Goal: Information Seeking & Learning: Learn about a topic

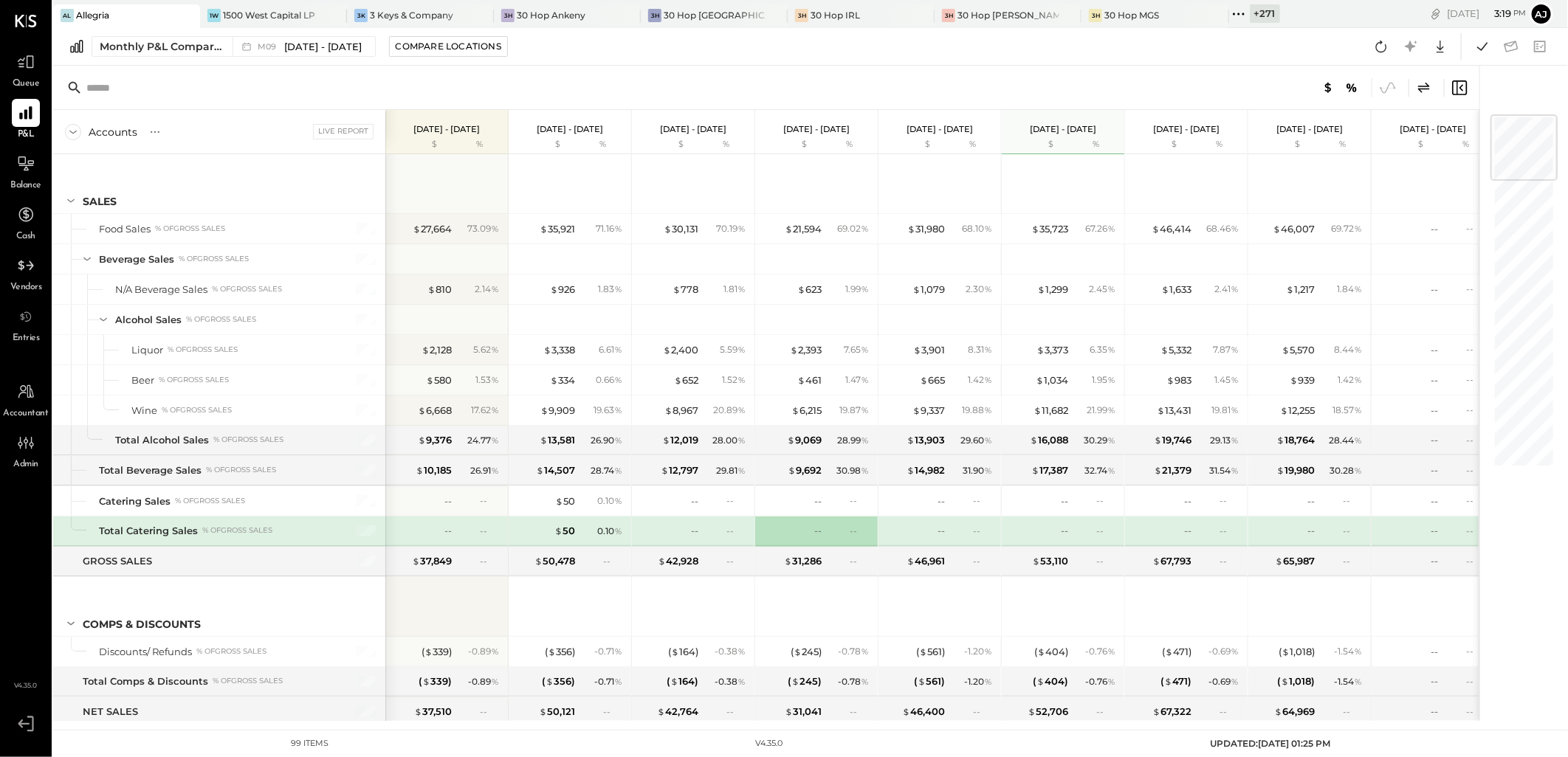
click at [1229, 13] on icon at bounding box center [1238, 13] width 19 height 19
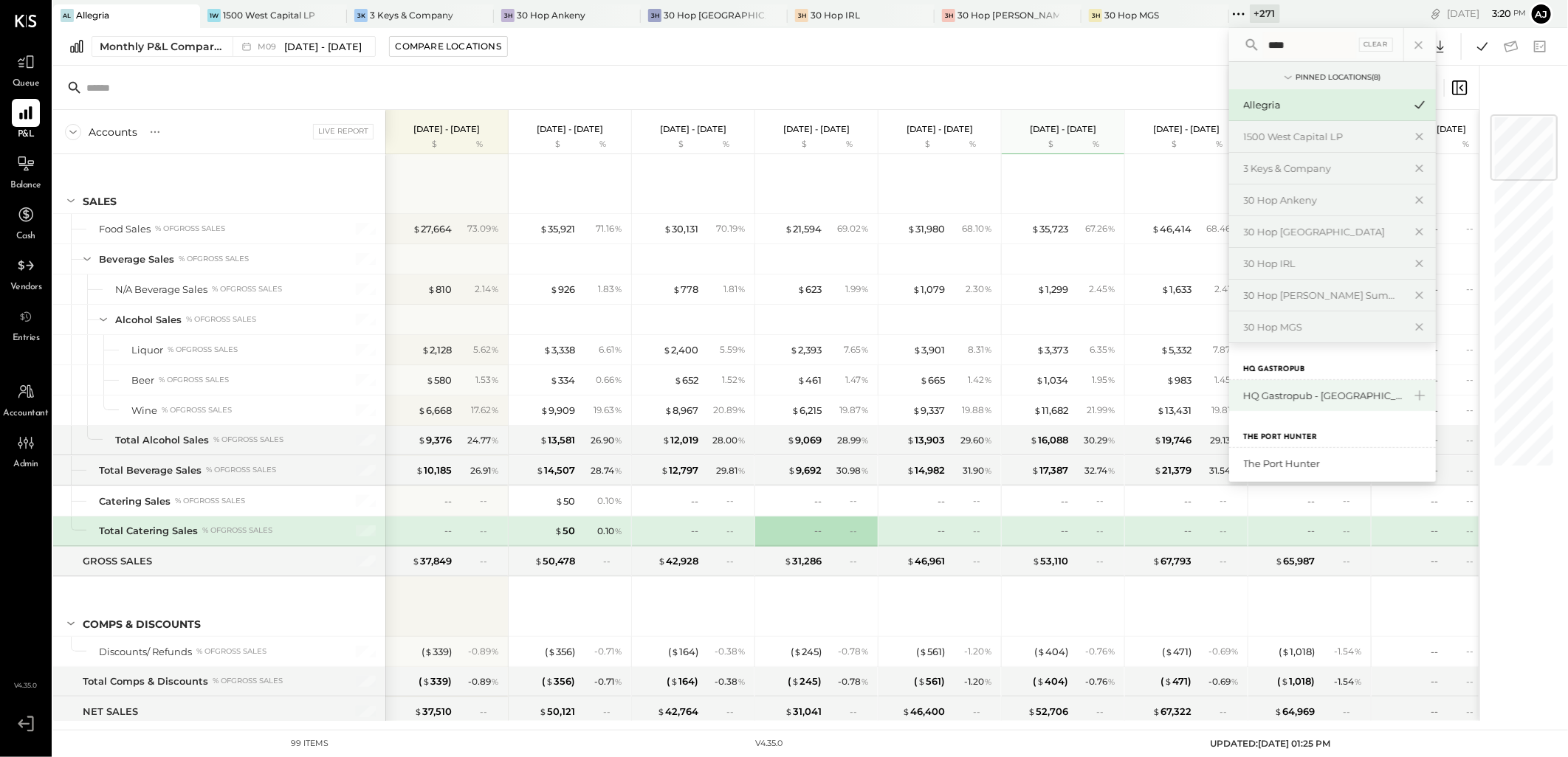
type input "****"
click at [1257, 388] on div "HQ Gastropub - [GEOGRAPHIC_DATA]" at bounding box center [1332, 395] width 206 height 31
click at [1237, 406] on div "HQ Gastropub - [GEOGRAPHIC_DATA]" at bounding box center [1332, 395] width 206 height 31
click at [1244, 394] on div "HQ Gastropub - [GEOGRAPHIC_DATA]" at bounding box center [1324, 395] width 159 height 14
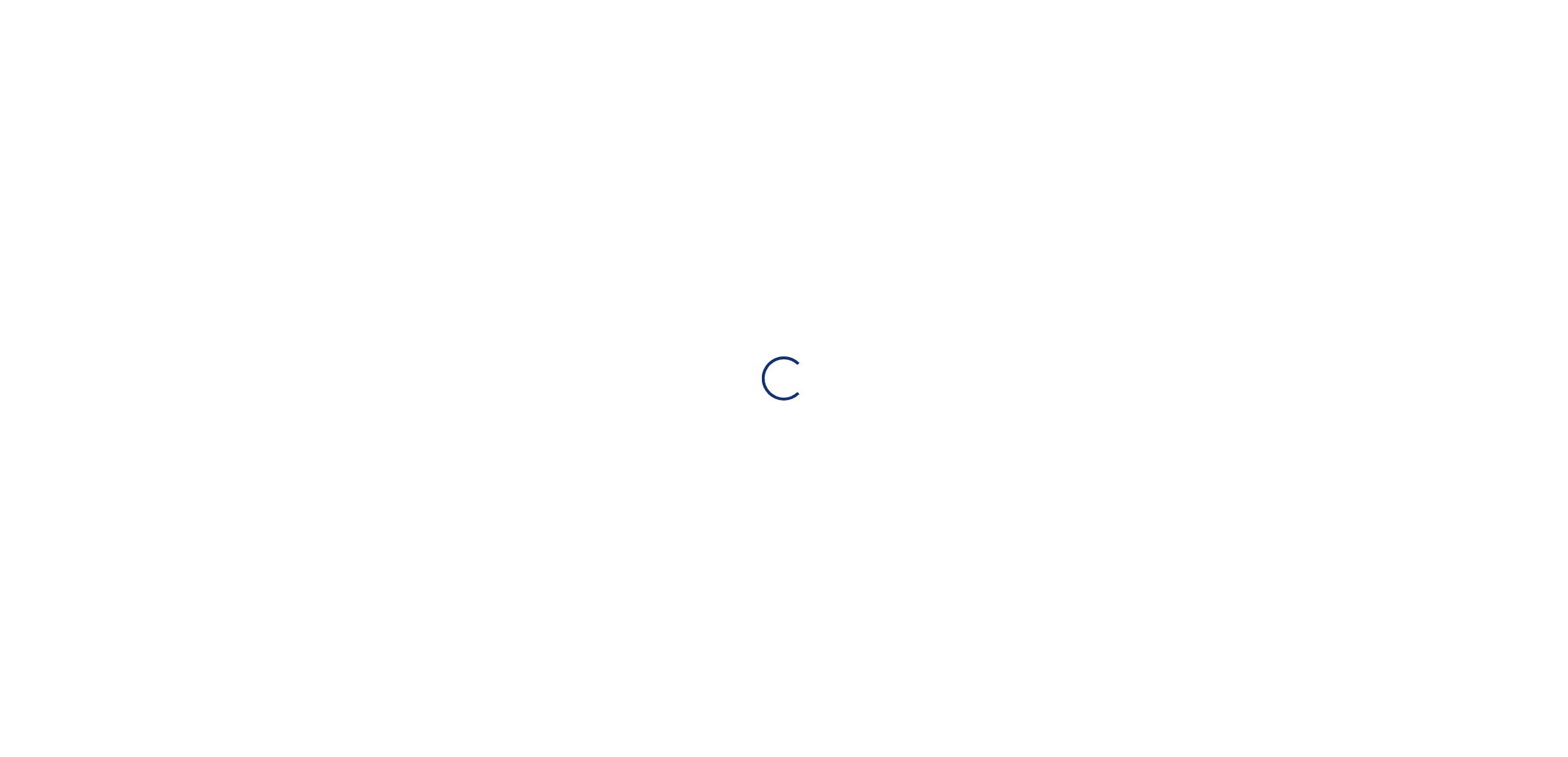
click at [1236, 394] on div "Loading…" at bounding box center [784, 378] width 1568 height 757
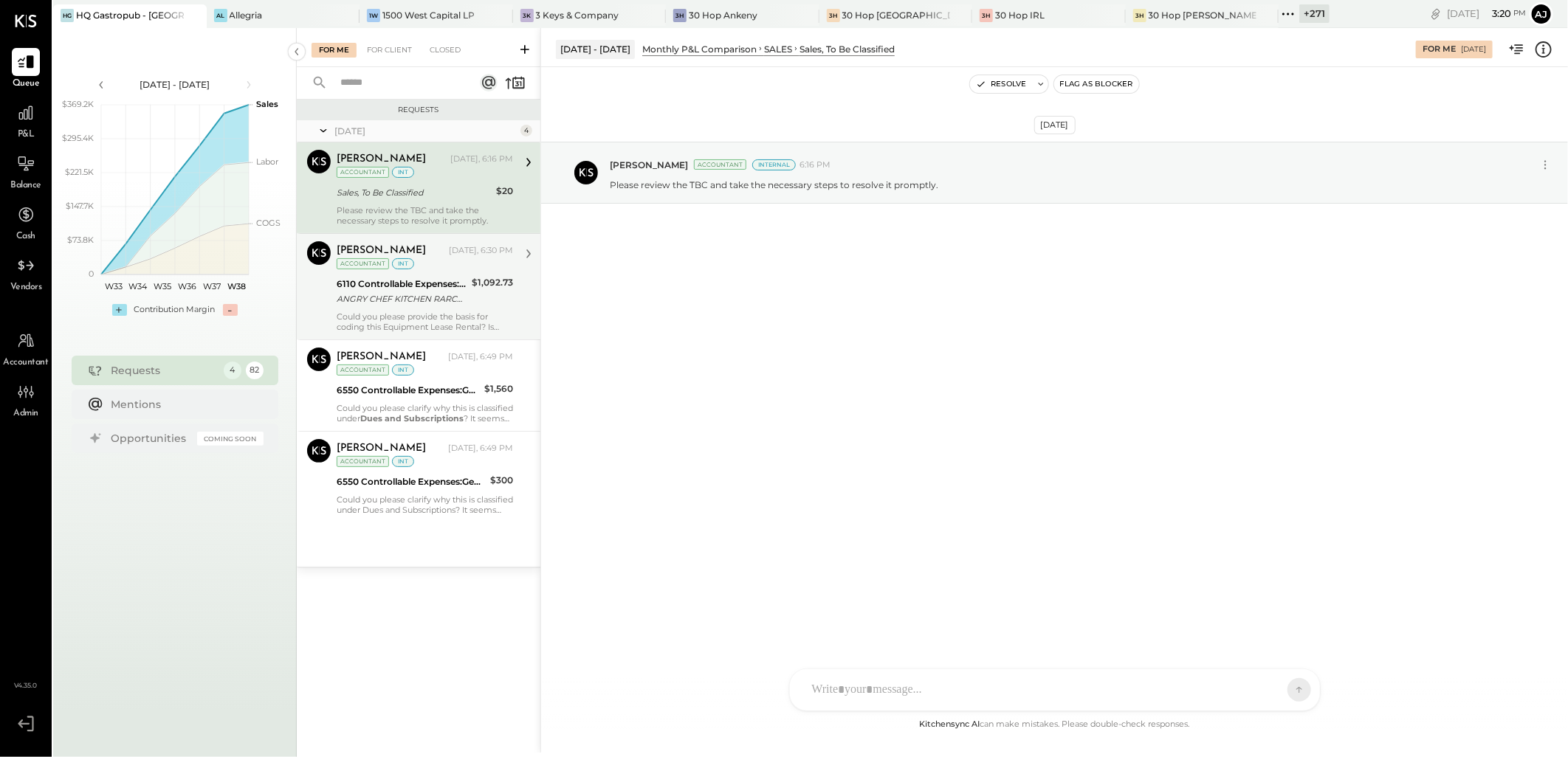
click at [416, 331] on div "Could you please provide the basis for coding this Equipment Lease Rental? Is t…" at bounding box center [425, 321] width 176 height 21
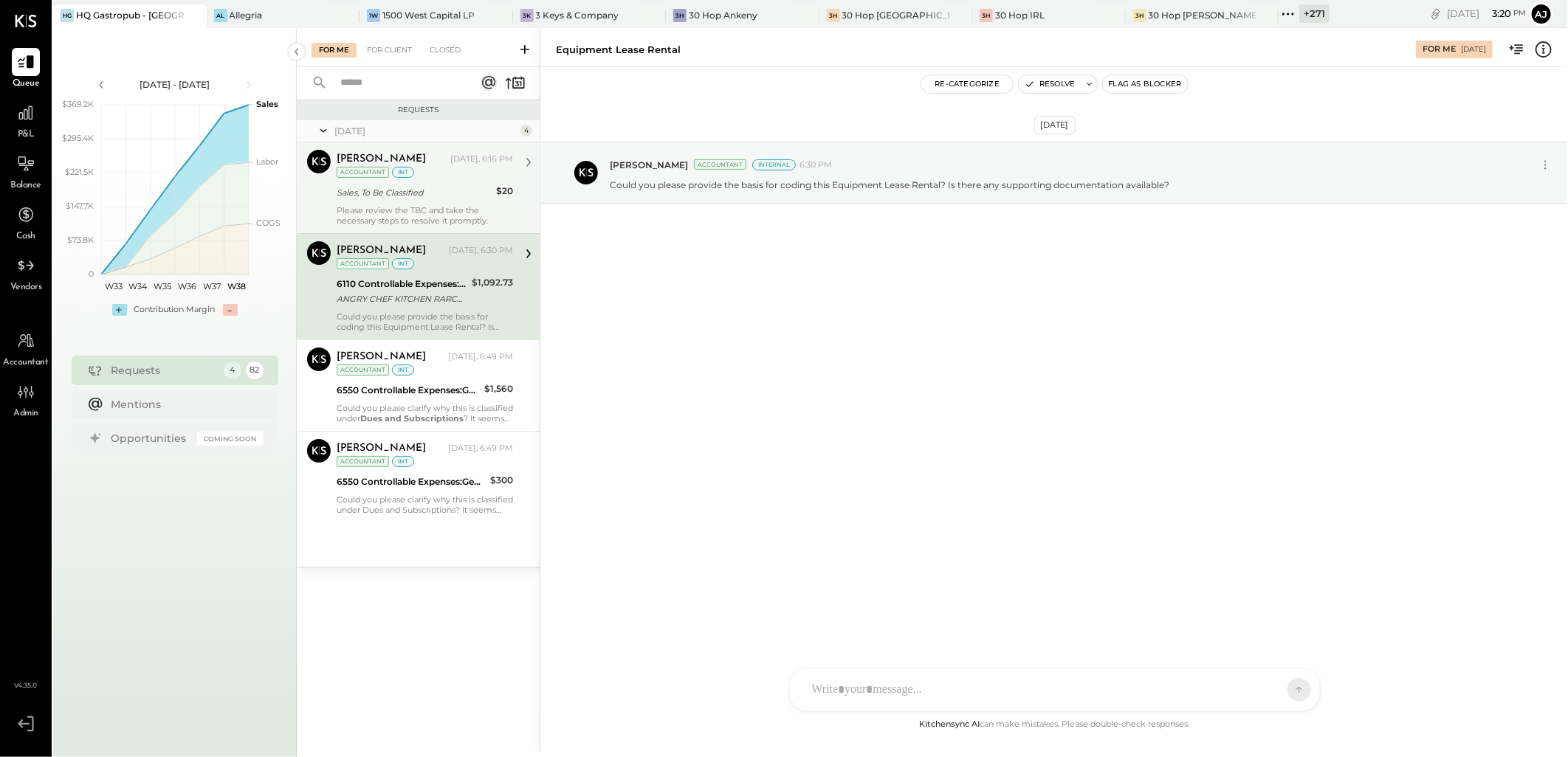
click at [396, 205] on div "Please review the TBC and take the necessary steps to resolve it promptly." at bounding box center [425, 215] width 176 height 21
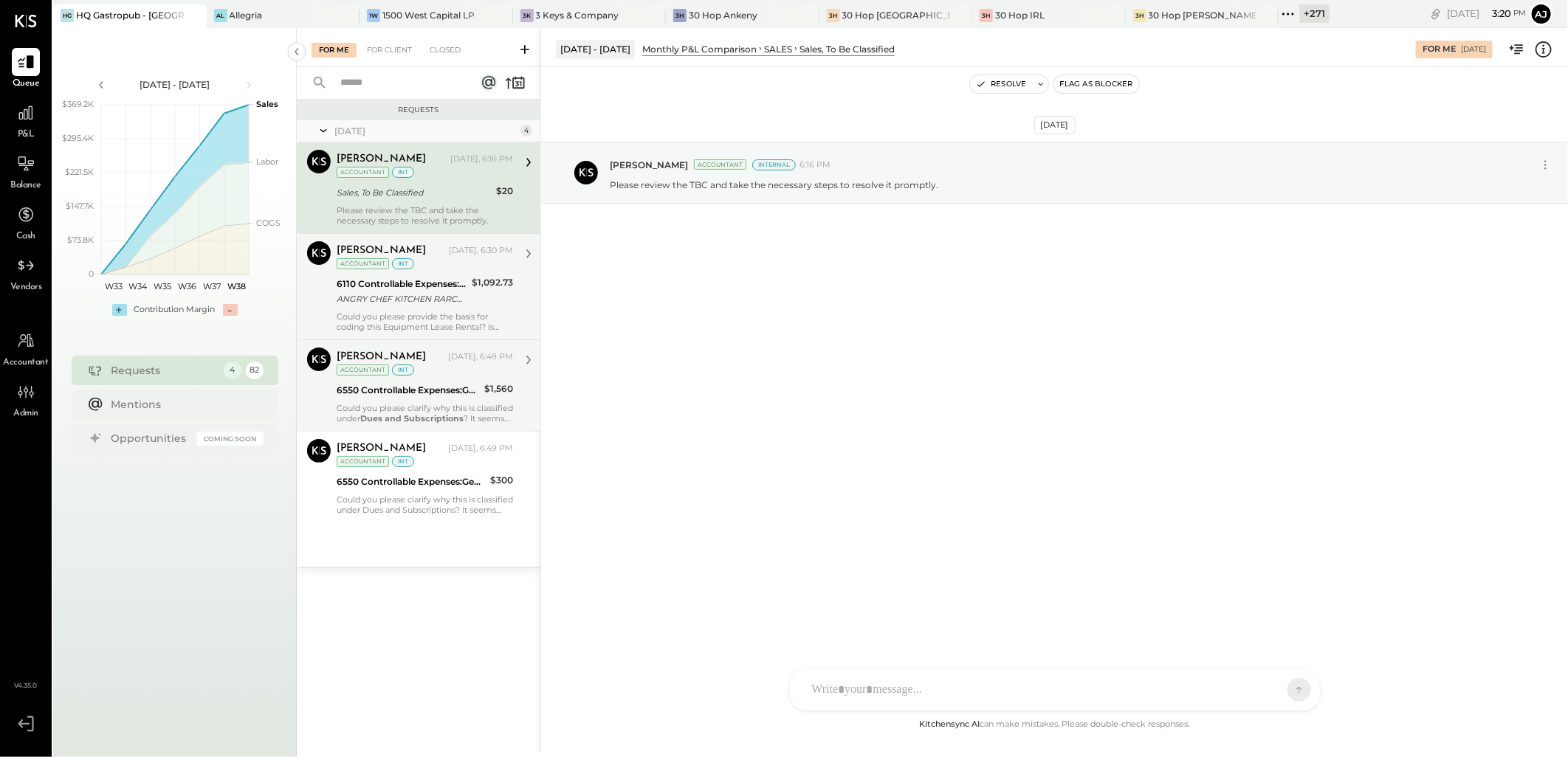
click at [429, 394] on div "6550 Controllable Expenses:General & Administrative Expenses:Dues and Subscript…" at bounding box center [408, 390] width 144 height 15
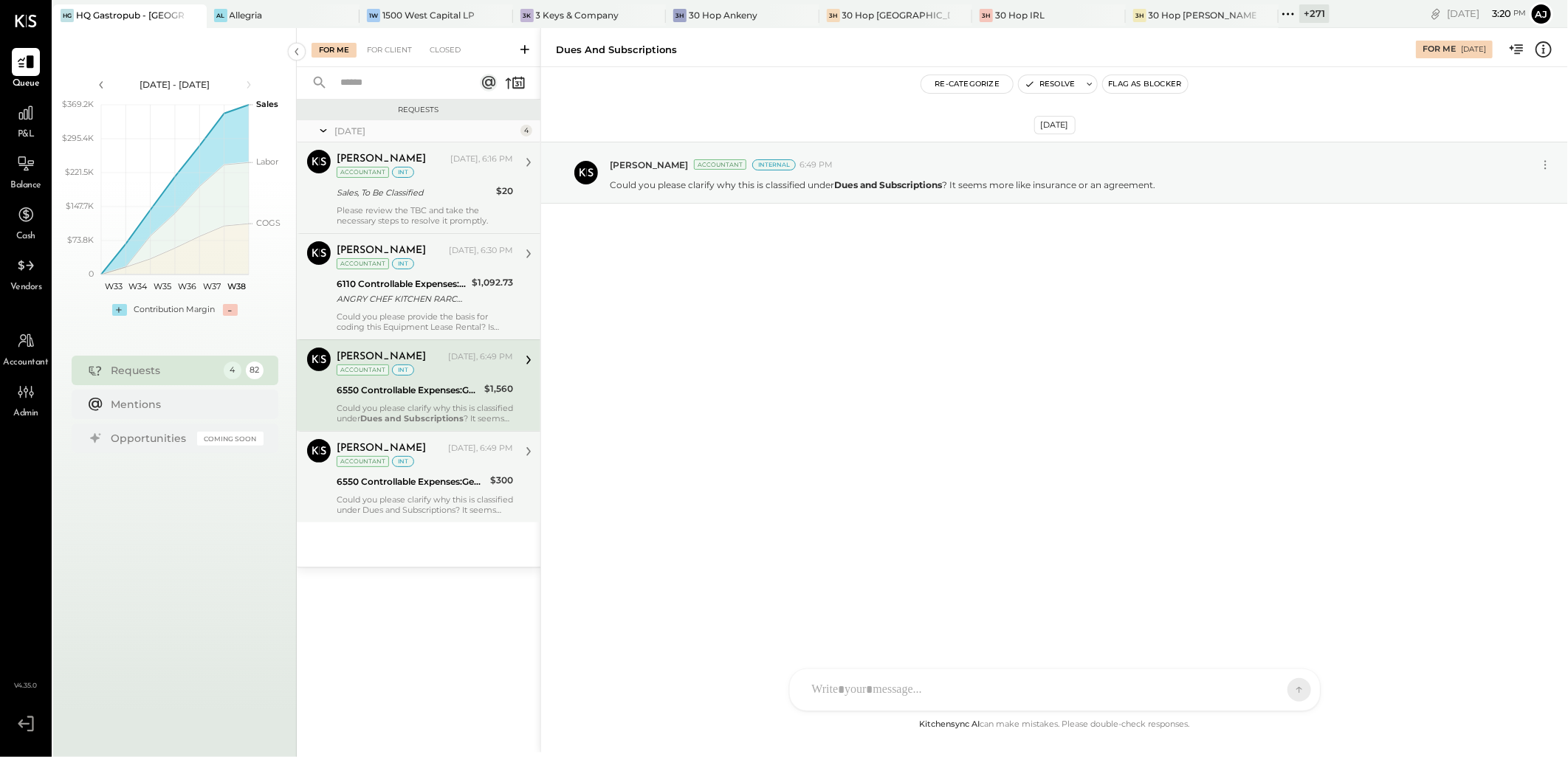
click at [431, 475] on div "6550 Controllable Expenses:General & Administrative Expenses:Dues and Subscript…" at bounding box center [411, 482] width 149 height 15
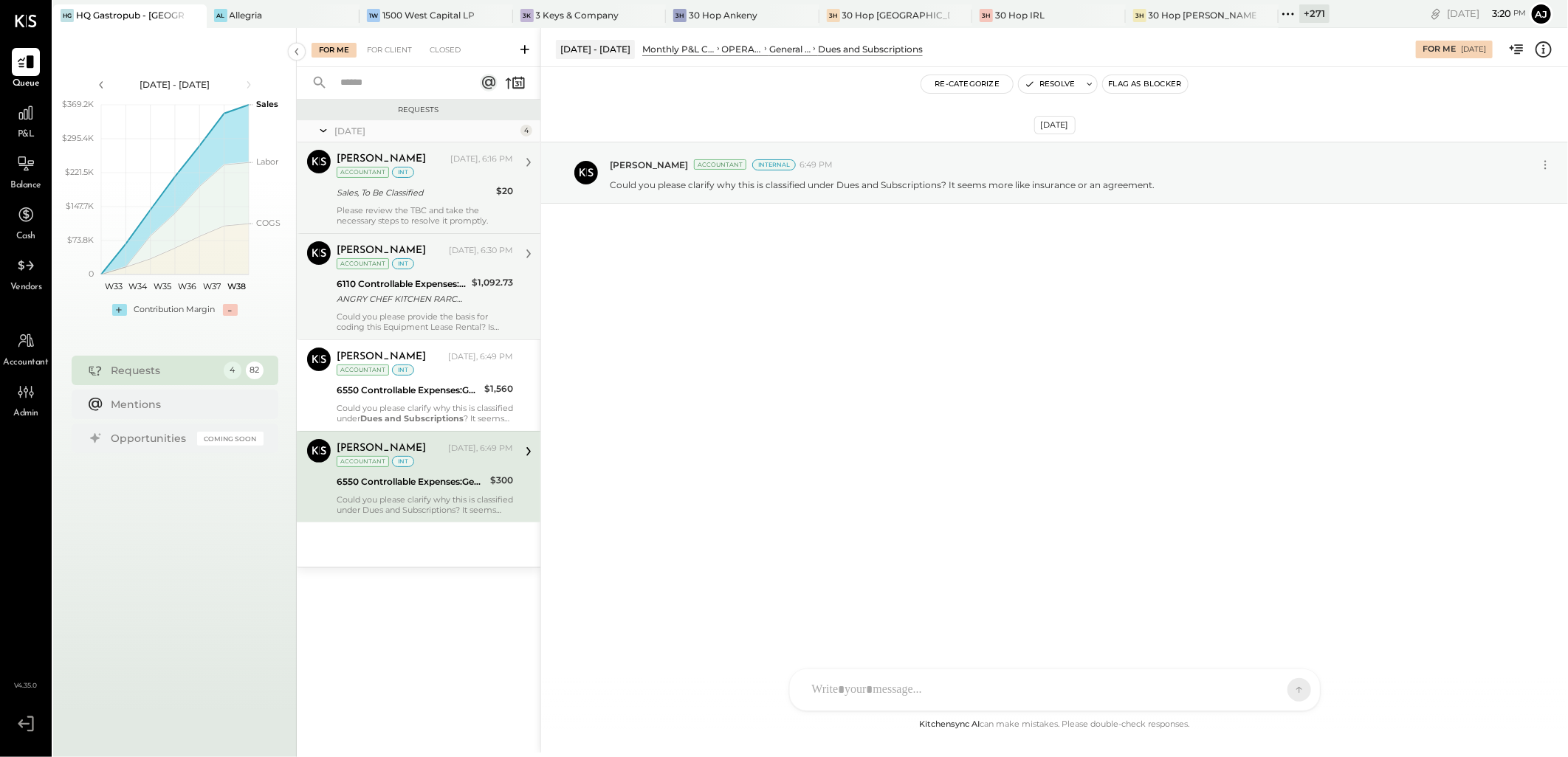
click at [27, 127] on div "P&L" at bounding box center [25, 120] width 28 height 43
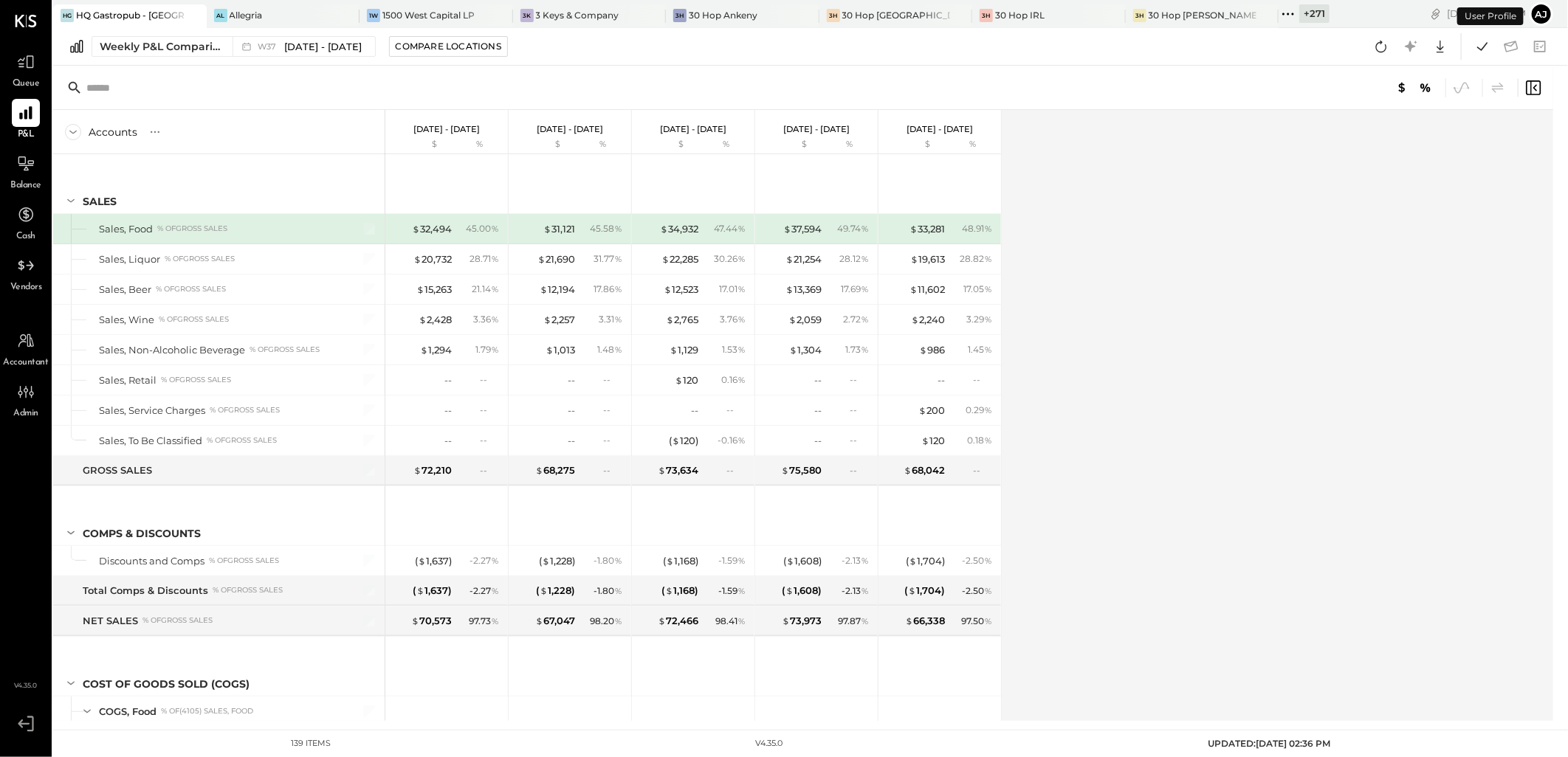
click at [188, 55] on button "Weekly P&L Comparison W37 [DATE] - [DATE]" at bounding box center [233, 46] width 285 height 21
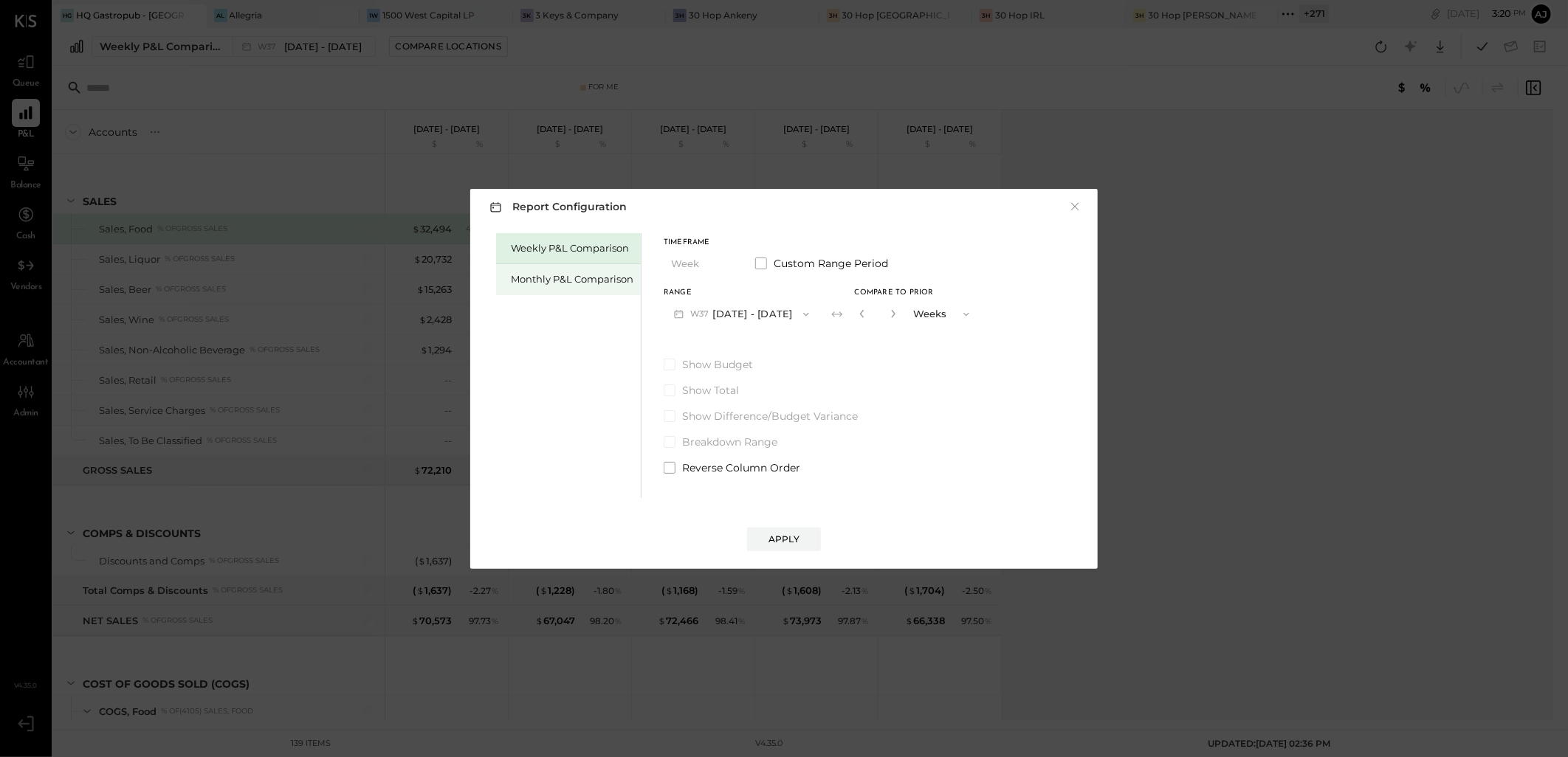
click at [547, 276] on div "Monthly P&L Comparison" at bounding box center [572, 279] width 123 height 14
click at [851, 320] on div "Compare" at bounding box center [865, 316] width 48 height 13
click at [761, 313] on button "M09 [DATE] - [DATE]" at bounding box center [741, 314] width 156 height 28
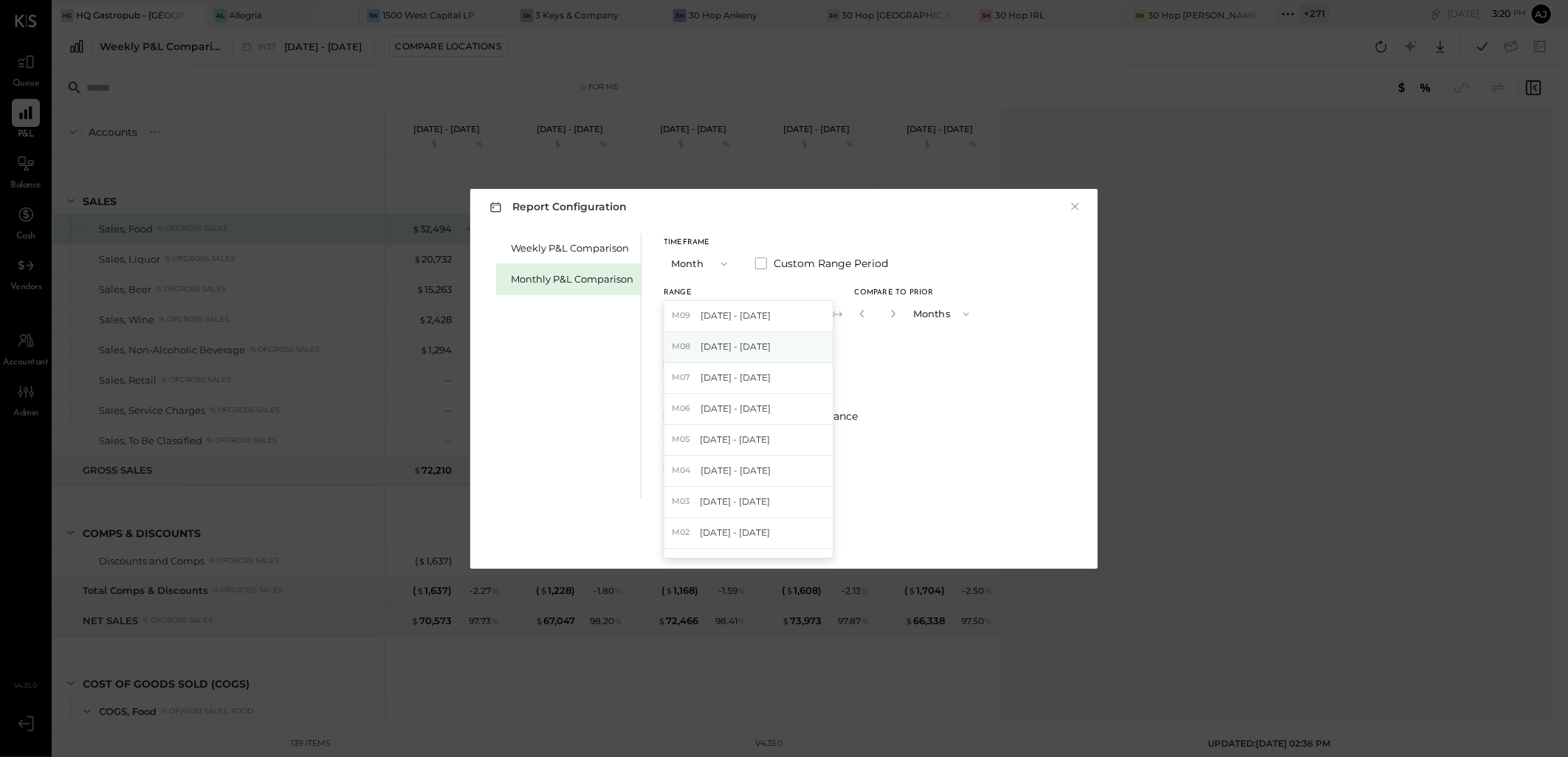
click at [747, 344] on span "[DATE] - [DATE]" at bounding box center [735, 346] width 71 height 13
click at [889, 311] on icon "button" at bounding box center [893, 313] width 9 height 9
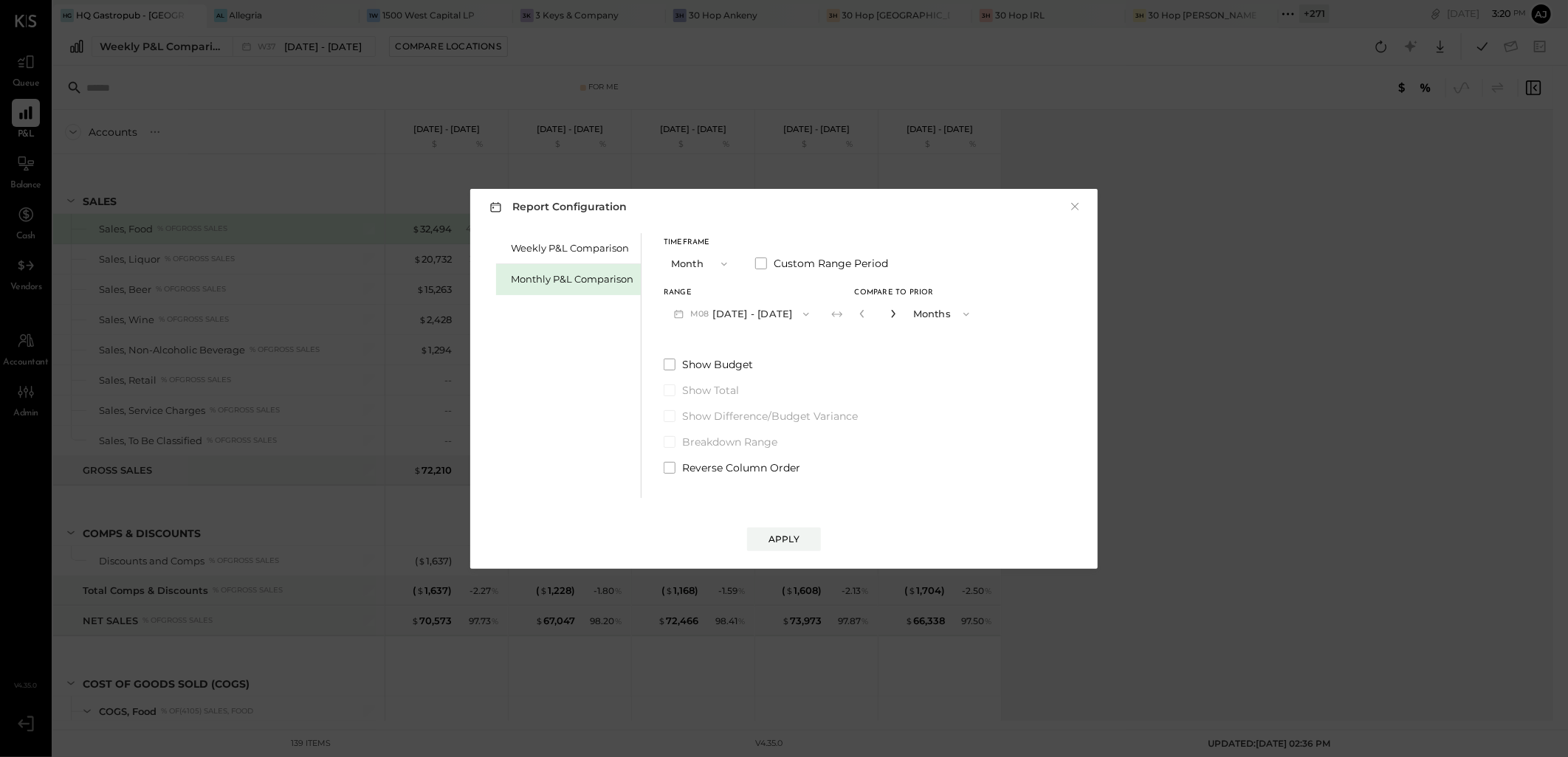
click at [889, 311] on icon "button" at bounding box center [893, 313] width 9 height 9
click at [858, 317] on icon "button" at bounding box center [862, 313] width 9 height 9
type input "*"
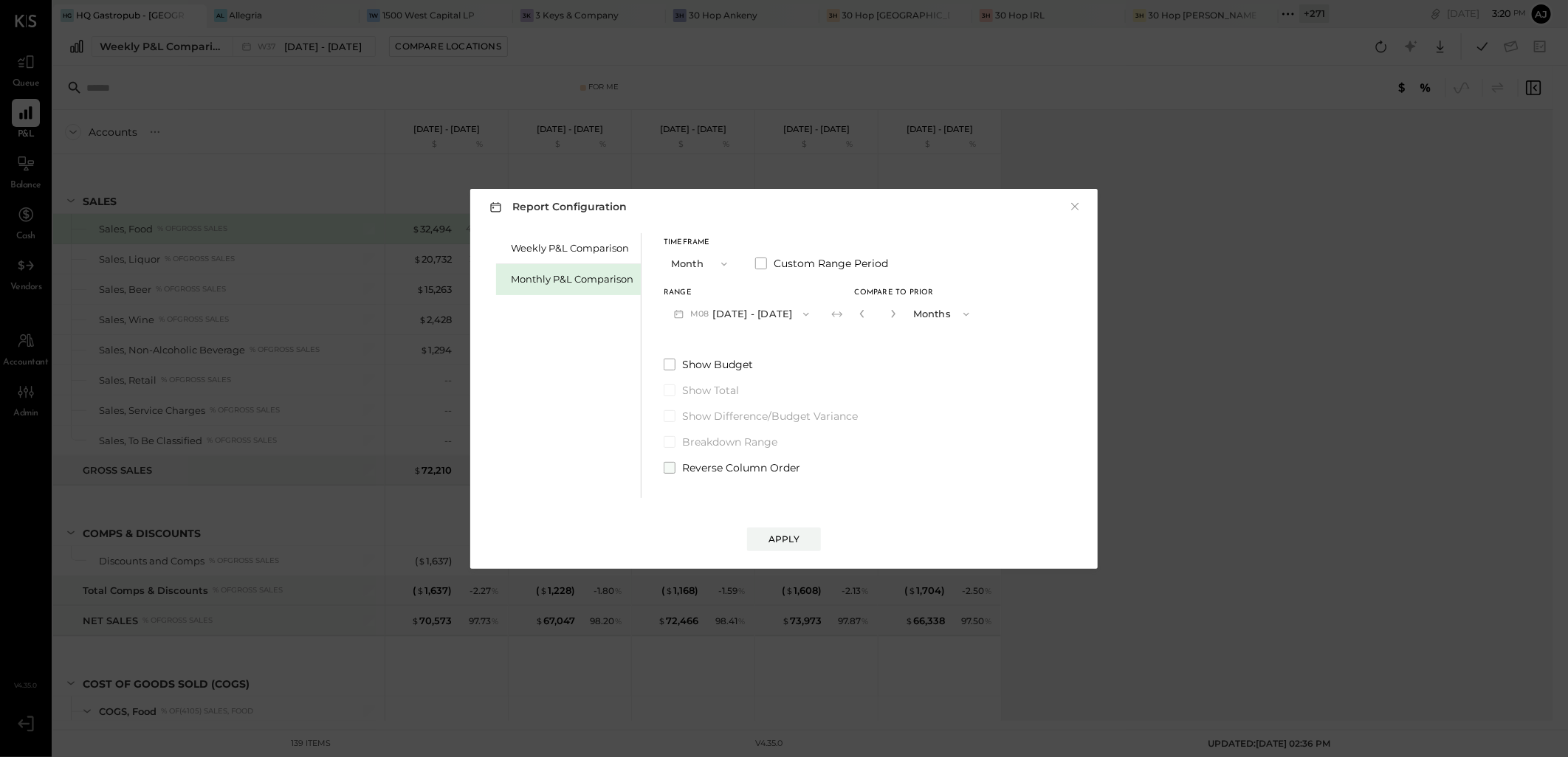
drag, startPoint x: 672, startPoint y: 469, endPoint x: 712, endPoint y: 499, distance: 50.0
click at [675, 470] on span at bounding box center [669, 467] width 12 height 12
click at [782, 530] on button "Apply" at bounding box center [784, 540] width 74 height 23
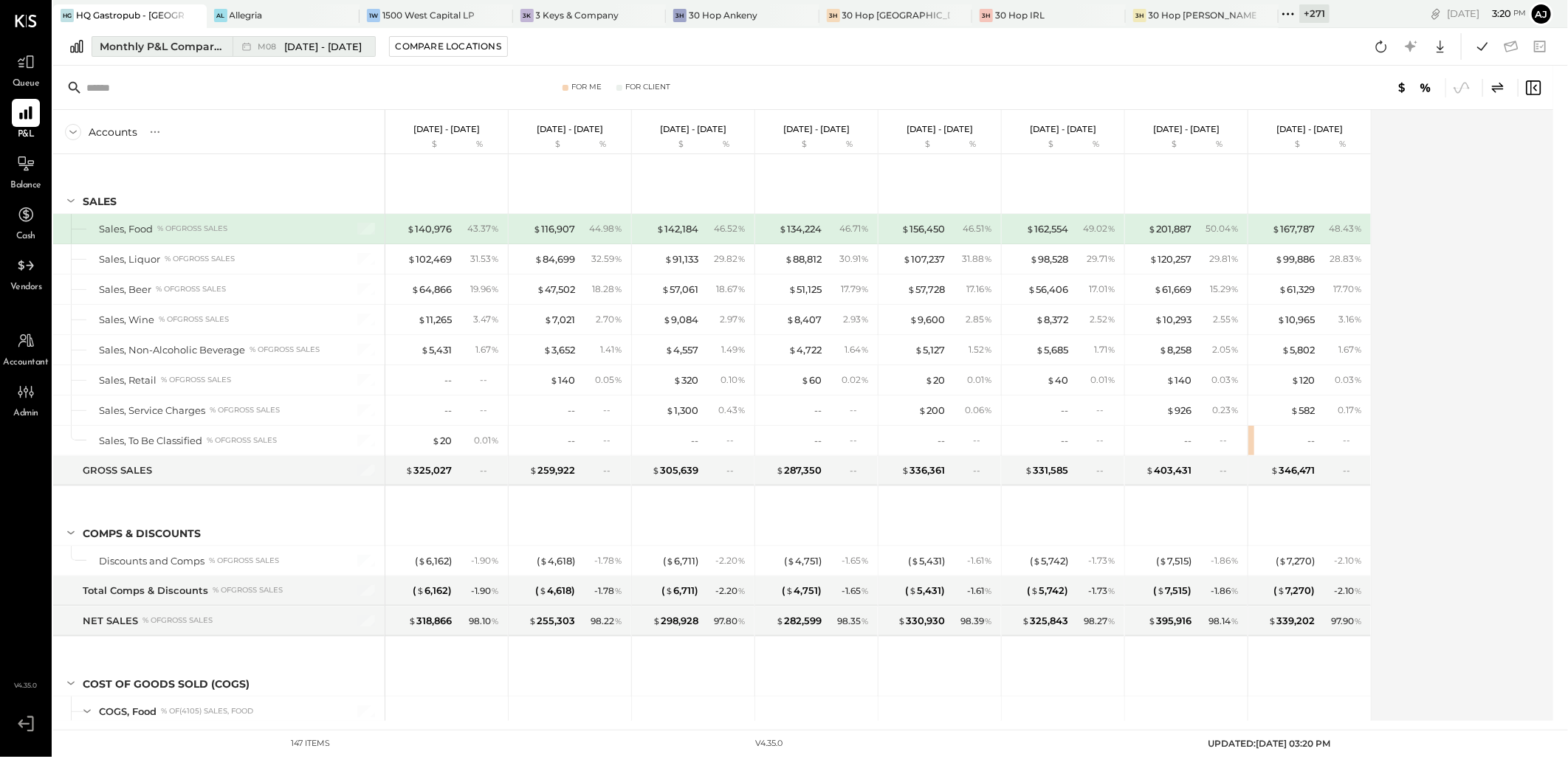
click at [205, 39] on div "Monthly P&L Comparison" at bounding box center [162, 47] width 124 height 15
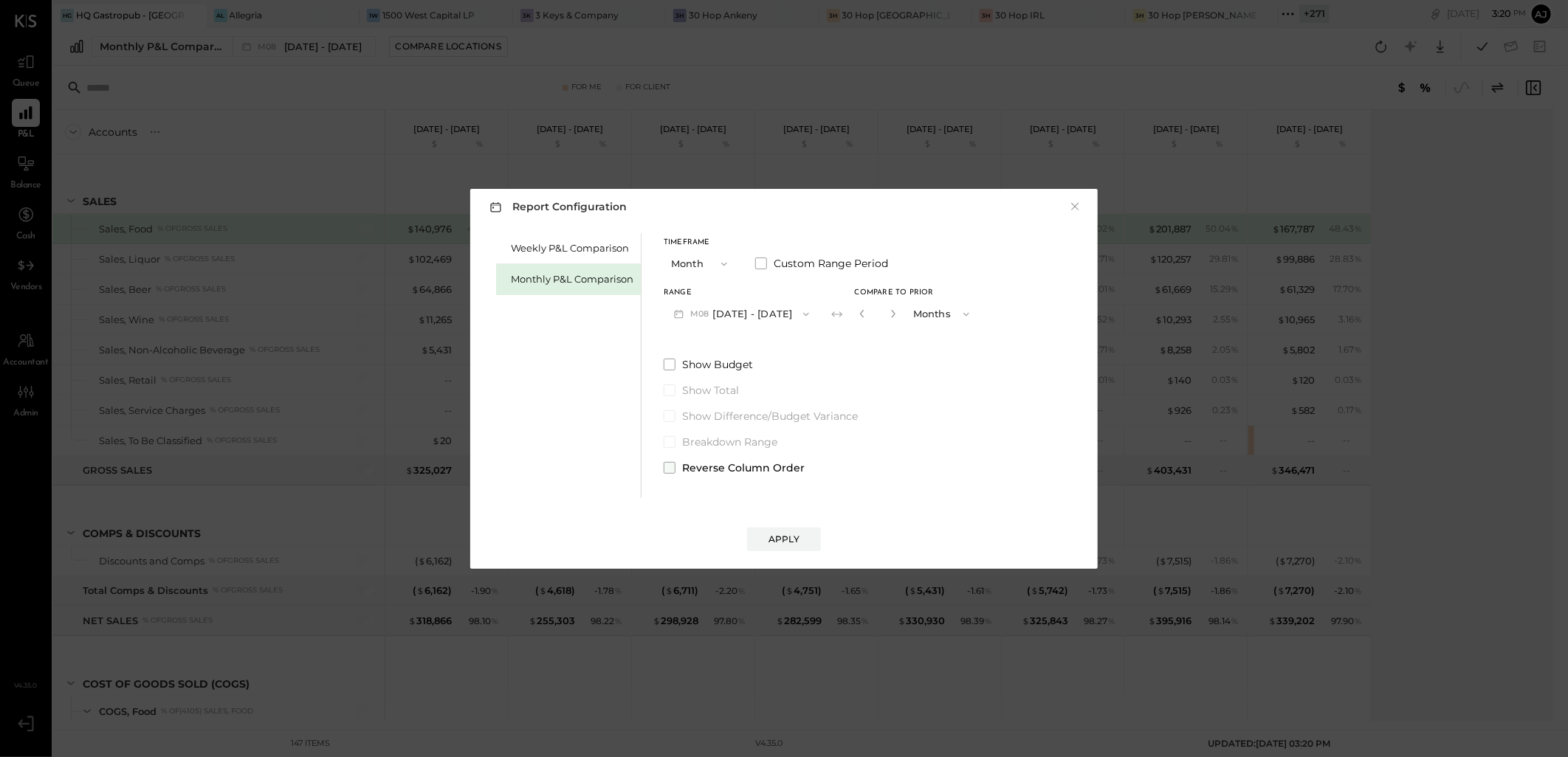
click at [667, 472] on span at bounding box center [669, 467] width 12 height 12
click at [667, 468] on span at bounding box center [669, 467] width 12 height 12
click at [771, 541] on div "Apply" at bounding box center [783, 539] width 31 height 13
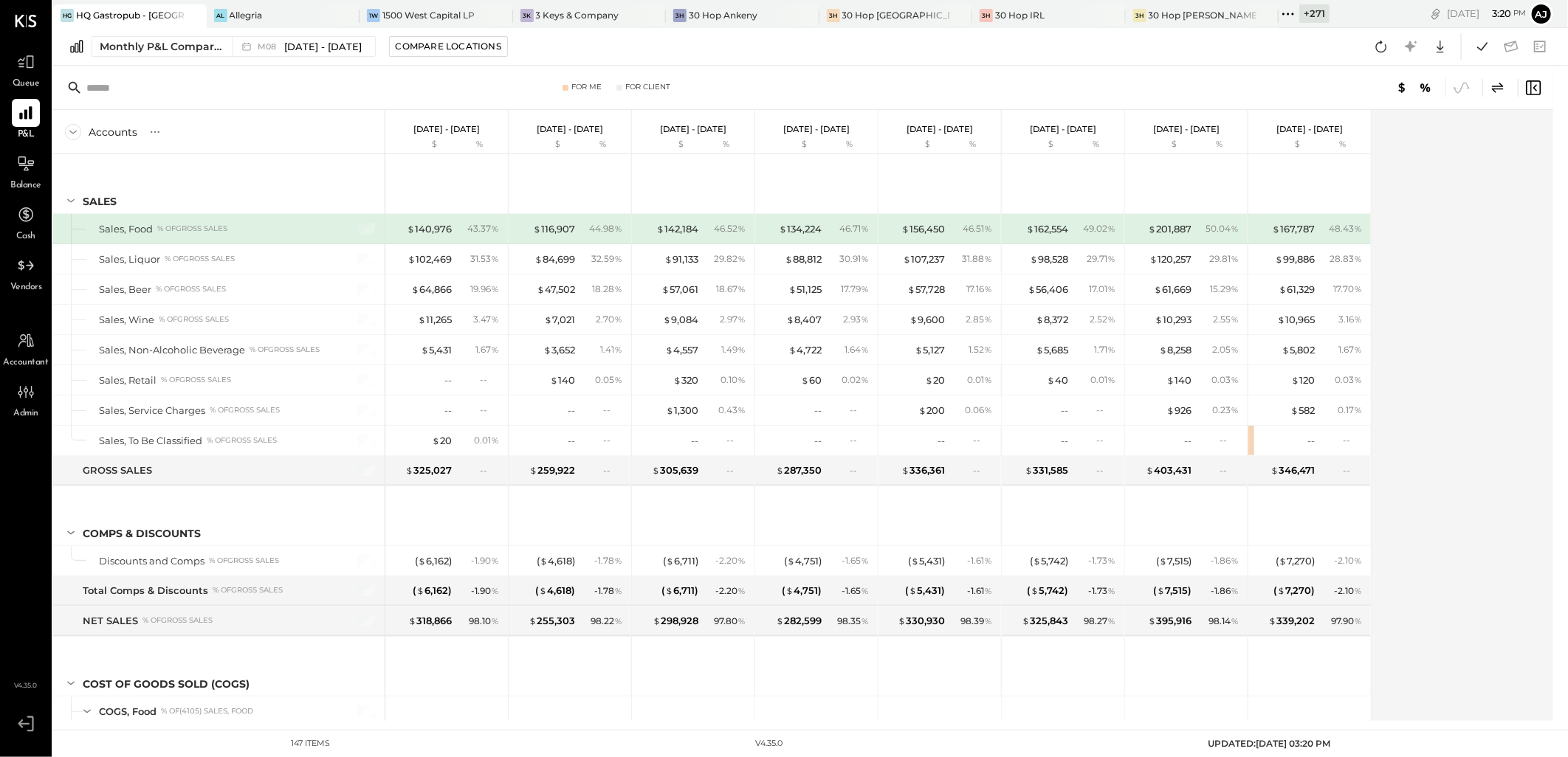
click at [1477, 270] on div "Accounts S % GL [DATE] - [DATE] $ % [DATE] - [DATE] $ % [DATE] - [DATE] $ % [DA…" at bounding box center [803, 415] width 1502 height 611
click at [303, 46] on span "[DATE] - [DATE]" at bounding box center [323, 46] width 77 height 14
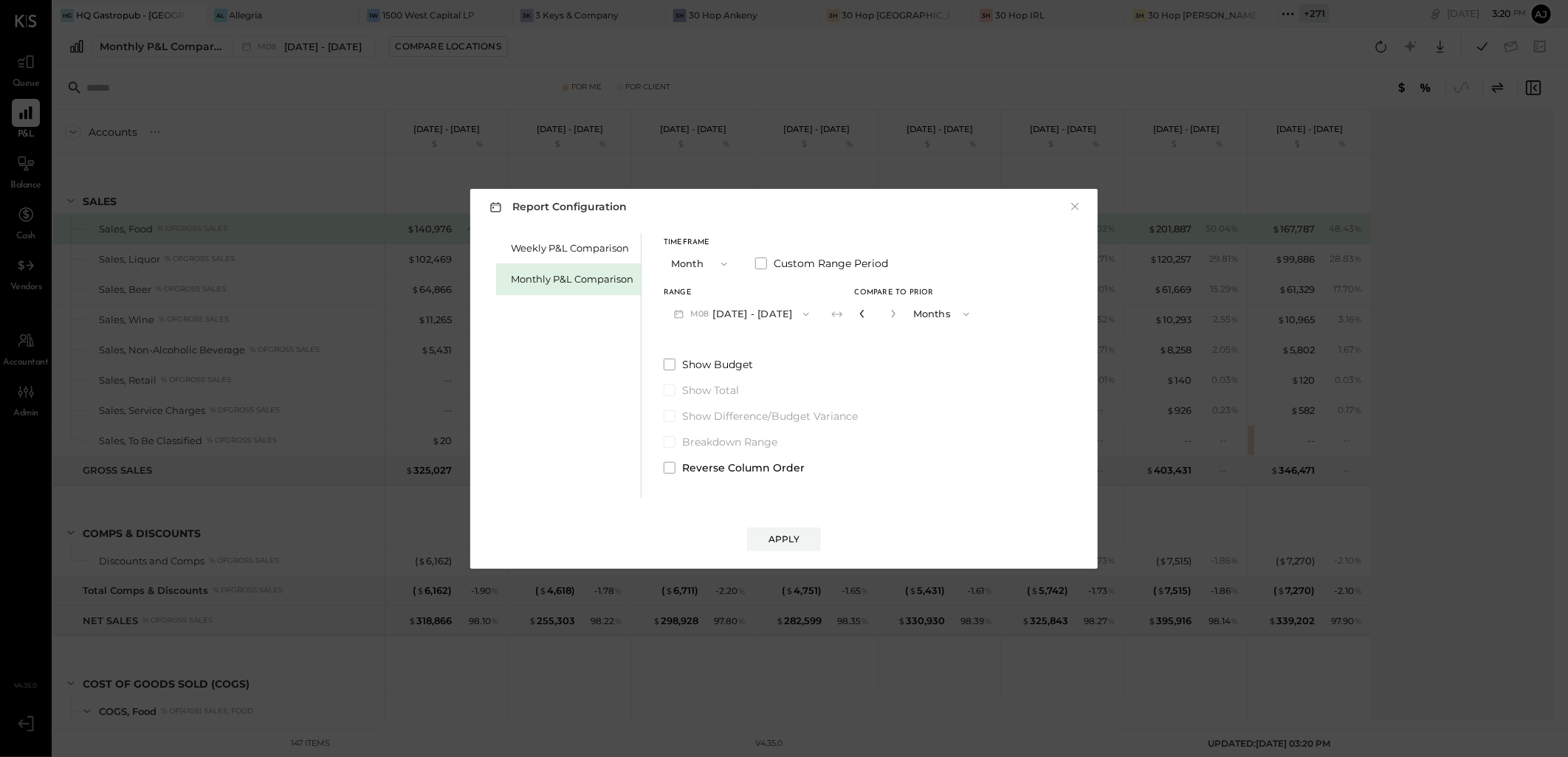
click at [860, 315] on icon "button" at bounding box center [861, 314] width 3 height 8
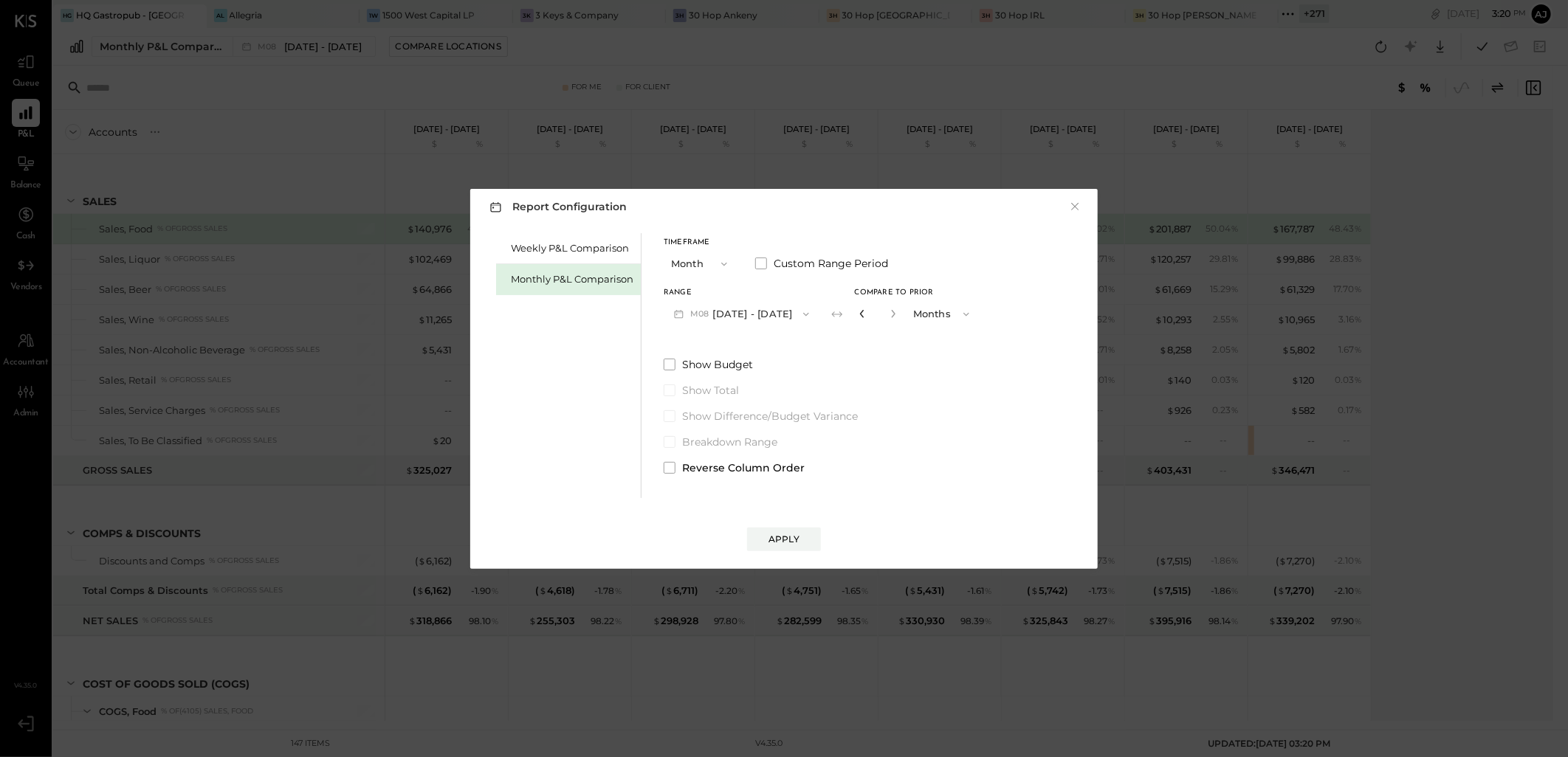
click at [860, 315] on icon "button" at bounding box center [861, 314] width 3 height 8
type input "*"
click at [860, 315] on icon "button" at bounding box center [861, 314] width 3 height 8
click at [855, 315] on div "Compare" at bounding box center [865, 316] width 48 height 13
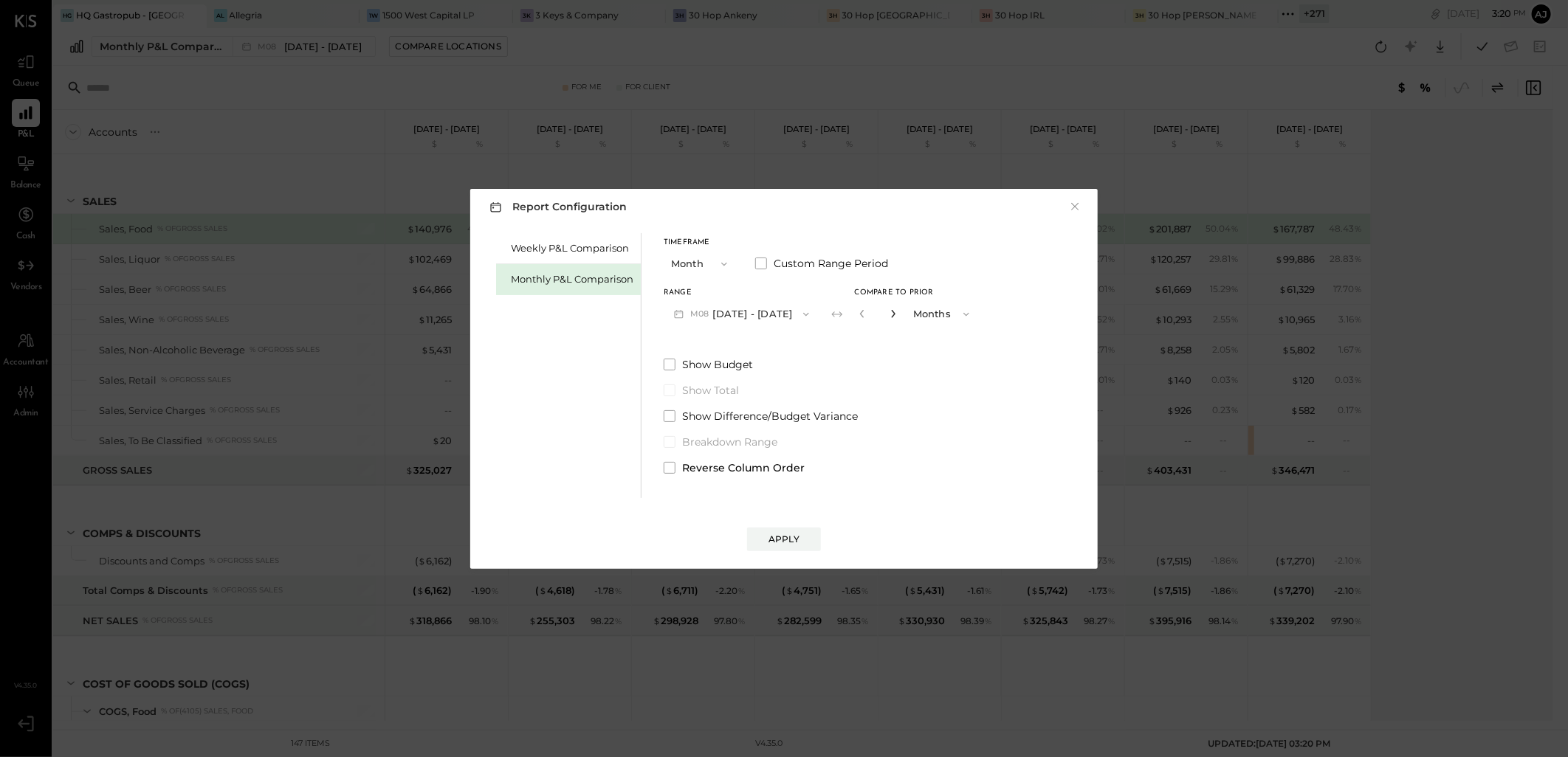
click at [889, 313] on icon "button" at bounding box center [893, 313] width 9 height 9
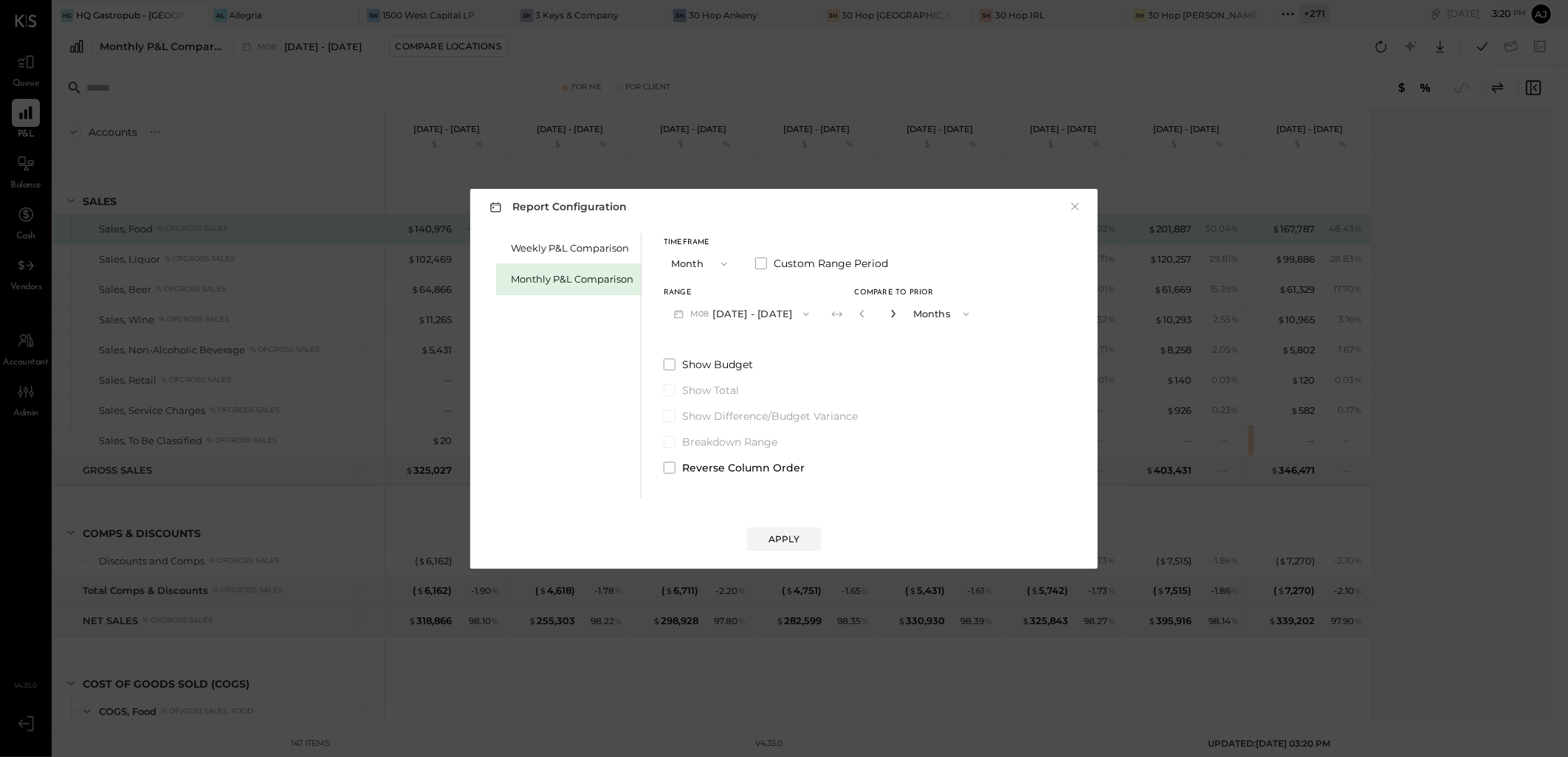
click at [889, 313] on icon "button" at bounding box center [893, 313] width 9 height 9
type input "*"
click at [666, 466] on span at bounding box center [669, 467] width 12 height 12
click at [666, 466] on span at bounding box center [669, 467] width 12 height 12
click at [781, 541] on div "Apply" at bounding box center [783, 539] width 31 height 13
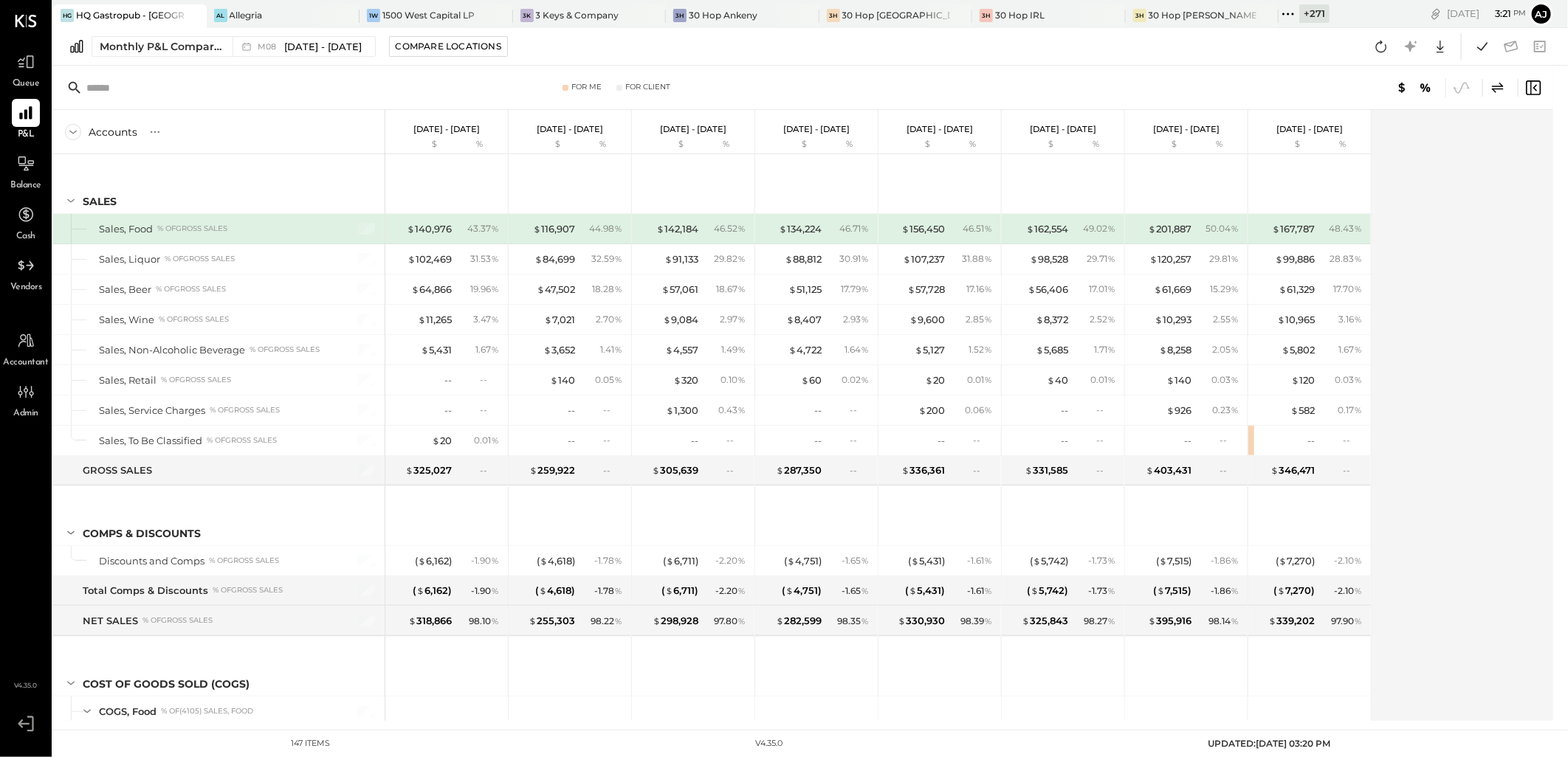
click at [1458, 261] on div "Accounts S % GL [DATE] - [DATE] $ % [DATE] - [DATE] $ % [DATE] - [DATE] $ % [DA…" at bounding box center [803, 415] width 1502 height 611
click at [1381, 50] on icon at bounding box center [1381, 46] width 19 height 19
click at [196, 50] on div "Monthly P&L Comparison" at bounding box center [162, 47] width 124 height 15
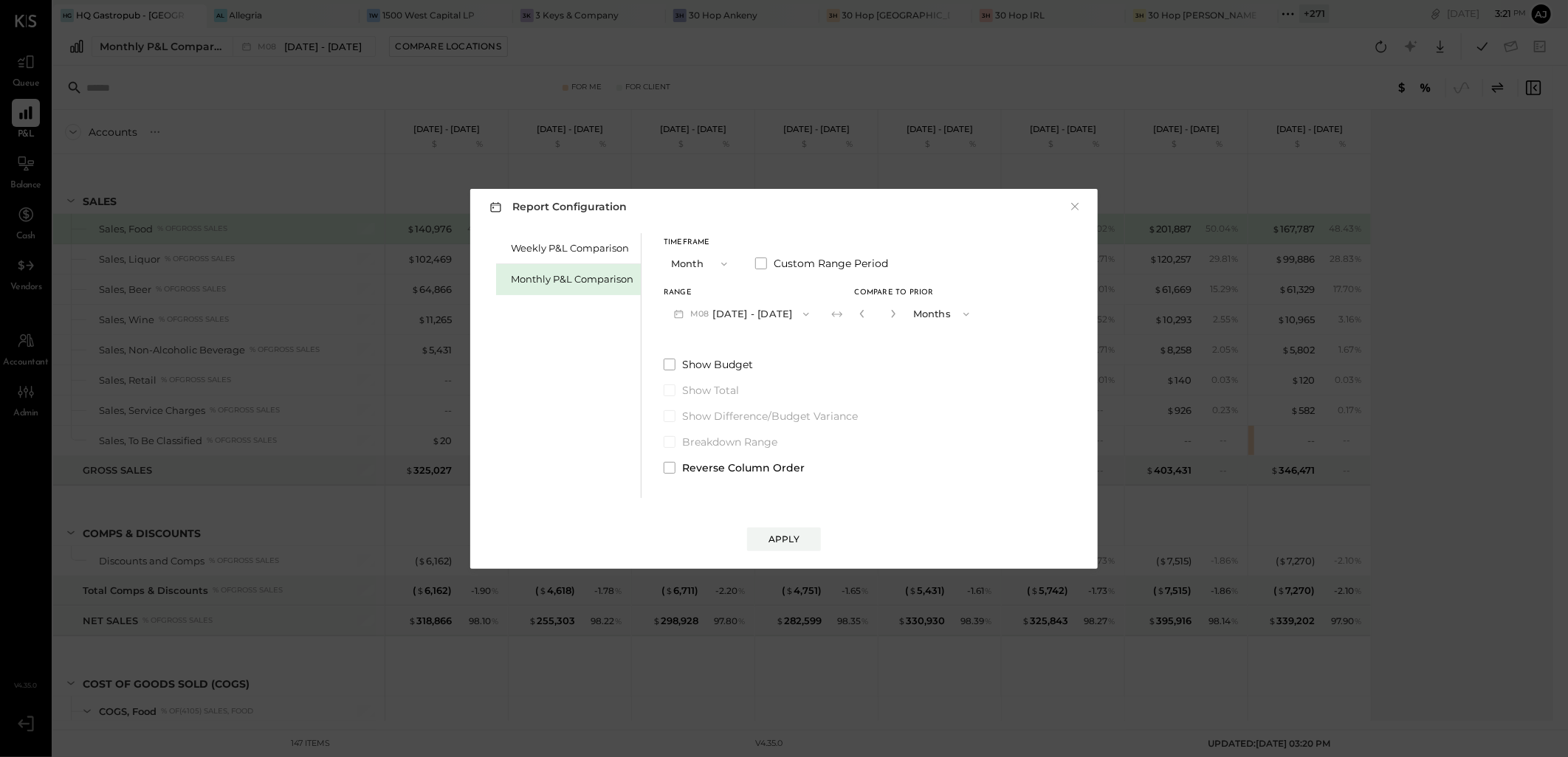
click at [750, 313] on button "M08 [DATE] - [DATE]" at bounding box center [741, 314] width 156 height 28
click at [755, 326] on div "M09 [DATE] - [DATE]" at bounding box center [748, 316] width 168 height 31
click at [891, 311] on icon "button" at bounding box center [893, 313] width 9 height 9
type input "*"
click at [668, 475] on div "Weekly P&L Comparison Monthly P&L Comparison Timeframe Month Custom Range Perio…" at bounding box center [784, 363] width 598 height 269
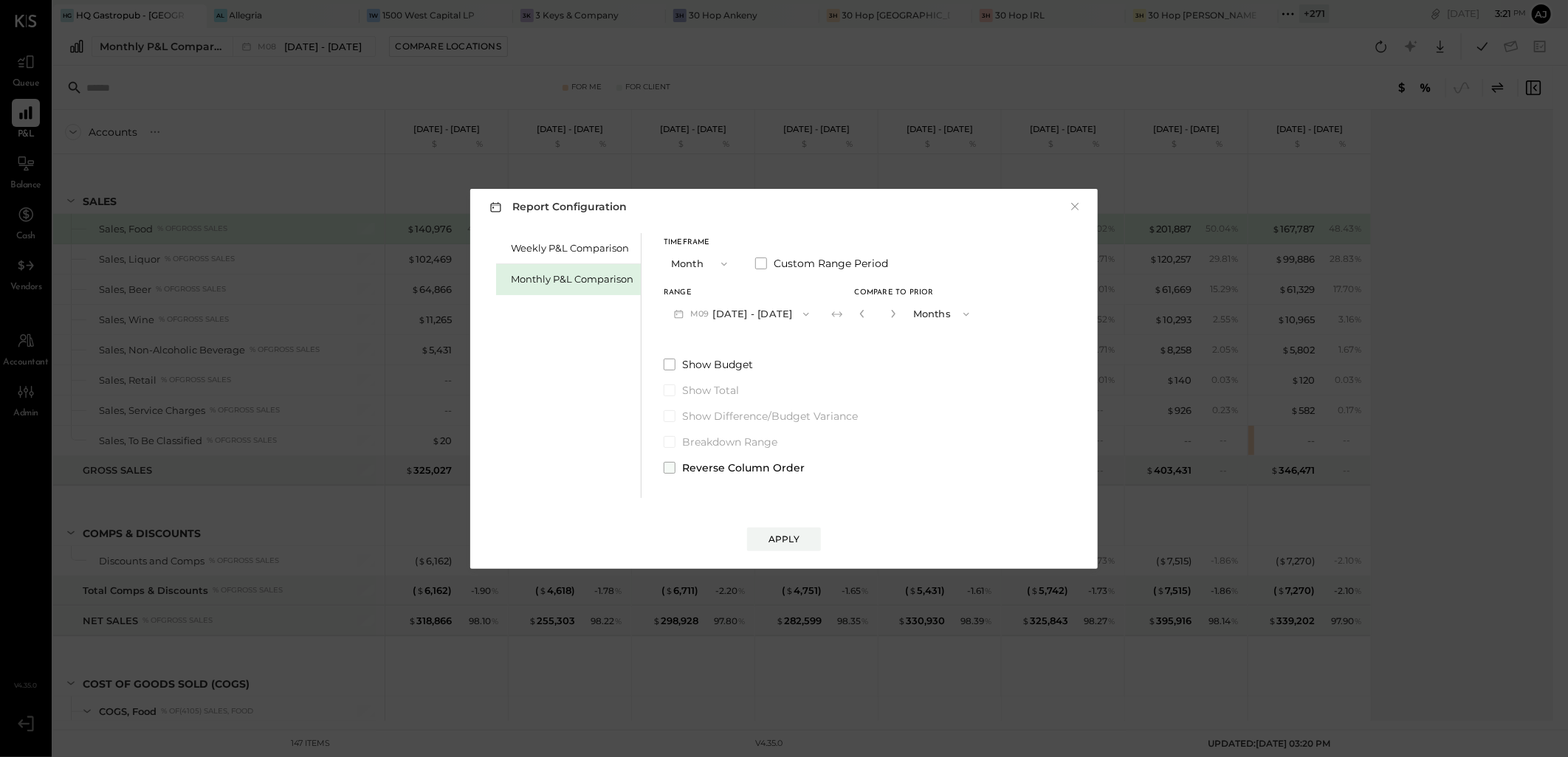
click at [668, 470] on span at bounding box center [669, 467] width 12 height 12
click at [670, 467] on span at bounding box center [669, 467] width 12 height 12
click at [788, 542] on div "Apply" at bounding box center [783, 539] width 31 height 13
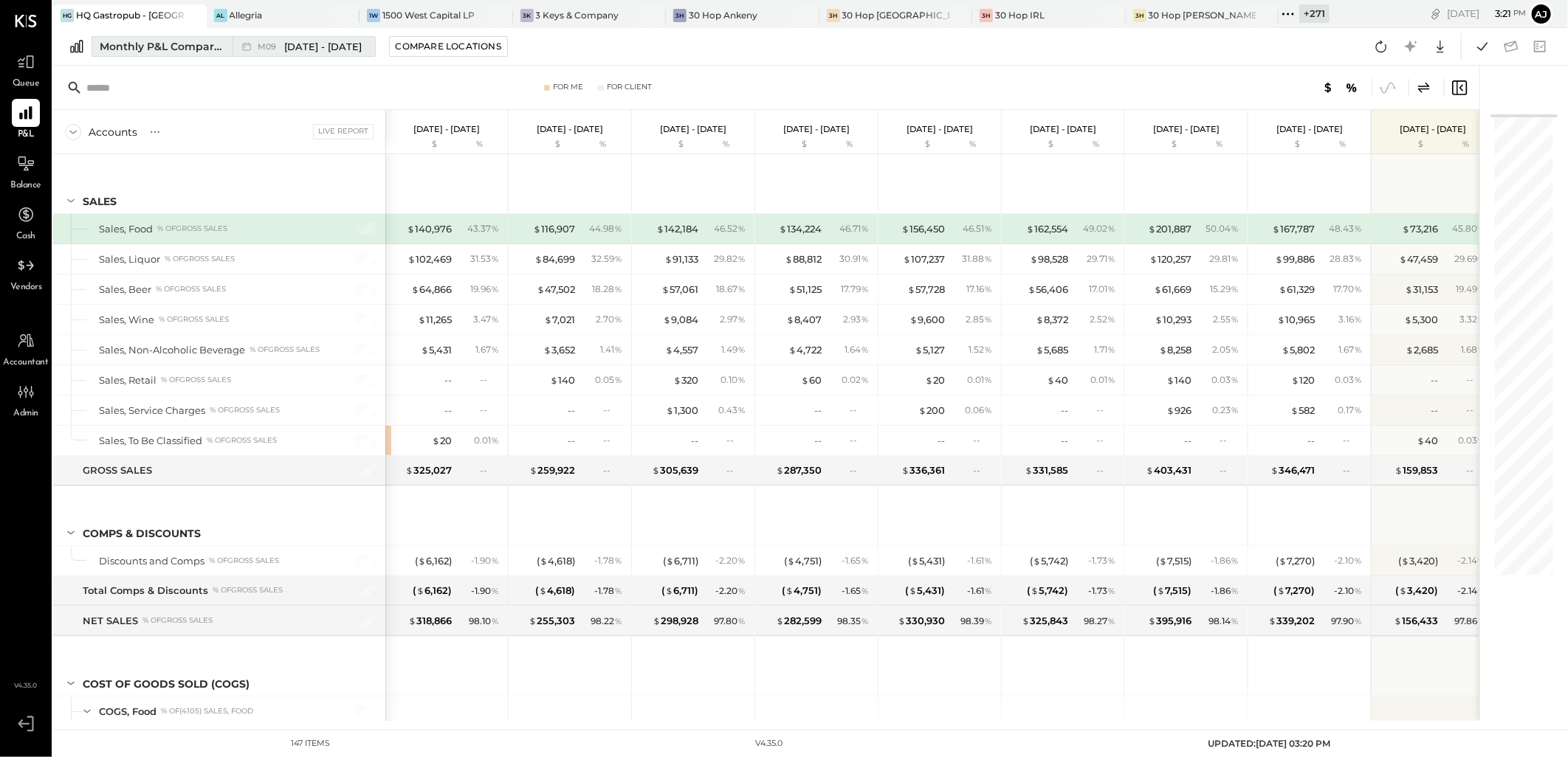
click at [156, 46] on div "Monthly P&L Comparison" at bounding box center [162, 47] width 124 height 15
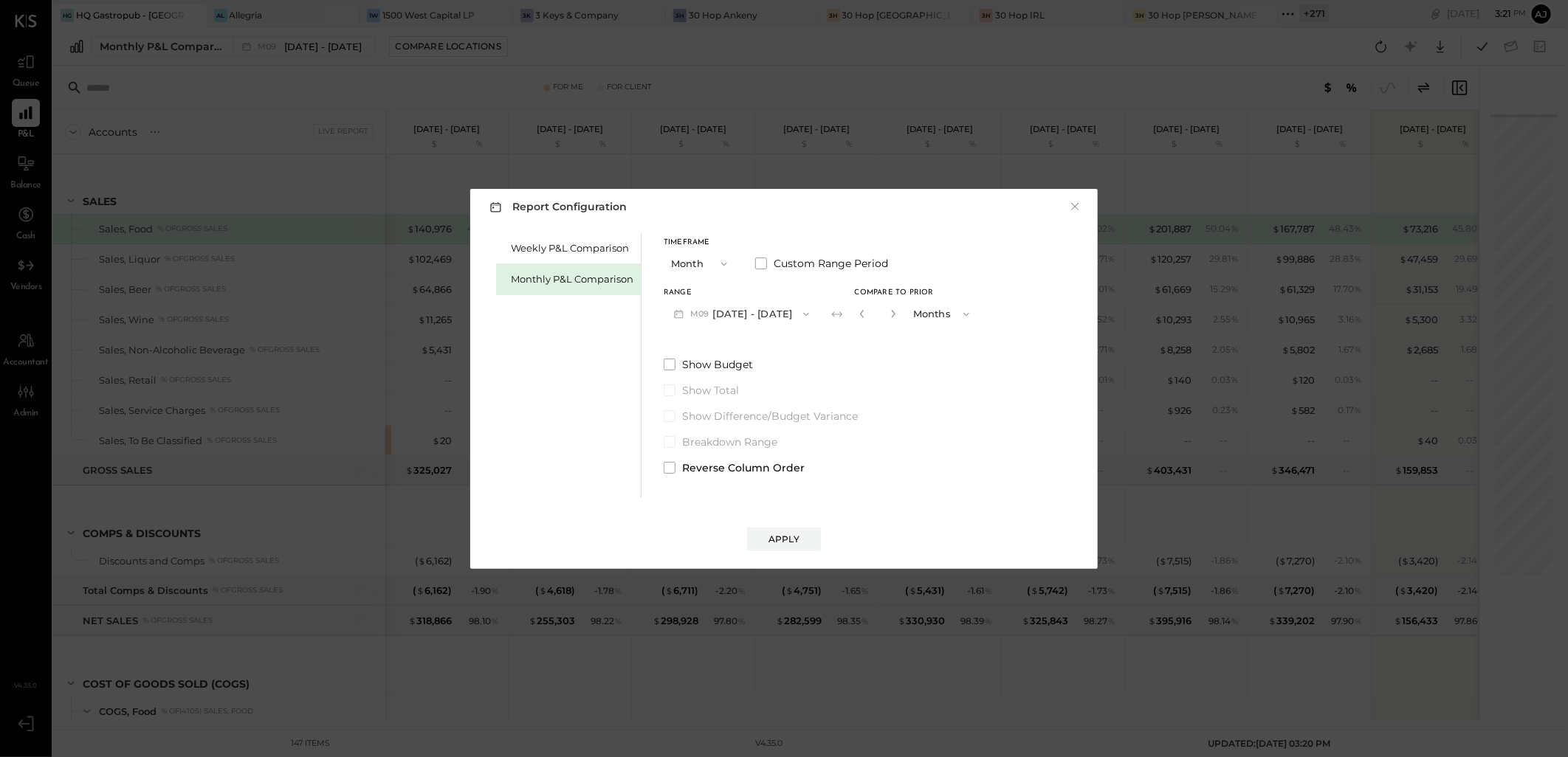
click at [722, 318] on button "M09 [DATE] - [DATE]" at bounding box center [741, 314] width 156 height 28
click at [729, 351] on span "[DATE] - [DATE]" at bounding box center [735, 346] width 71 height 13
click at [772, 544] on div "Apply" at bounding box center [783, 539] width 31 height 13
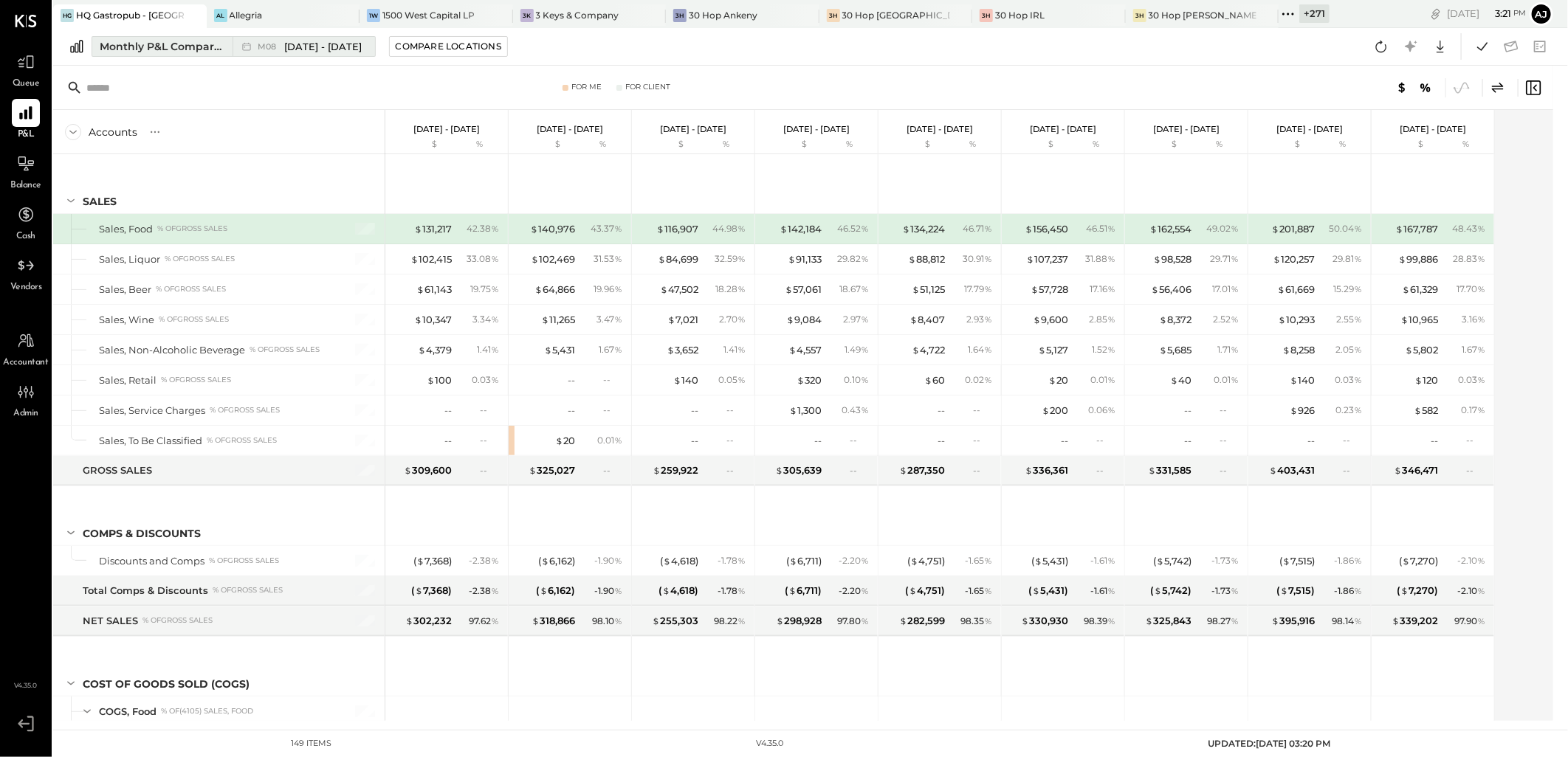
click at [159, 49] on div "Monthly P&L Comparison" at bounding box center [162, 47] width 124 height 15
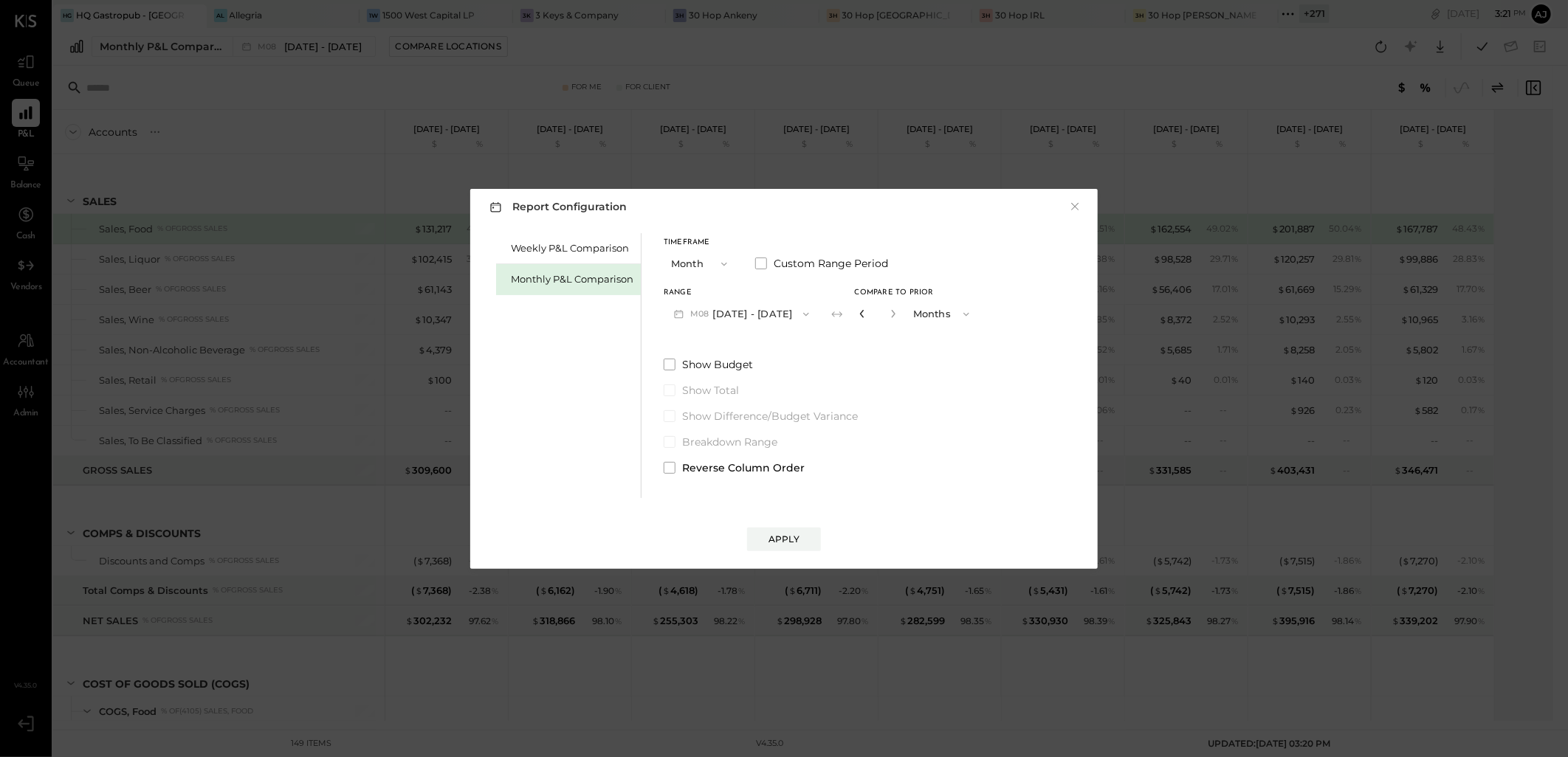
click at [858, 315] on icon "button" at bounding box center [862, 313] width 9 height 9
type input "*"
click at [805, 545] on button "Apply" at bounding box center [784, 540] width 74 height 23
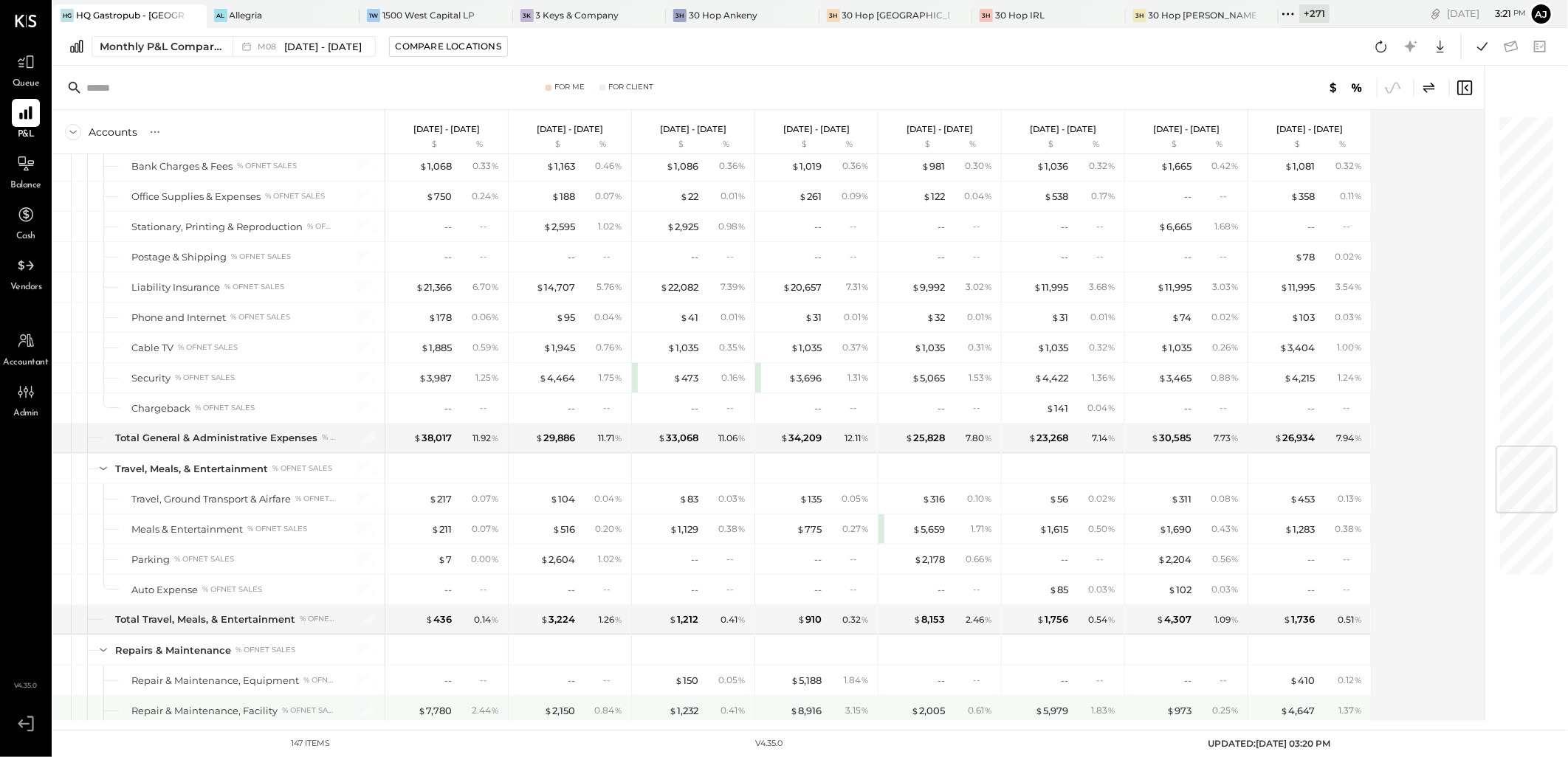
scroll to position [2787, 0]
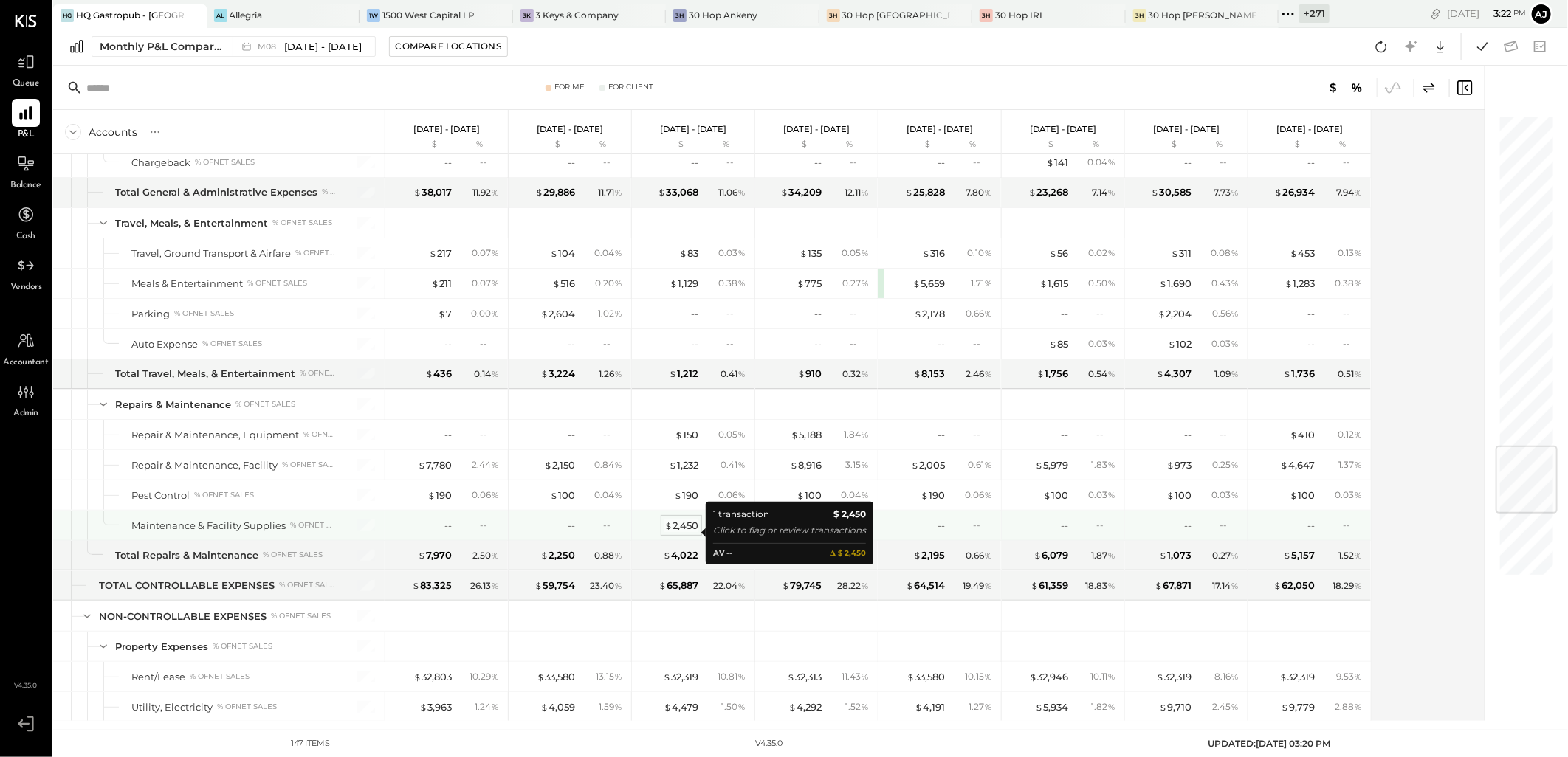
click at [689, 533] on div "$ 2,450" at bounding box center [681, 525] width 34 height 14
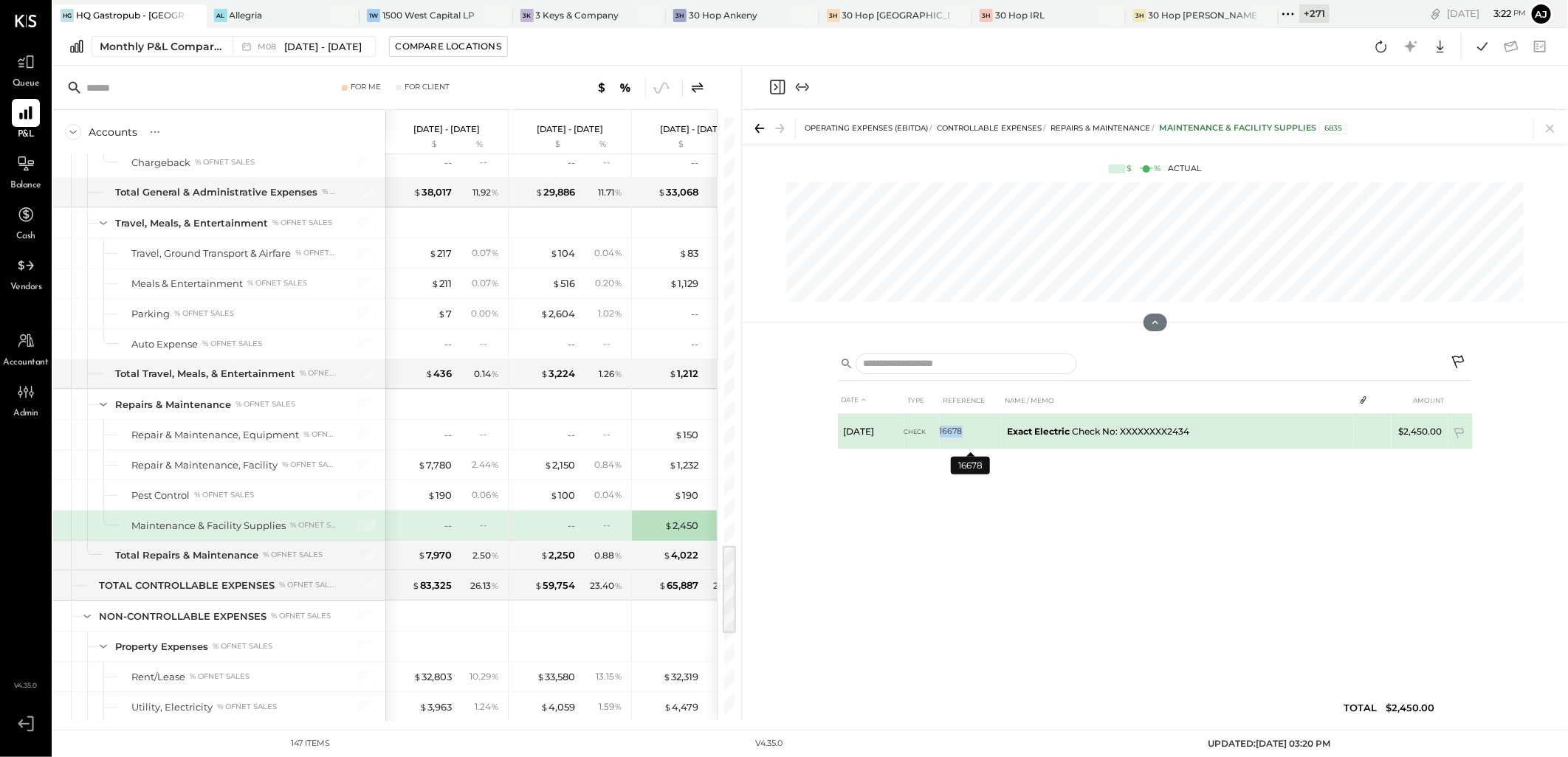
drag, startPoint x: 933, startPoint y: 432, endPoint x: 964, endPoint y: 432, distance: 31.0
click at [964, 432] on tr "[DATE] Check 16678 Exact Electric Check No: XXXXXXXX2434 $2,450.00" at bounding box center [1155, 431] width 635 height 35
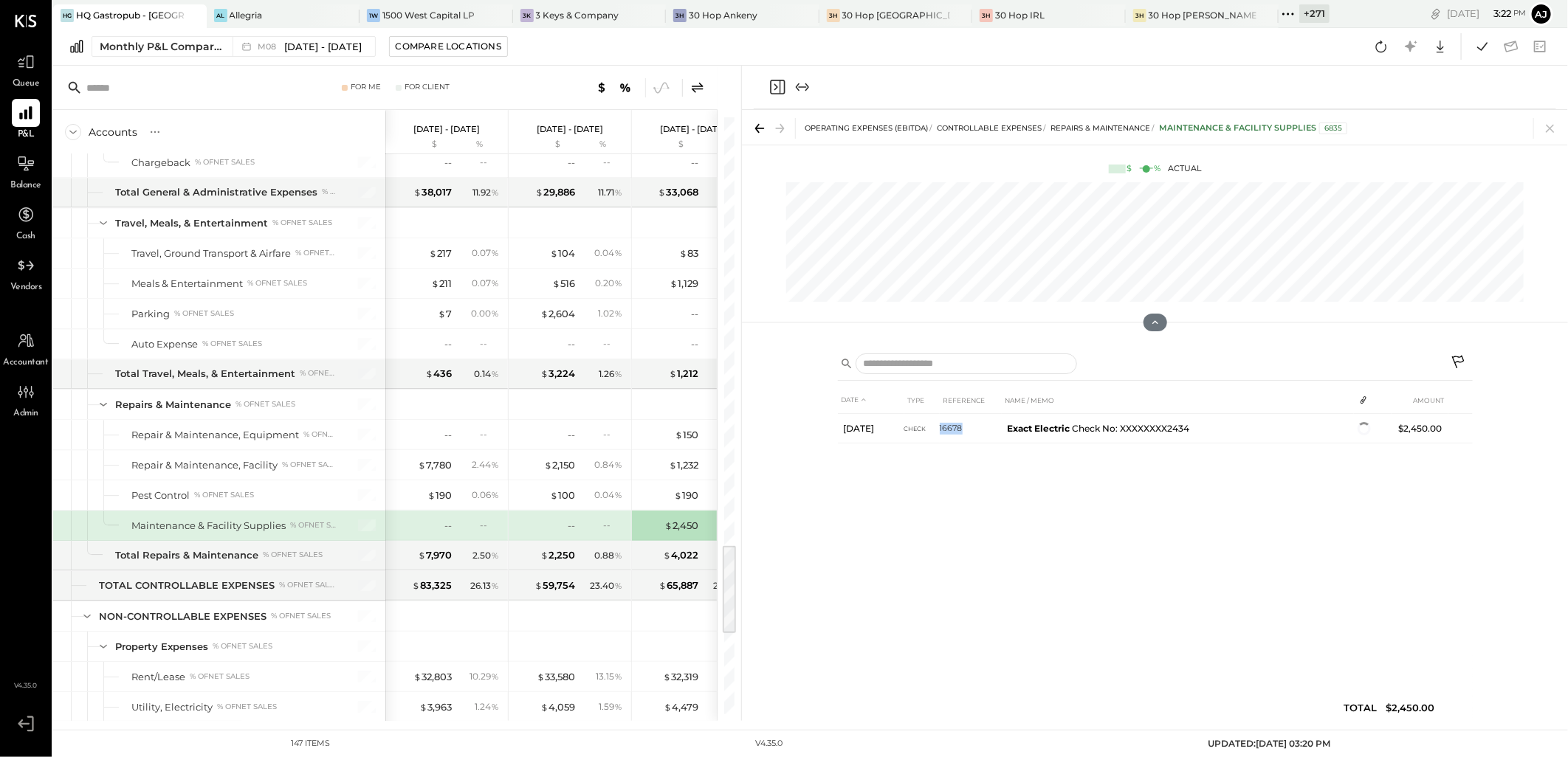
copy tr "16678"
click at [1544, 128] on icon at bounding box center [1550, 128] width 21 height 21
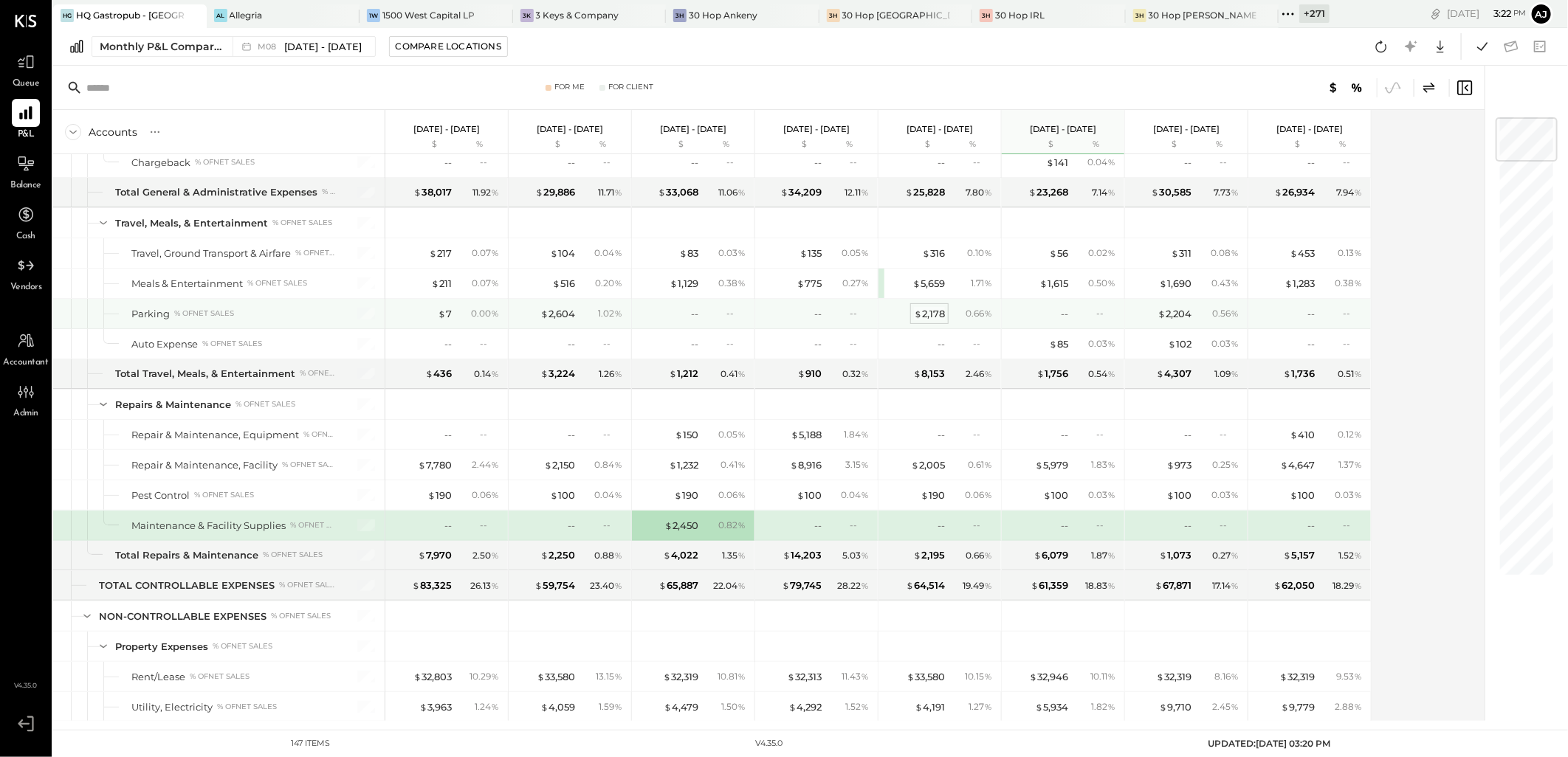
click at [933, 317] on div "$ 2,178" at bounding box center [929, 314] width 31 height 14
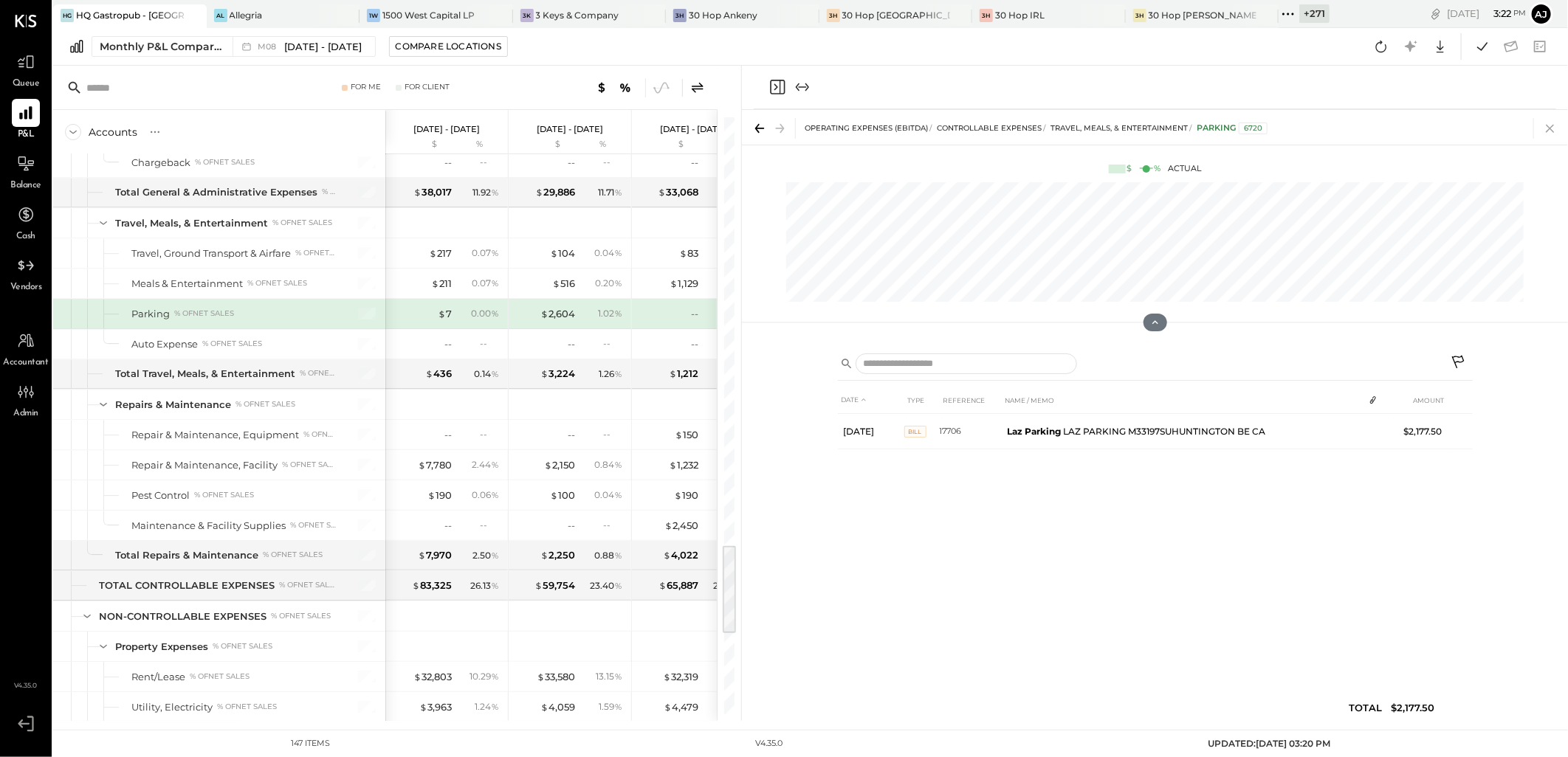
click at [1549, 128] on icon at bounding box center [1550, 128] width 21 height 21
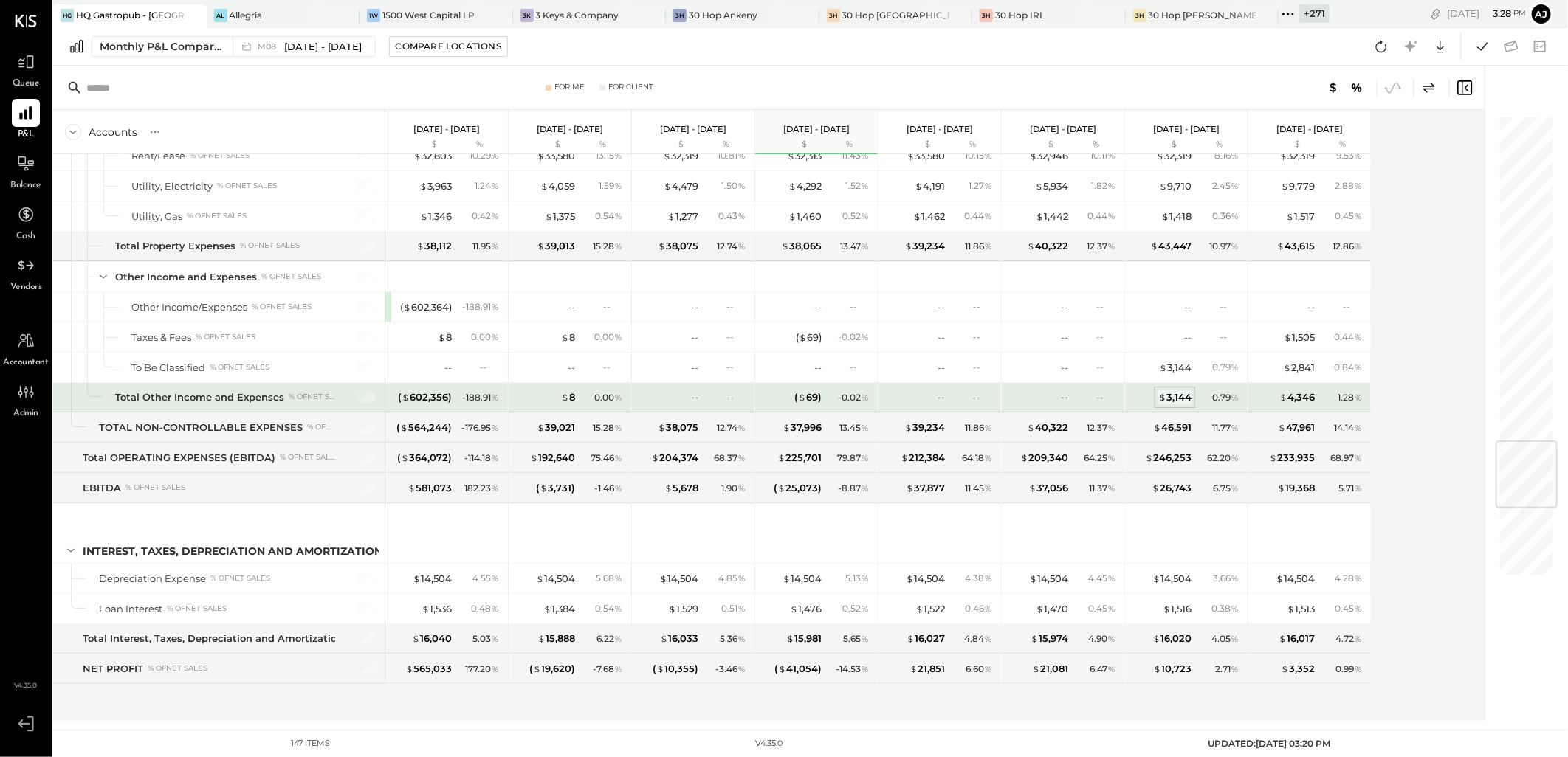
scroll to position [2743, 0]
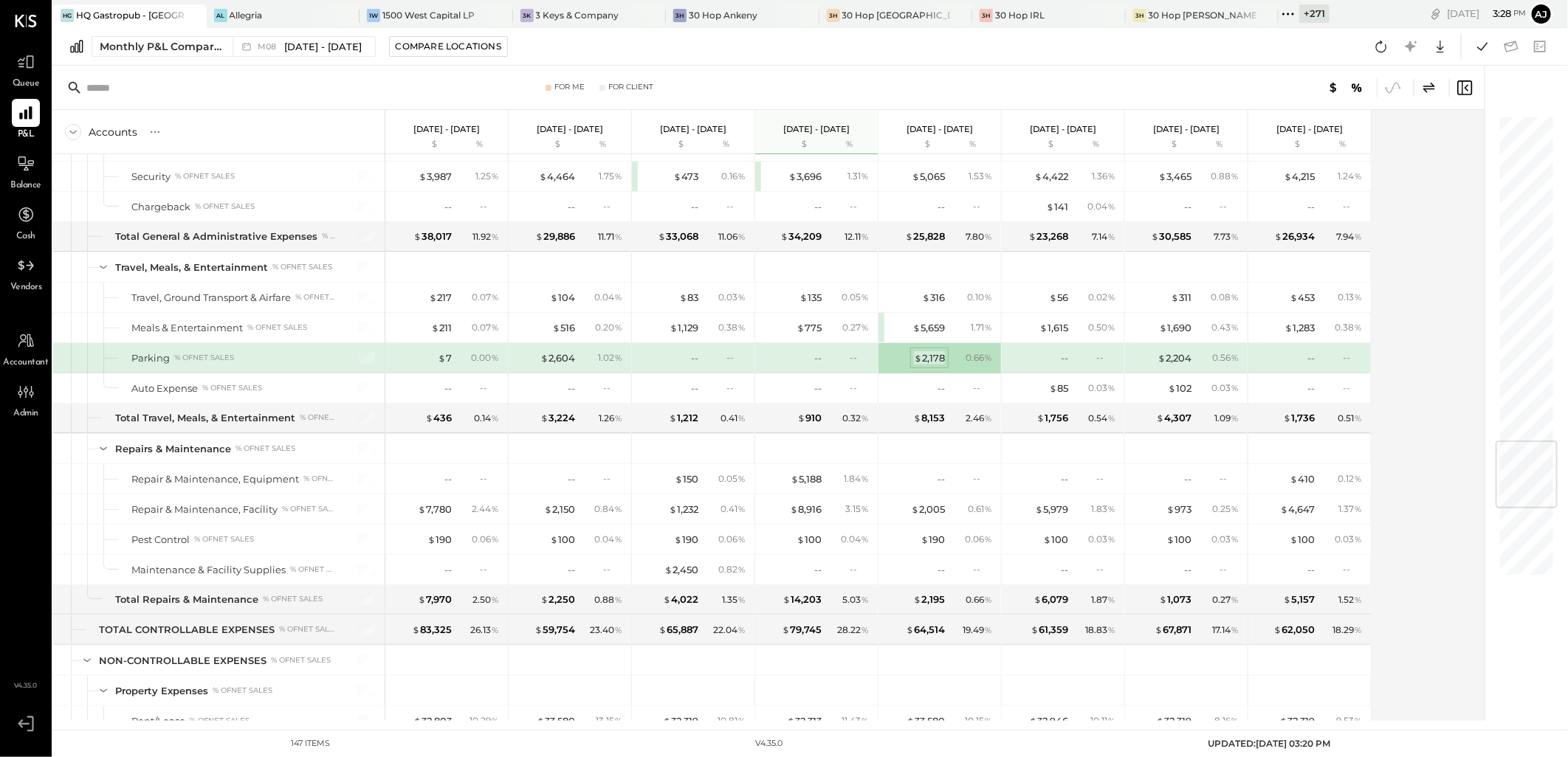
click at [938, 365] on div "$ 2,178" at bounding box center [929, 358] width 31 height 14
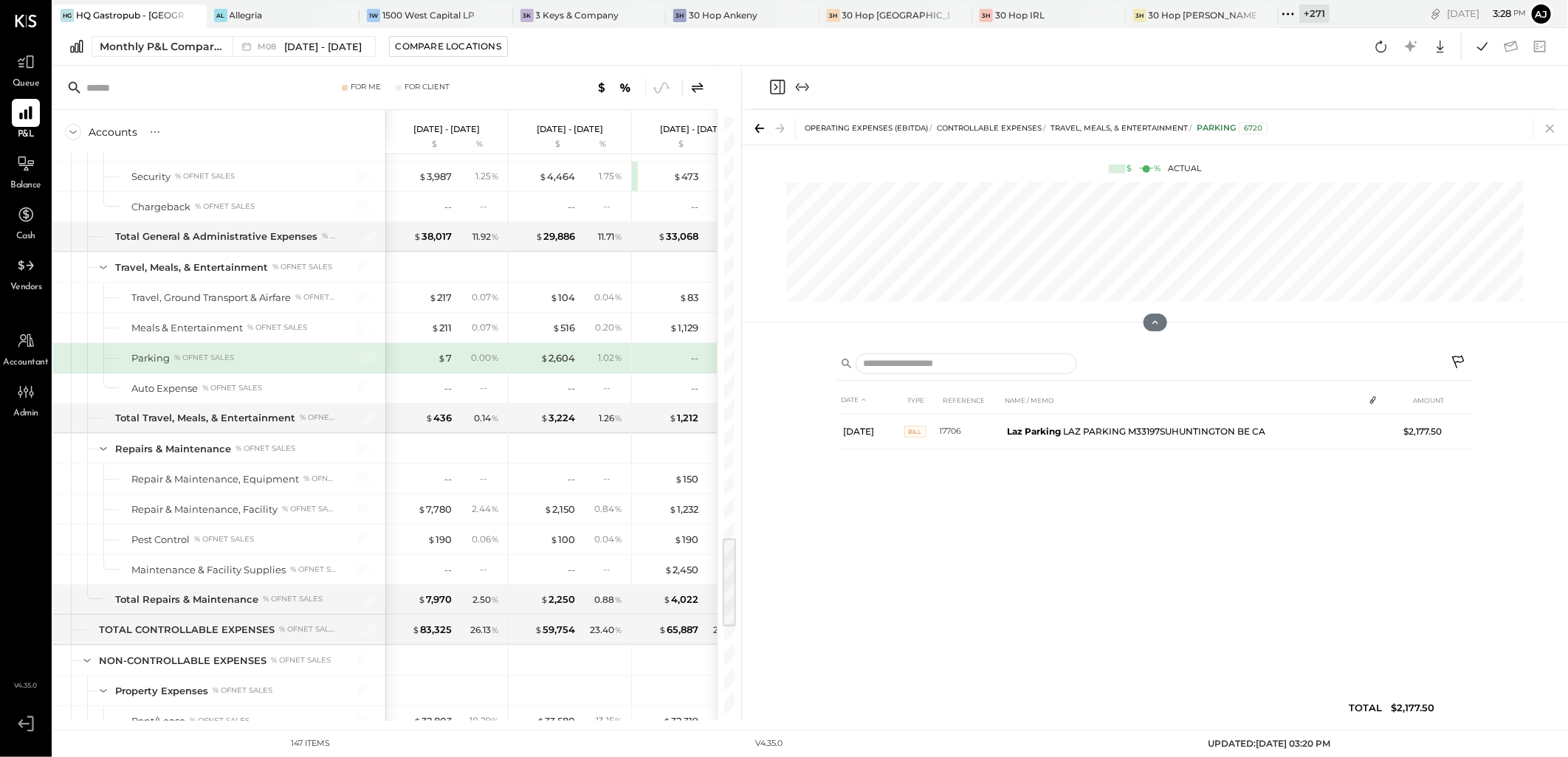
click at [1552, 125] on icon at bounding box center [1550, 128] width 21 height 21
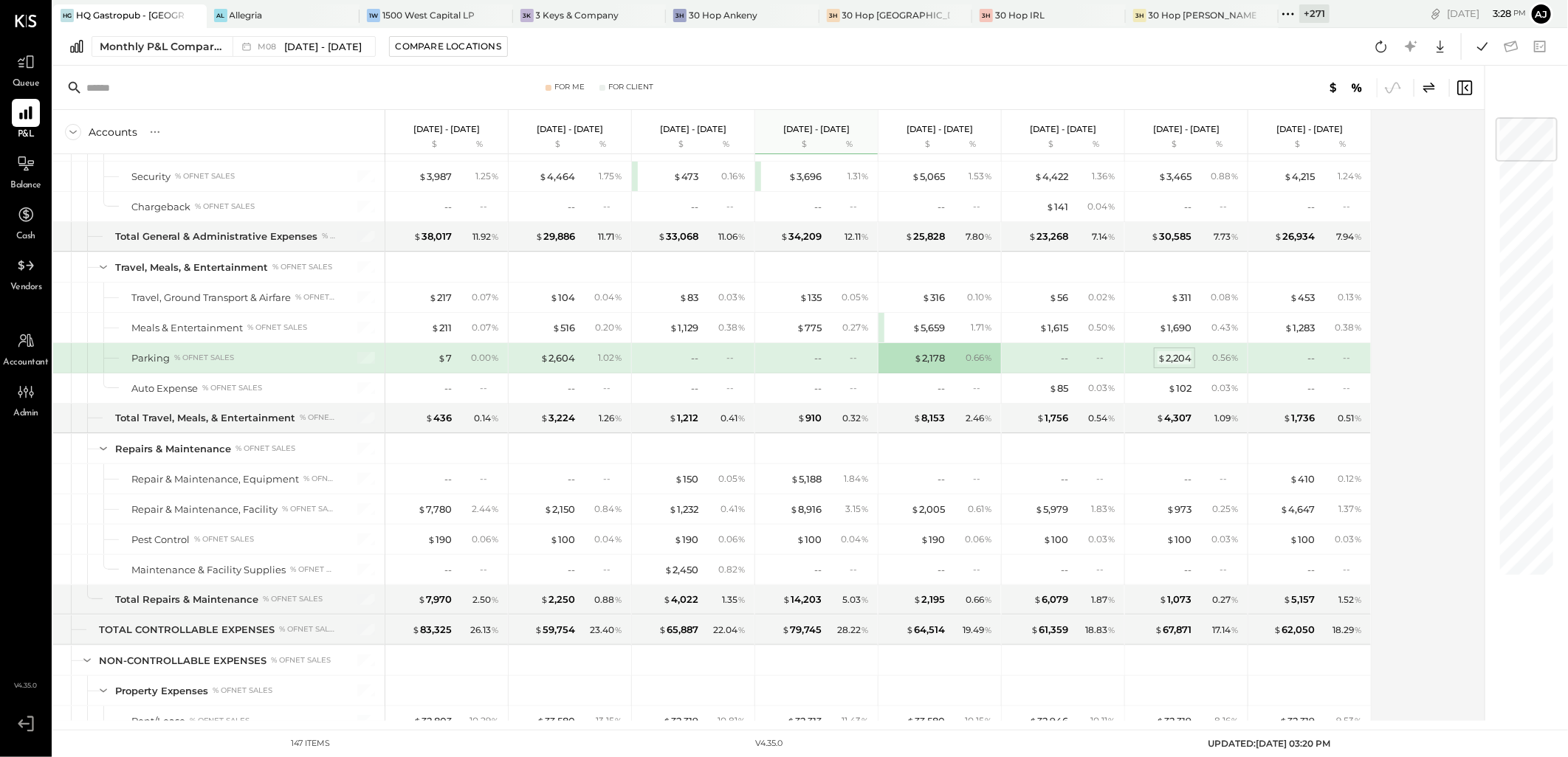
click at [1183, 363] on div "$ 2,204" at bounding box center [1174, 358] width 34 height 14
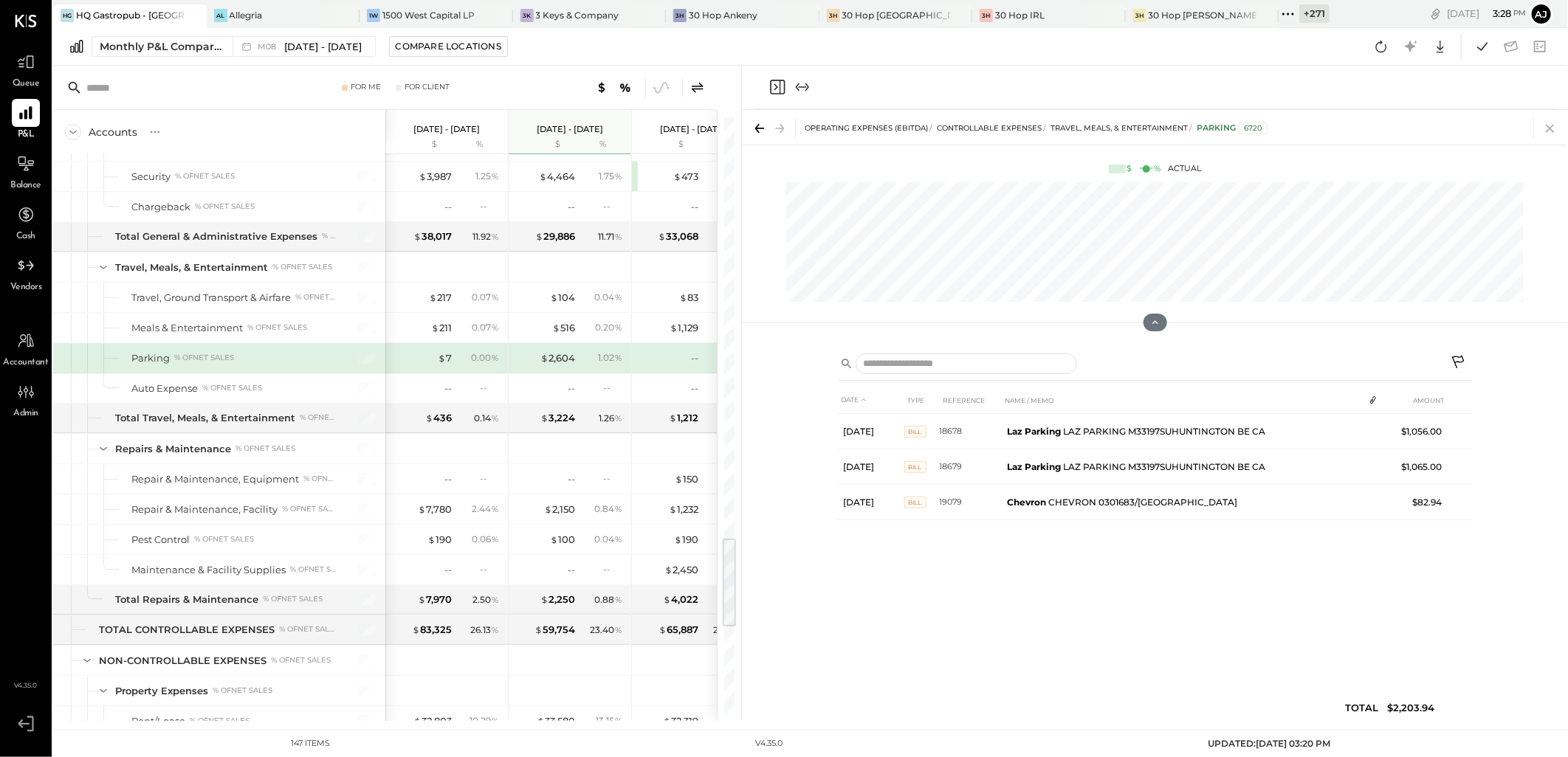
click at [1553, 131] on icon at bounding box center [1550, 129] width 8 height 8
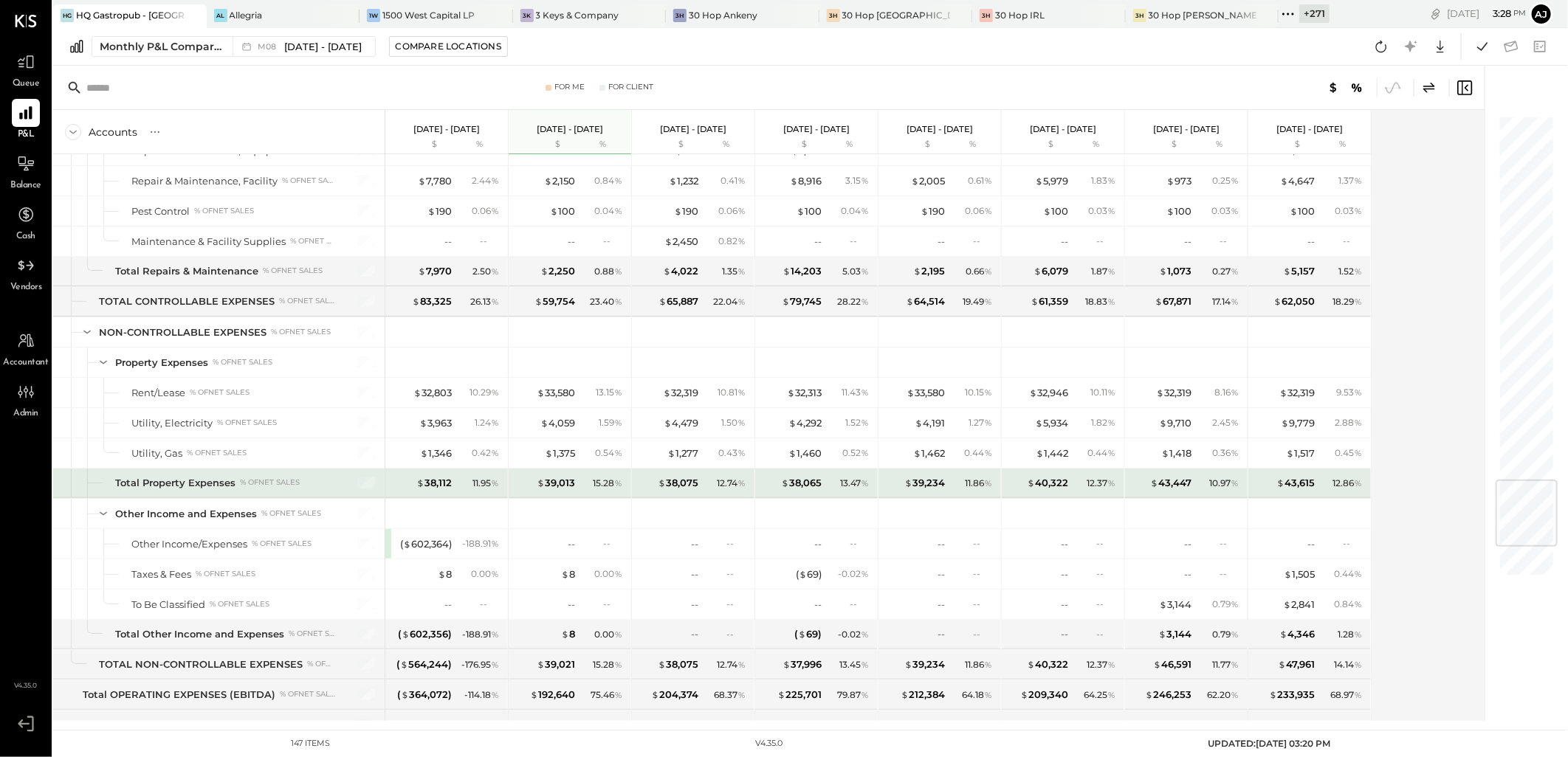
scroll to position [3317, 0]
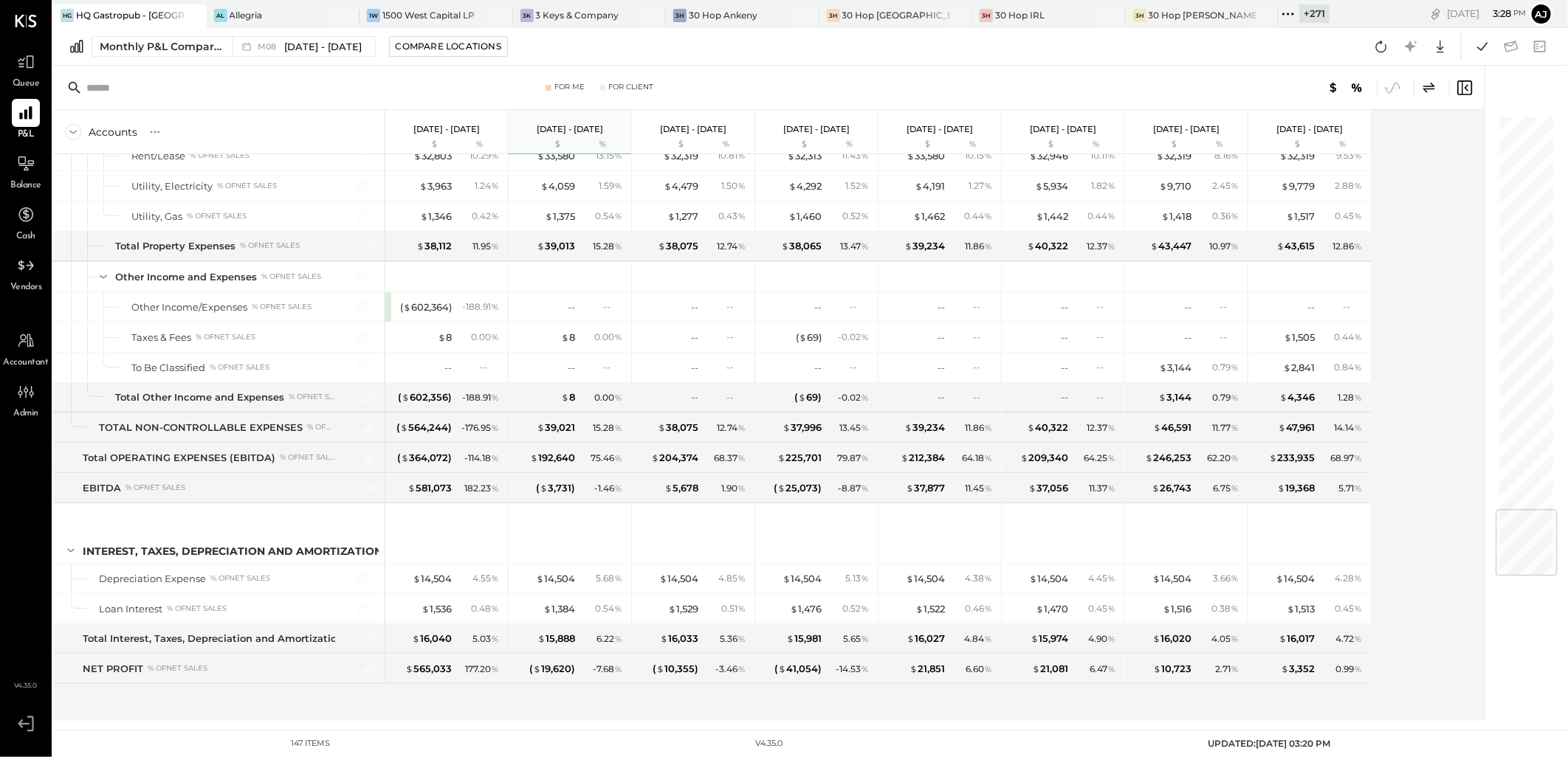
drag, startPoint x: 34, startPoint y: 160, endPoint x: 996, endPoint y: 741, distance: 1123.8
click at [34, 160] on icon at bounding box center [26, 163] width 15 height 14
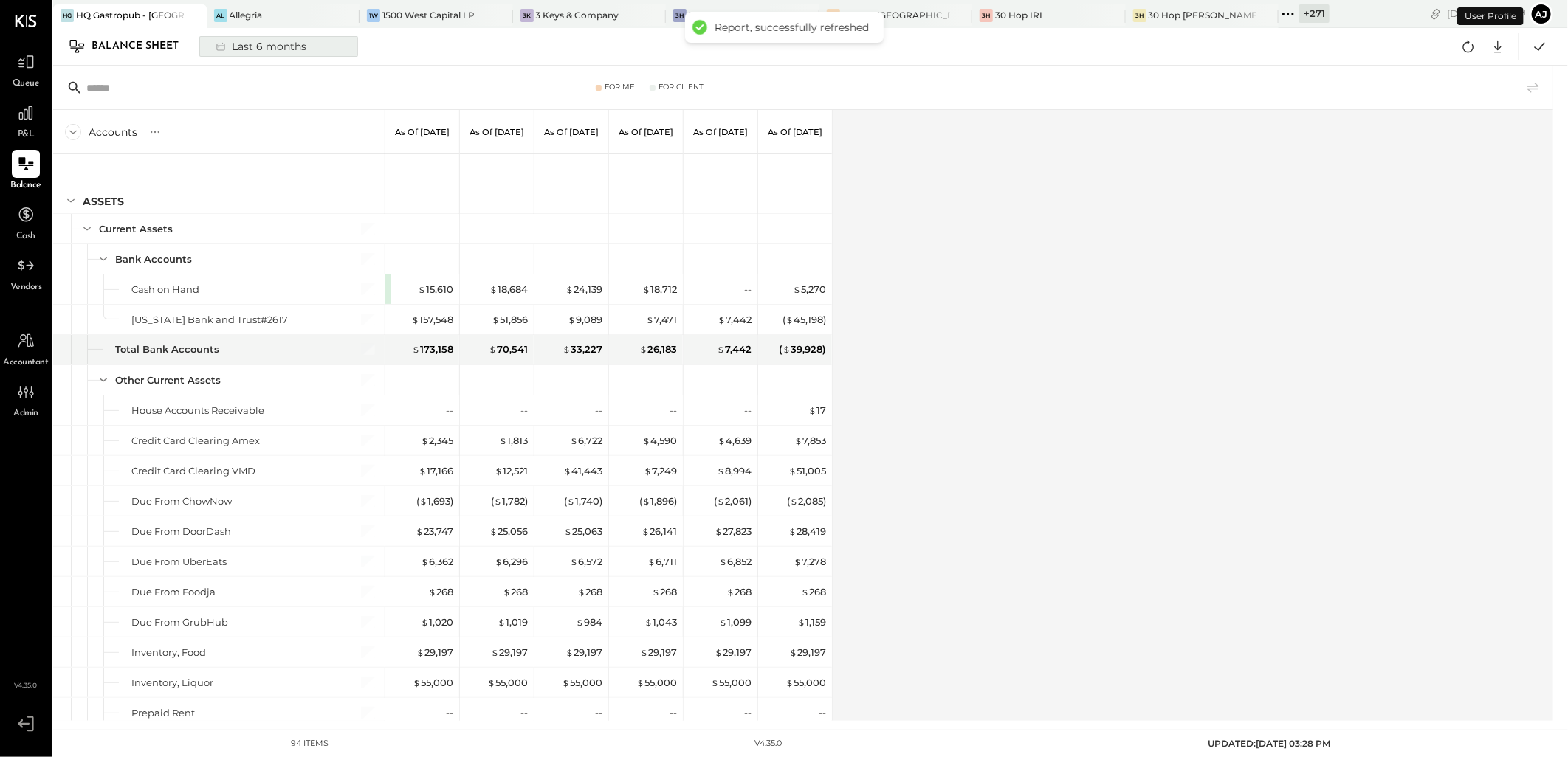
click at [262, 50] on div "Last 6 months" at bounding box center [259, 46] width 105 height 19
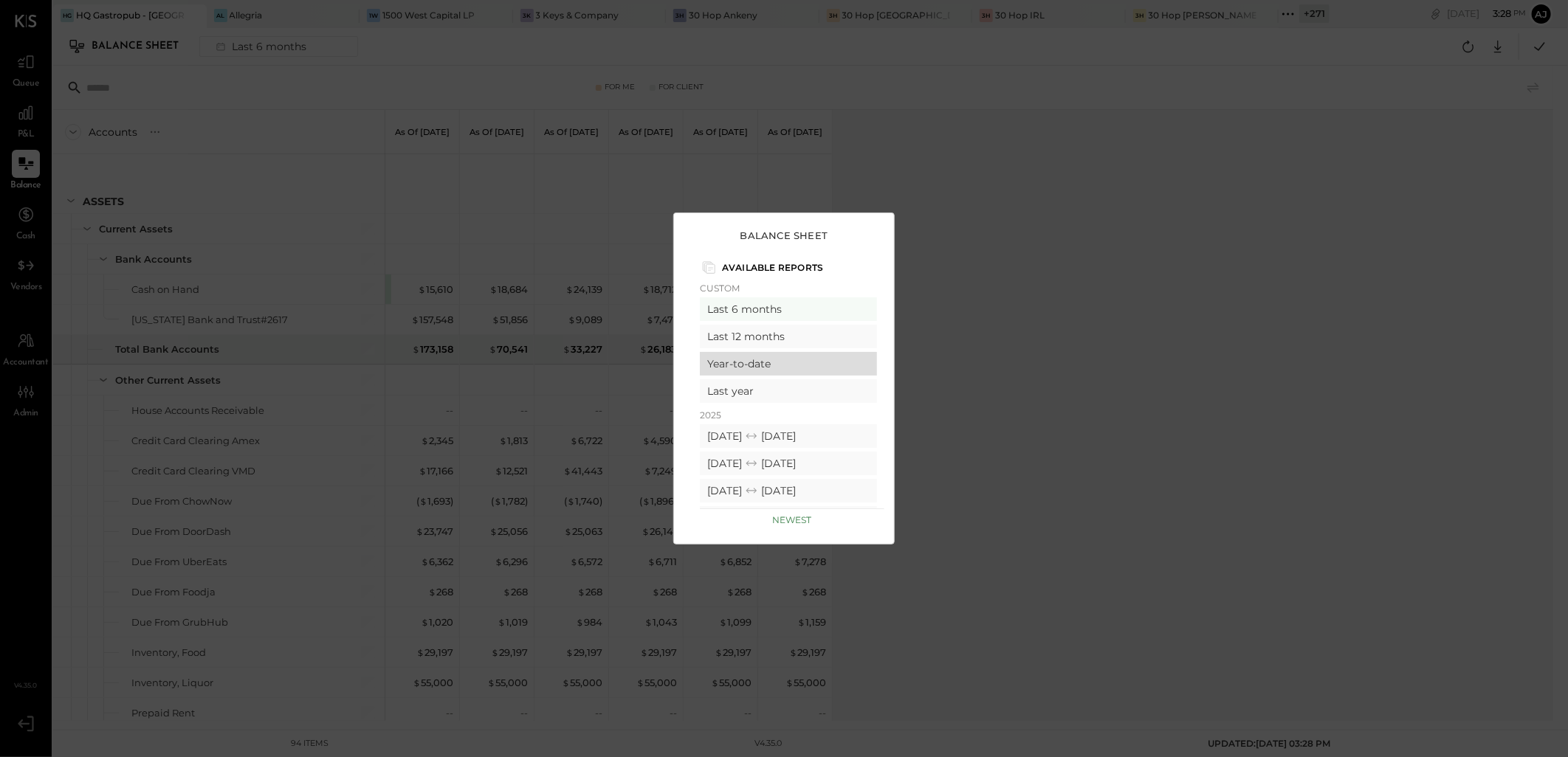
click at [761, 369] on div "Year-to-date" at bounding box center [788, 363] width 177 height 23
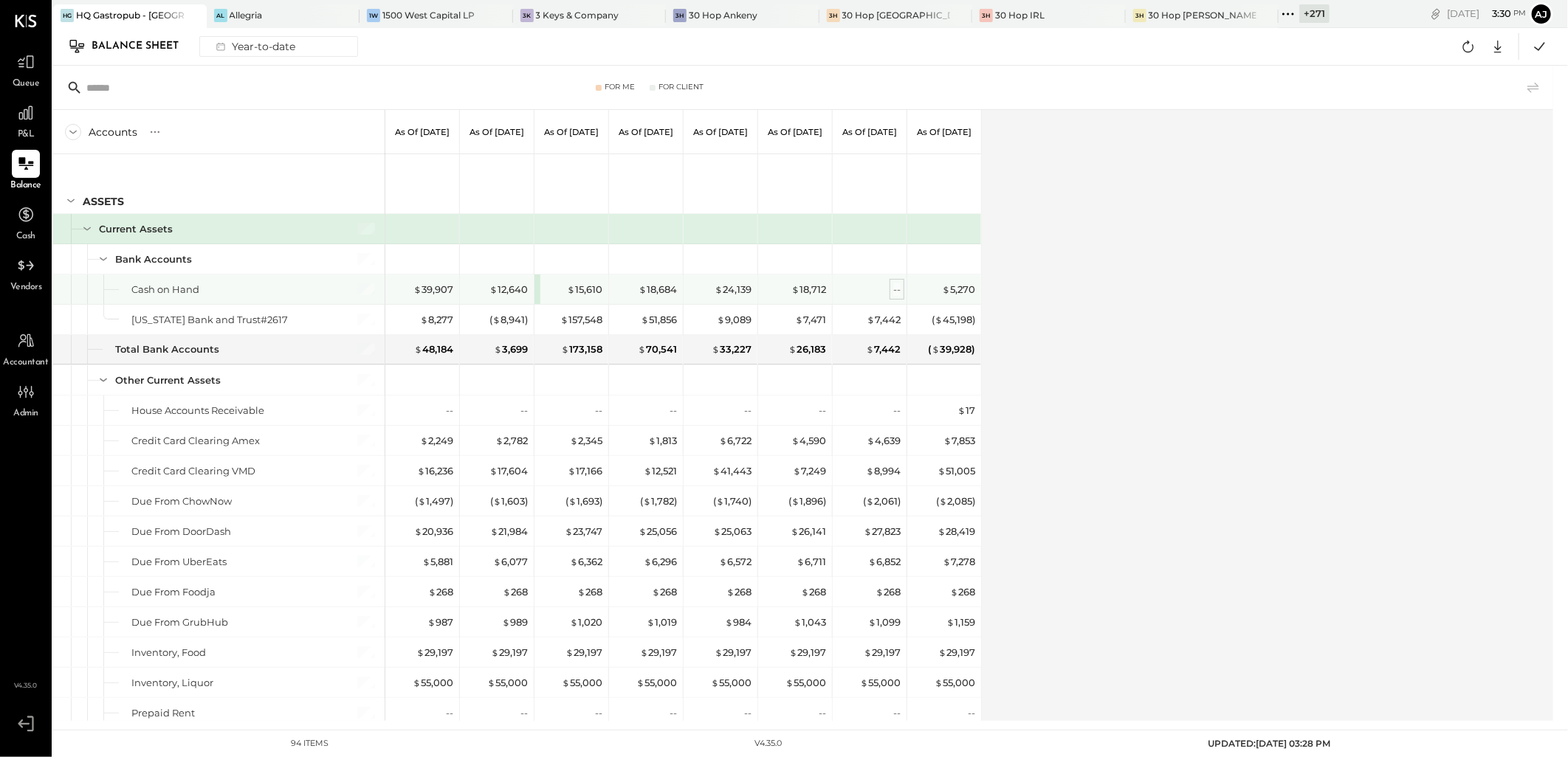
click at [895, 290] on div "--" at bounding box center [896, 290] width 8 height 14
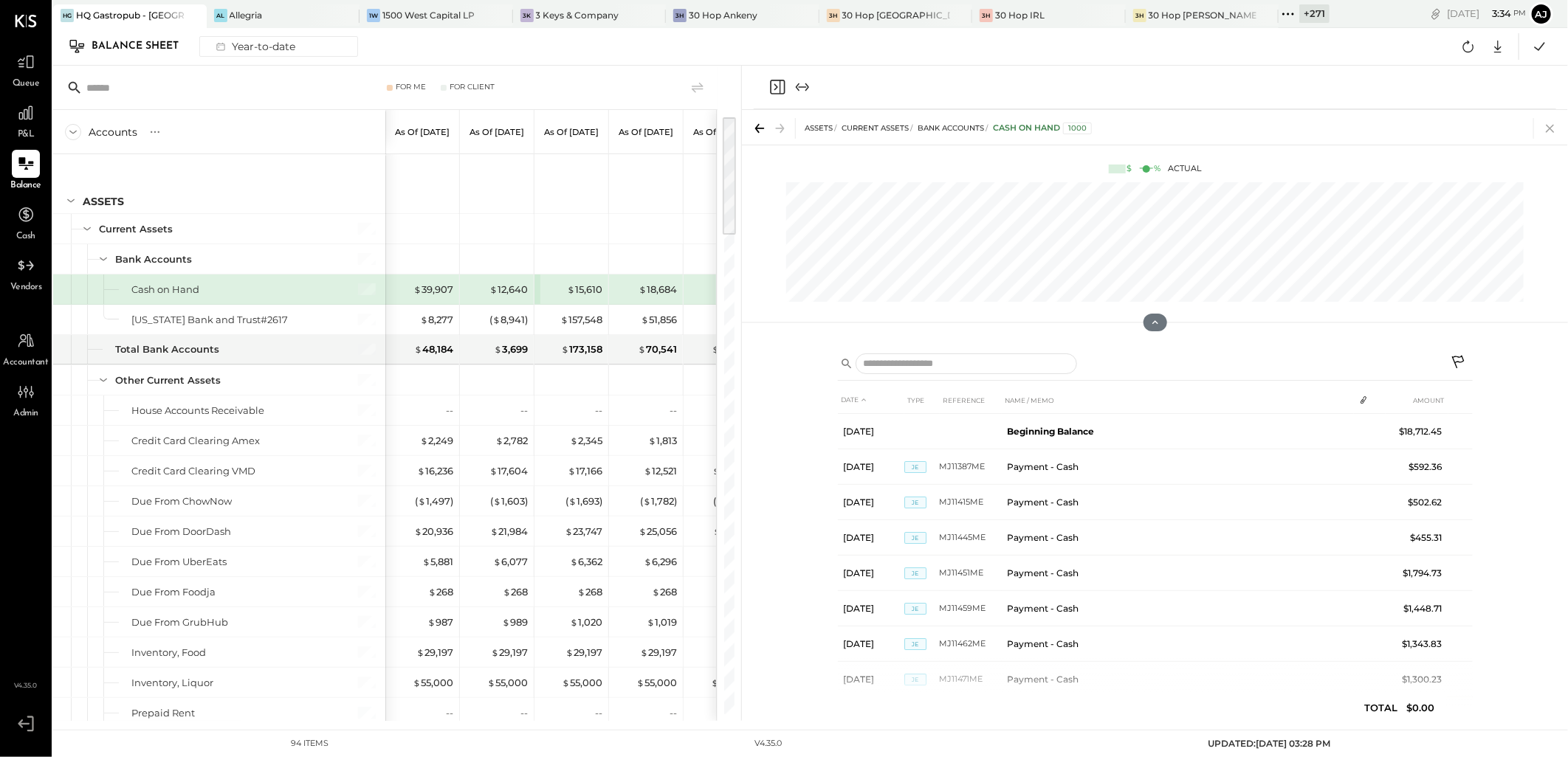
click at [1555, 128] on icon at bounding box center [1550, 128] width 21 height 21
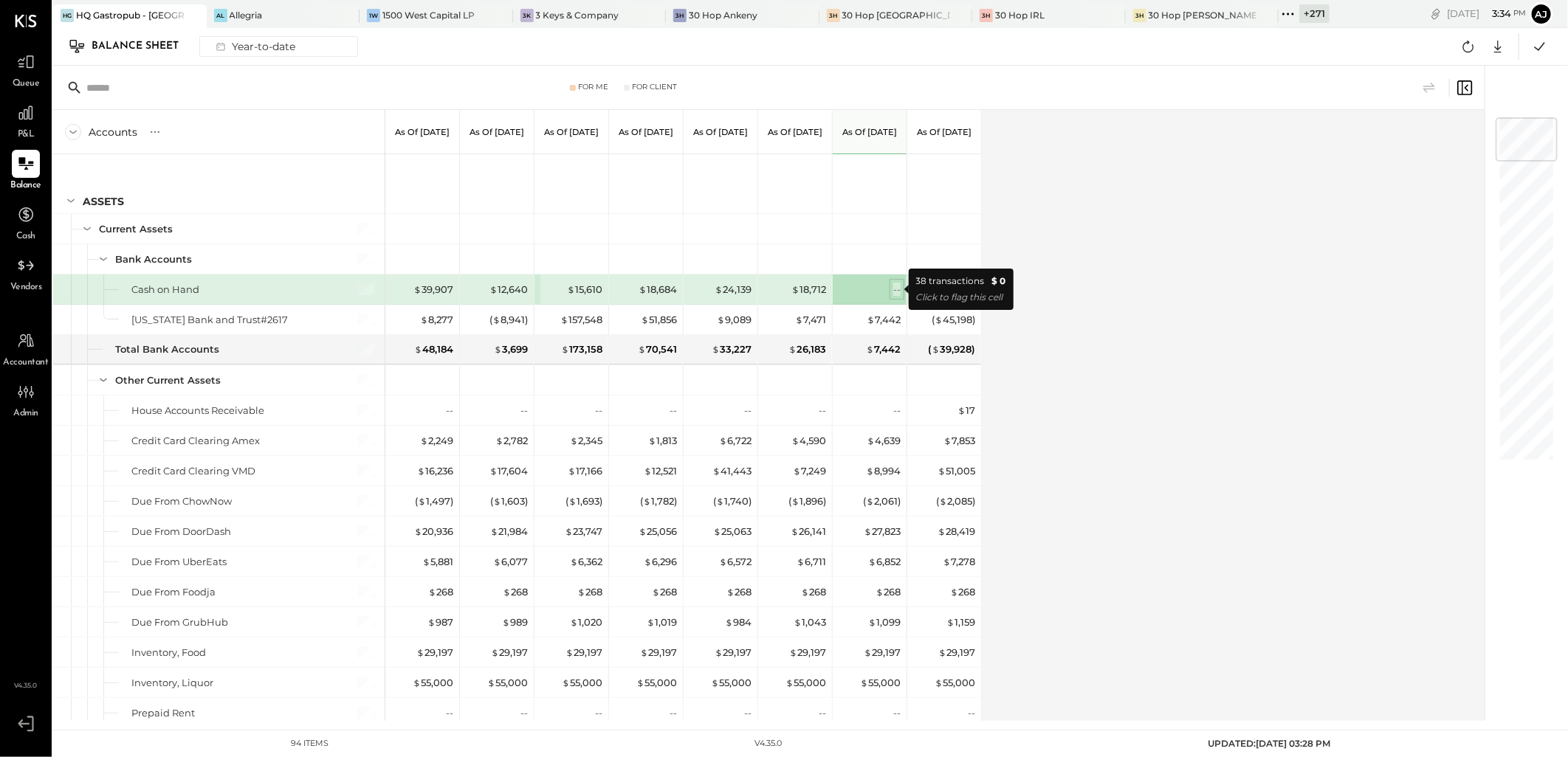
click at [895, 292] on div "--" at bounding box center [896, 290] width 8 height 14
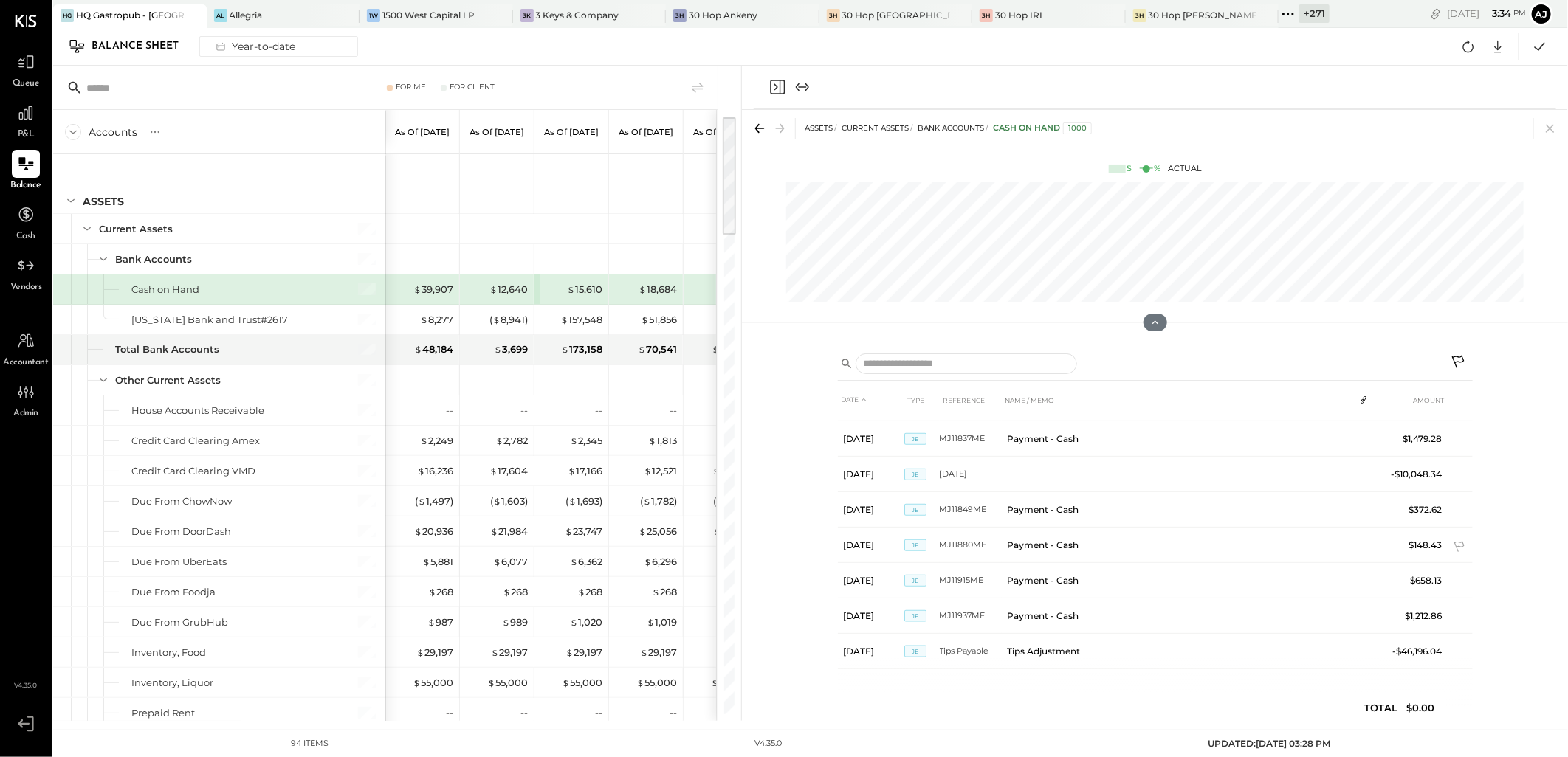
scroll to position [869, 0]
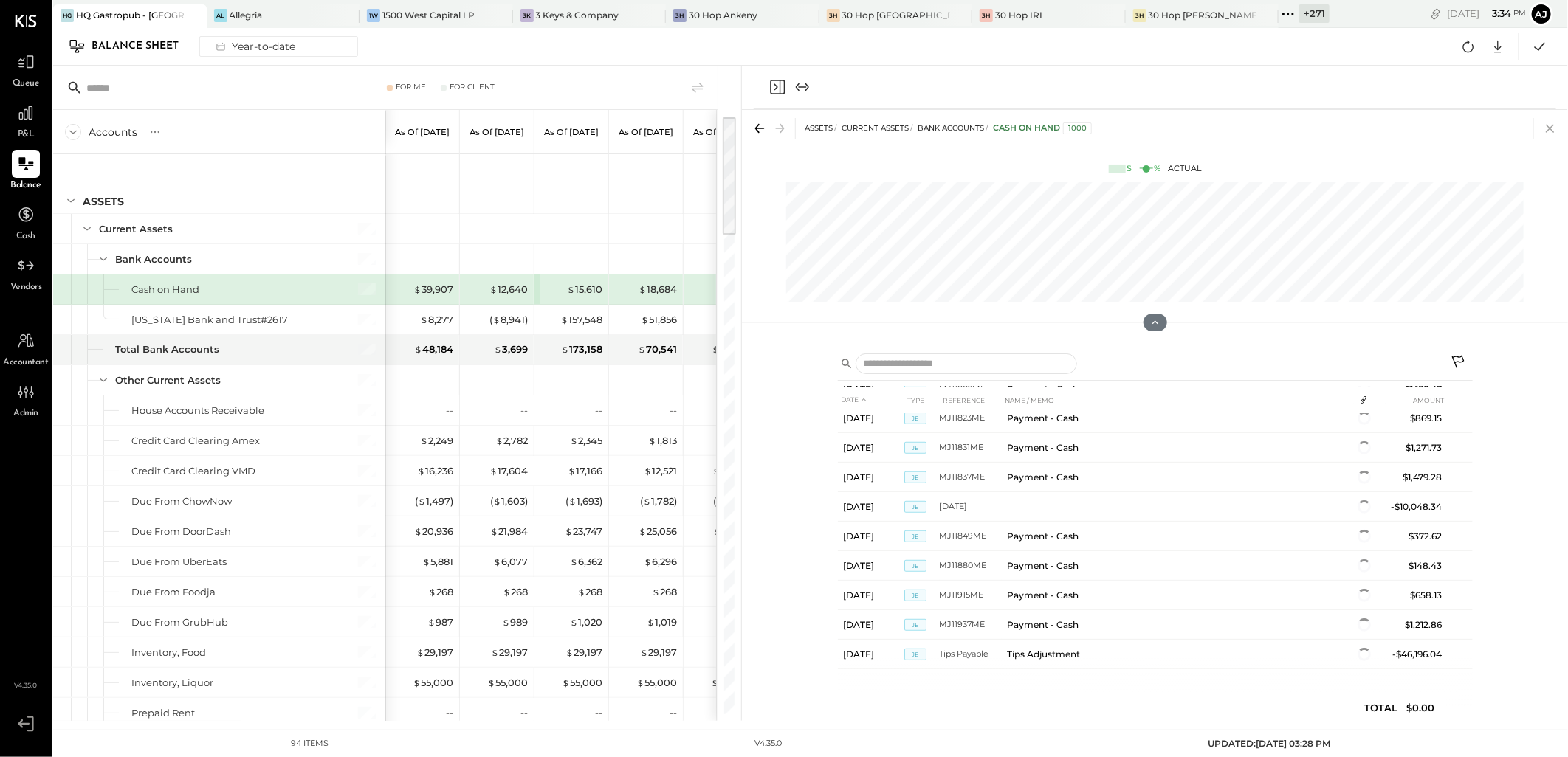
click at [1550, 127] on icon at bounding box center [1550, 129] width 8 height 8
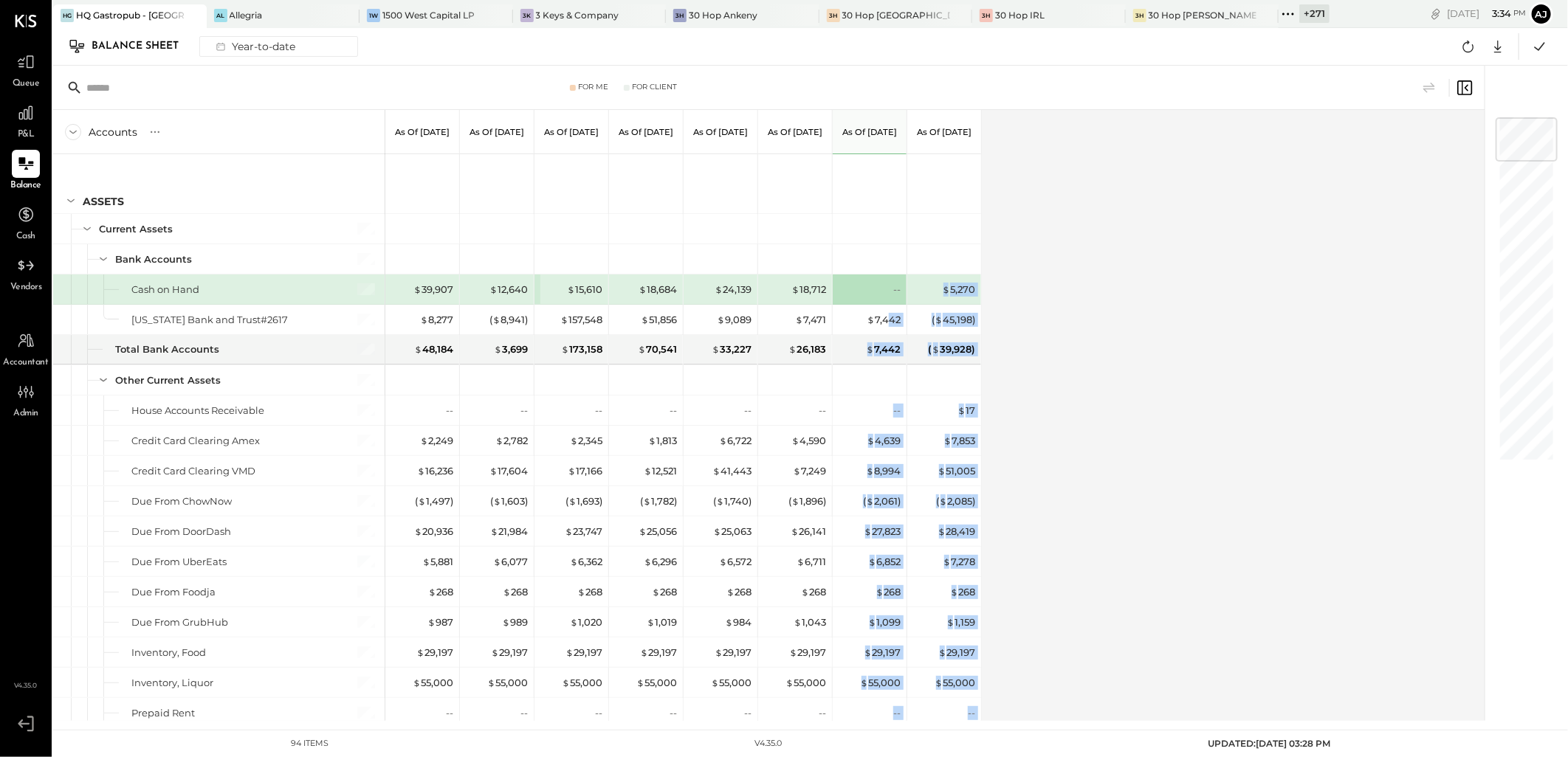
drag, startPoint x: 890, startPoint y: 319, endPoint x: 1419, endPoint y: 363, distance: 530.8
click at [1419, 363] on div "Accounts S GL As of [DATE] As of [DATE] As of [DATE] As of [DATE] As of [DATE] …" at bounding box center [770, 415] width 1434 height 611
drag, startPoint x: 1419, startPoint y: 363, endPoint x: 1269, endPoint y: 354, distance: 150.3
click at [1269, 354] on div "Accounts S GL As of [DATE] As of [DATE] As of [DATE] As of [DATE] As of [DATE] …" at bounding box center [770, 415] width 1434 height 611
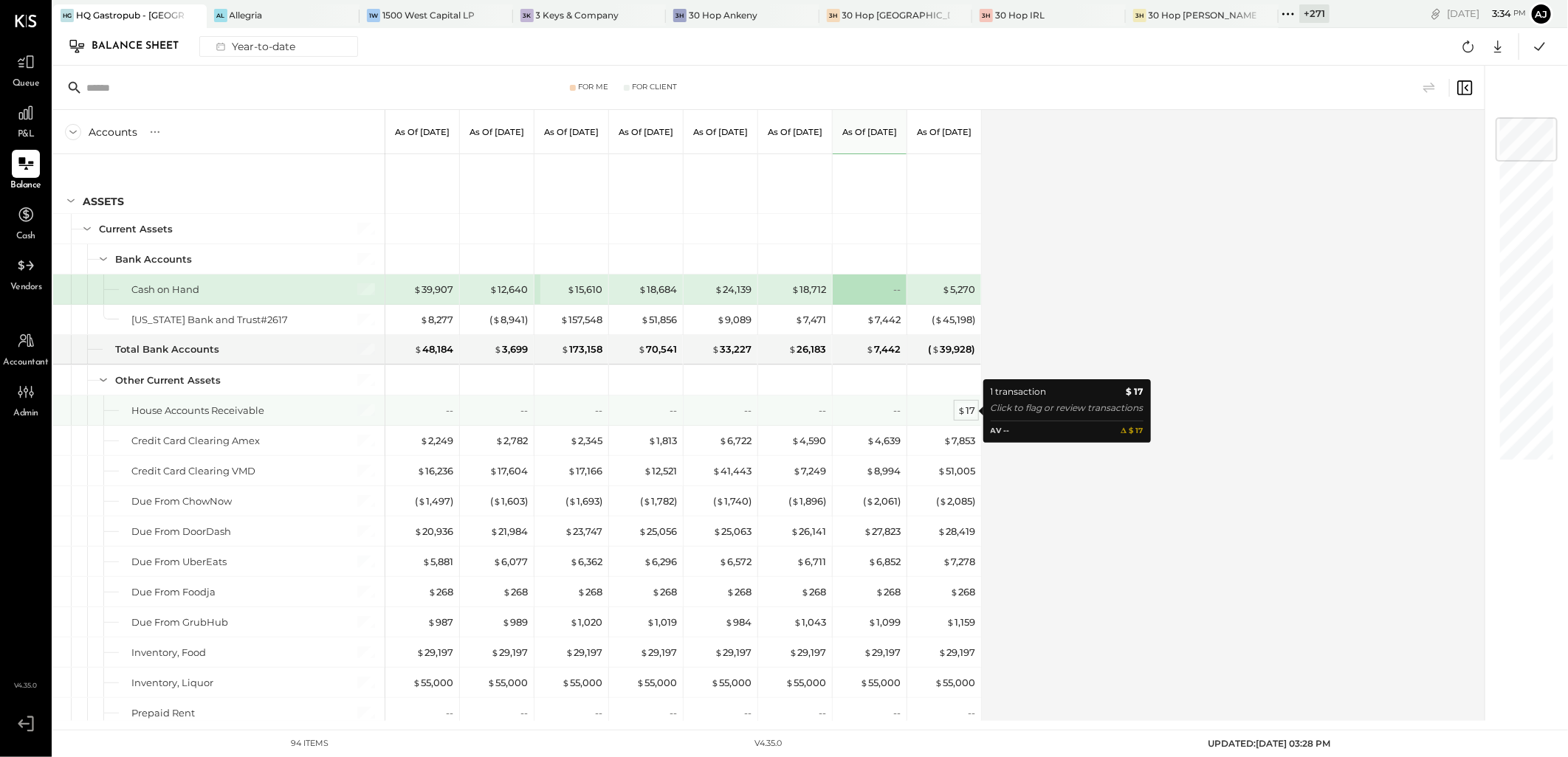
click at [970, 412] on div "$ 17" at bounding box center [965, 410] width 18 height 14
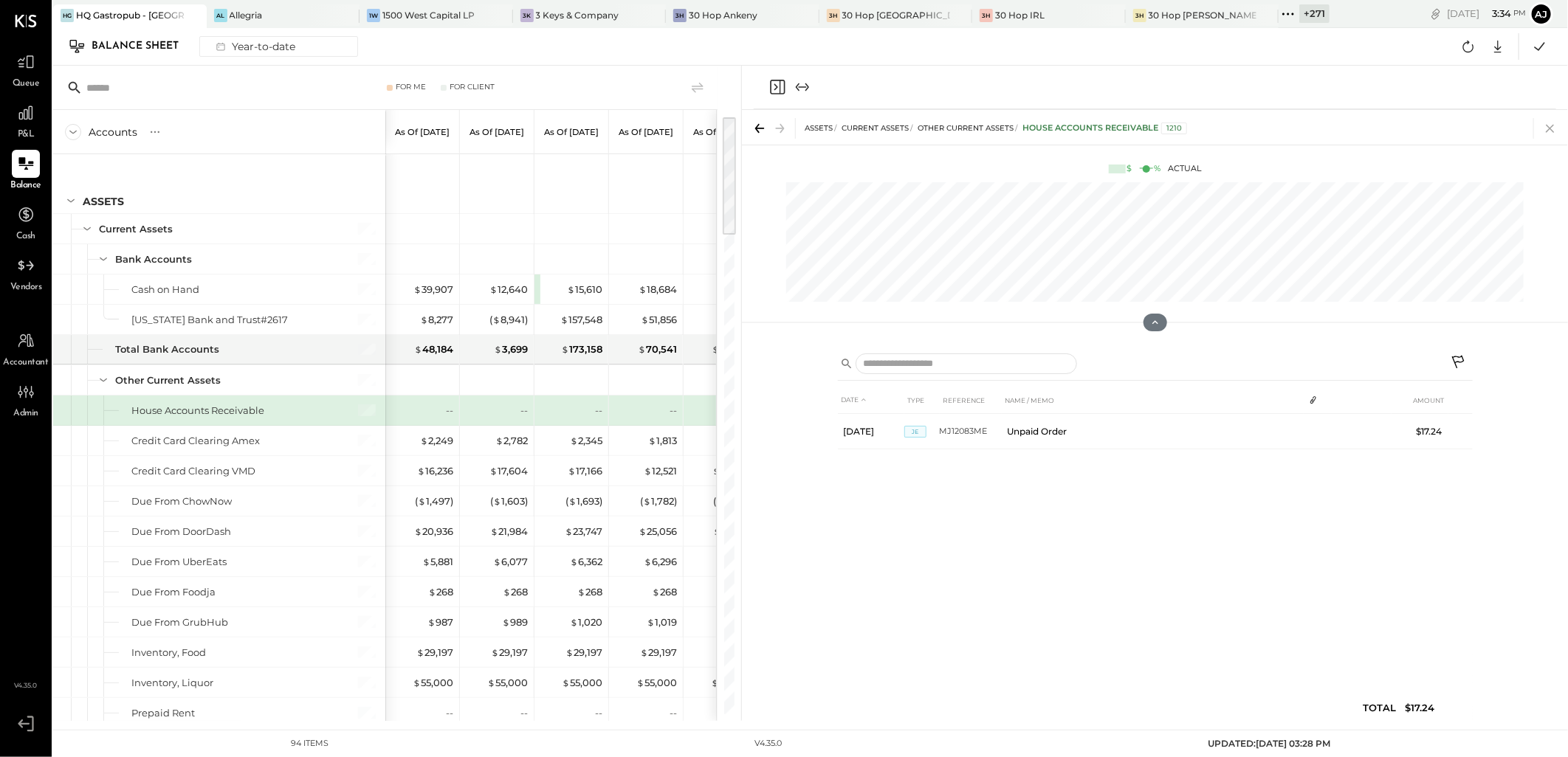
click at [1549, 132] on icon at bounding box center [1550, 128] width 21 height 21
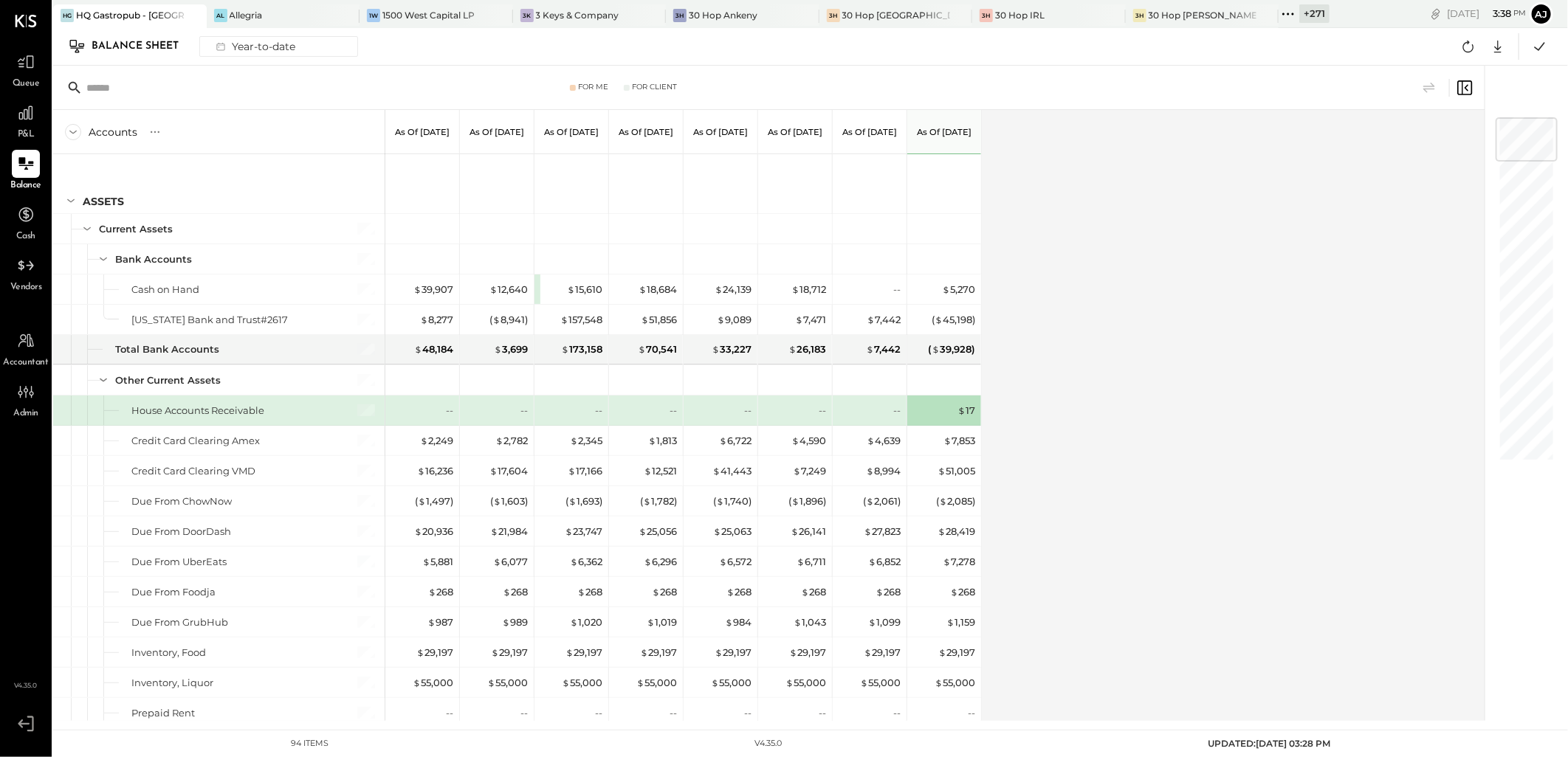
drag, startPoint x: 967, startPoint y: 410, endPoint x: 1221, endPoint y: 756, distance: 429.2
click at [967, 410] on div "$ 17" at bounding box center [965, 410] width 18 height 14
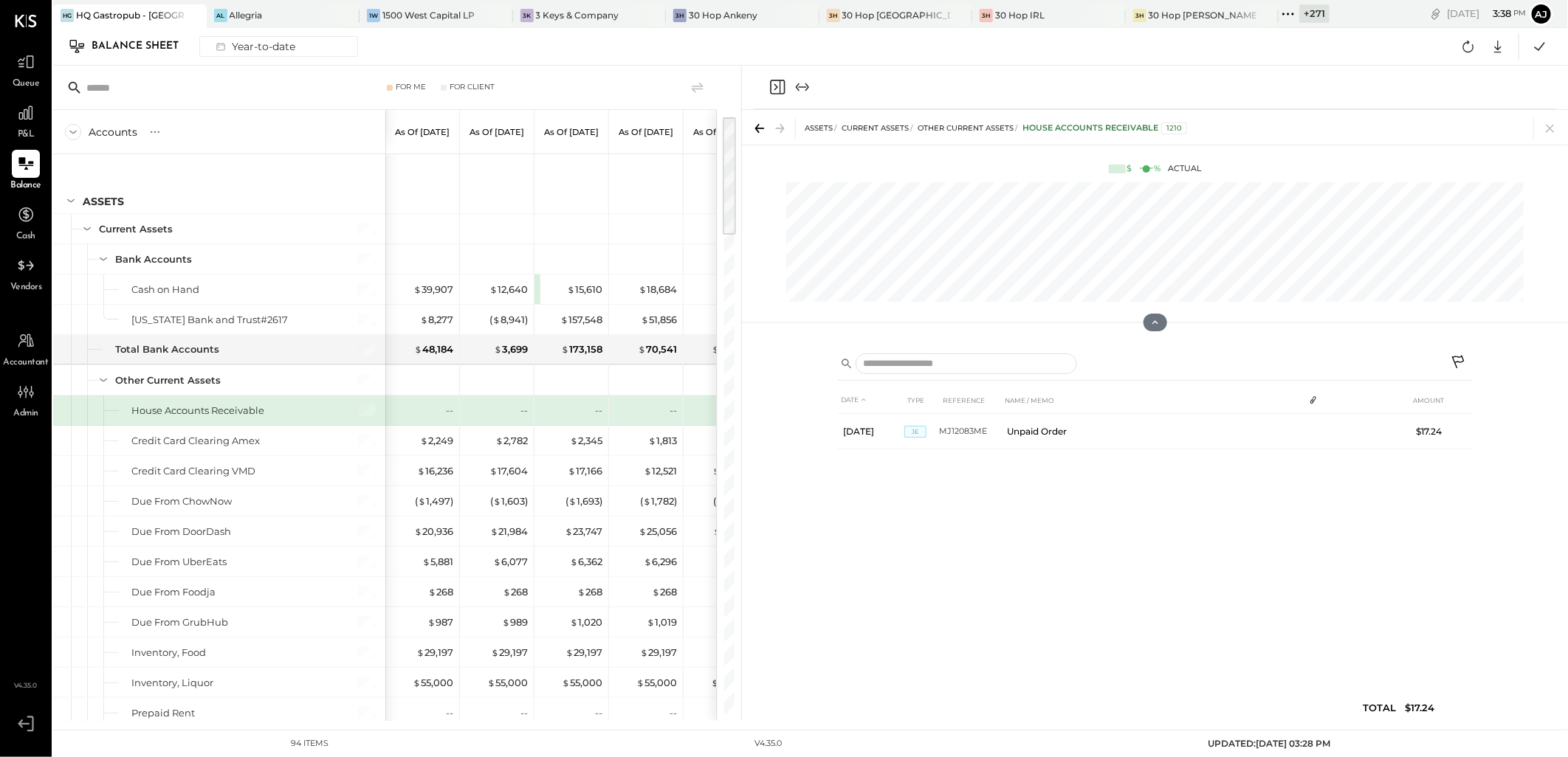
drag, startPoint x: 1554, startPoint y: 123, endPoint x: 916, endPoint y: 462, distance: 722.5
click at [1552, 123] on icon at bounding box center [1550, 128] width 21 height 21
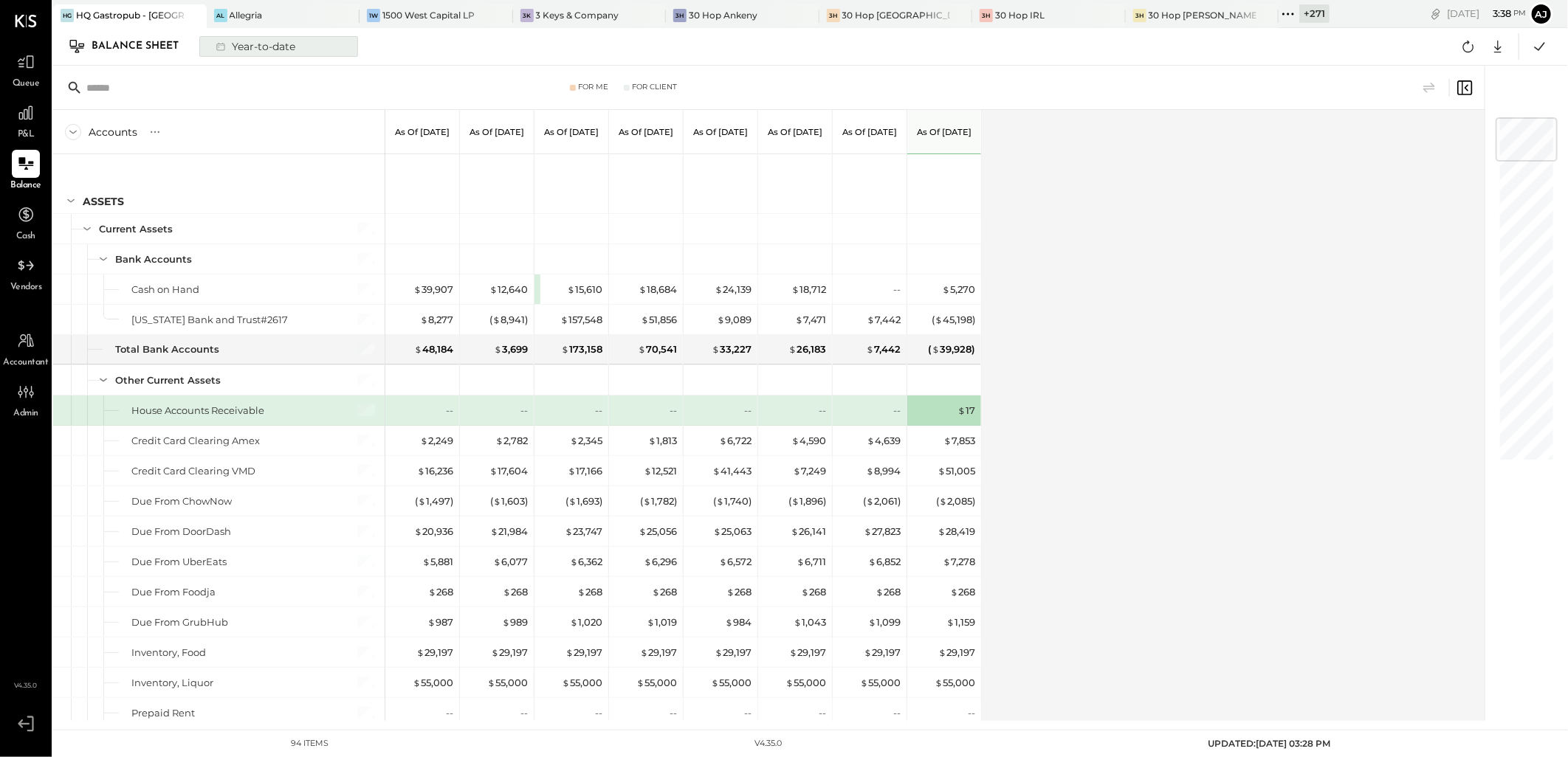
click at [290, 49] on div "Year-to-date" at bounding box center [254, 46] width 94 height 19
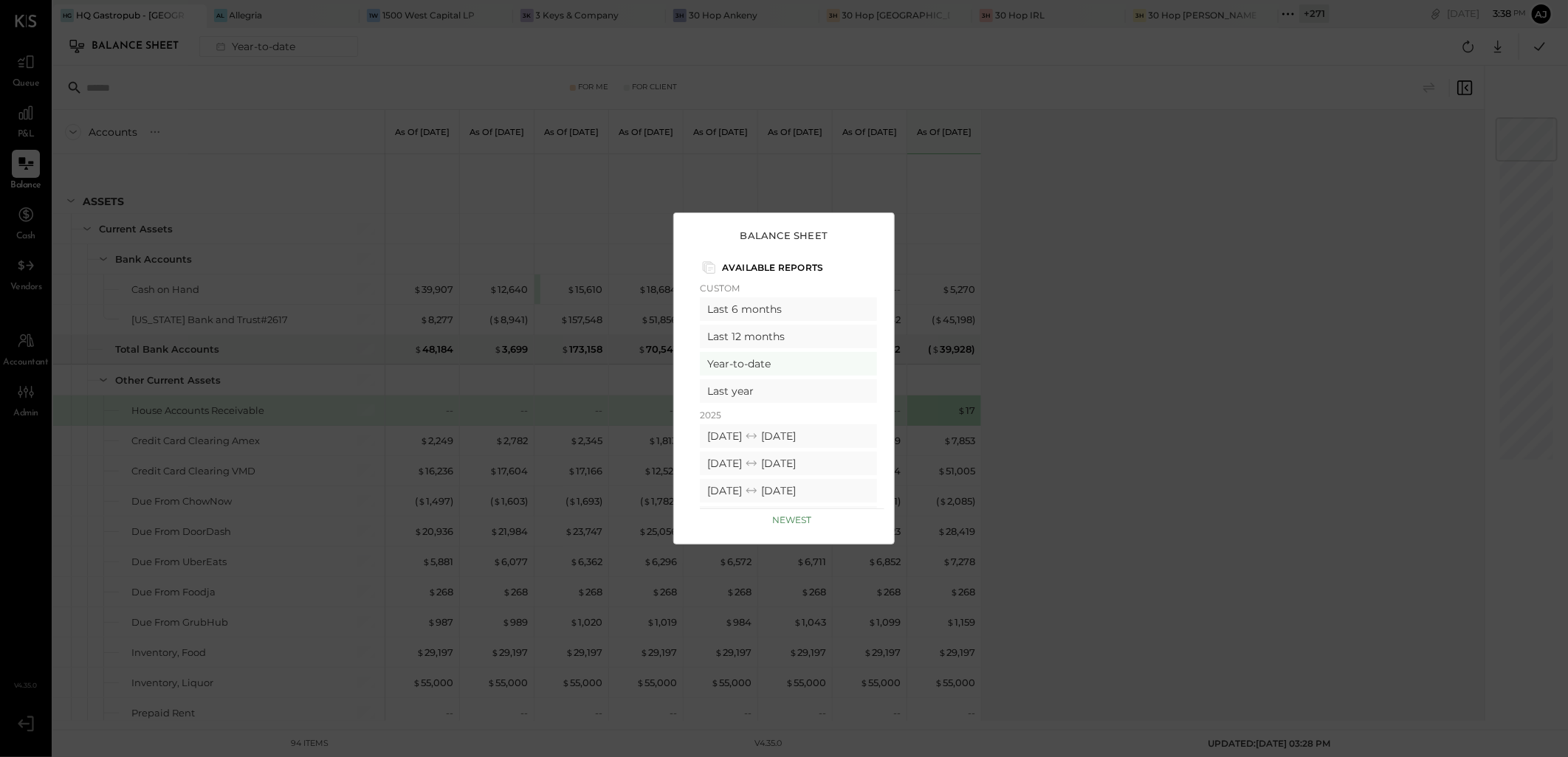
click at [1218, 331] on div "Balance Sheet Available Reports Custom Last 6 months Last 12 months Year-to-dat…" at bounding box center [784, 378] width 1568 height 757
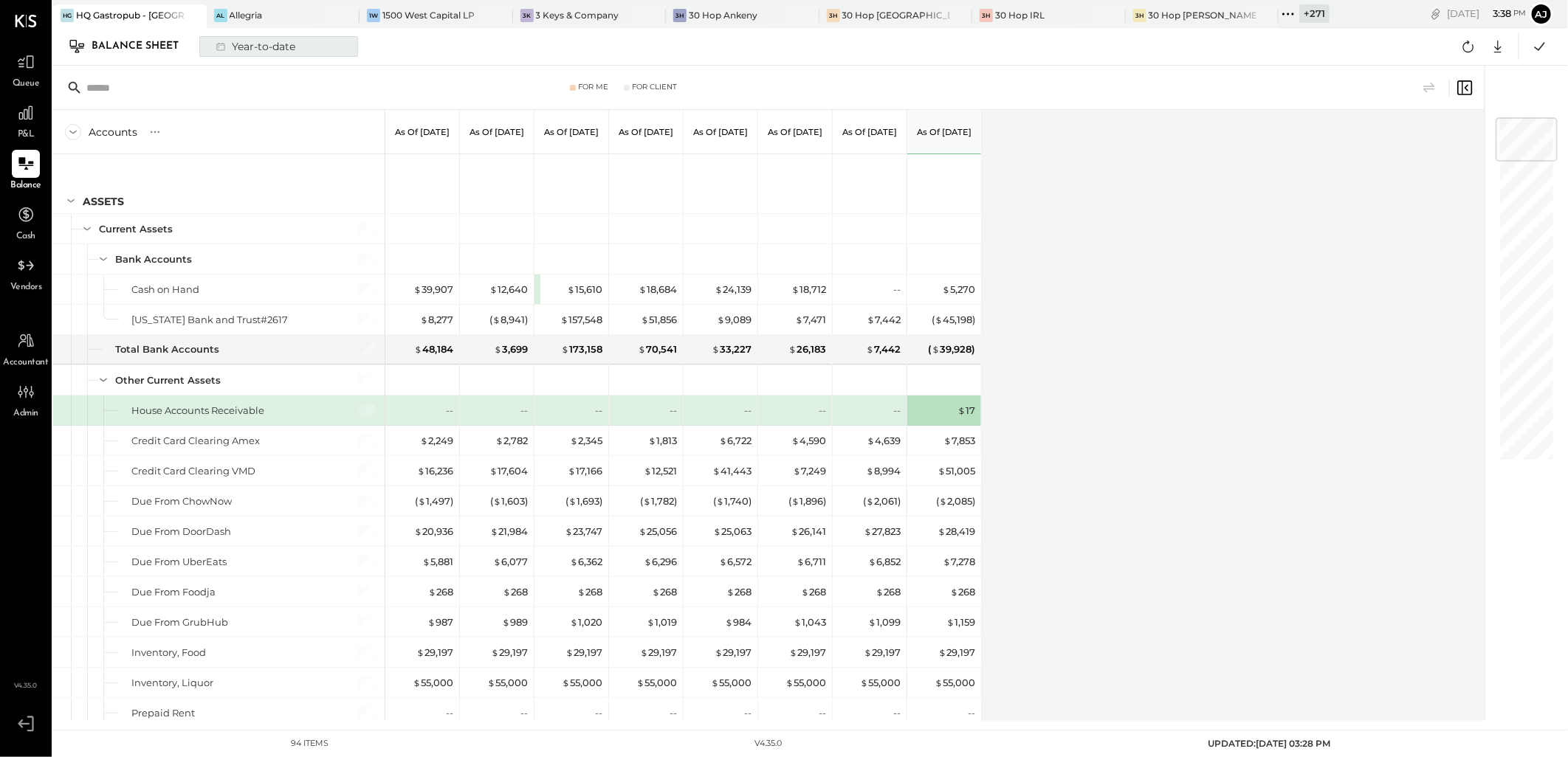
click at [253, 50] on div "Year-to-date" at bounding box center [254, 46] width 94 height 19
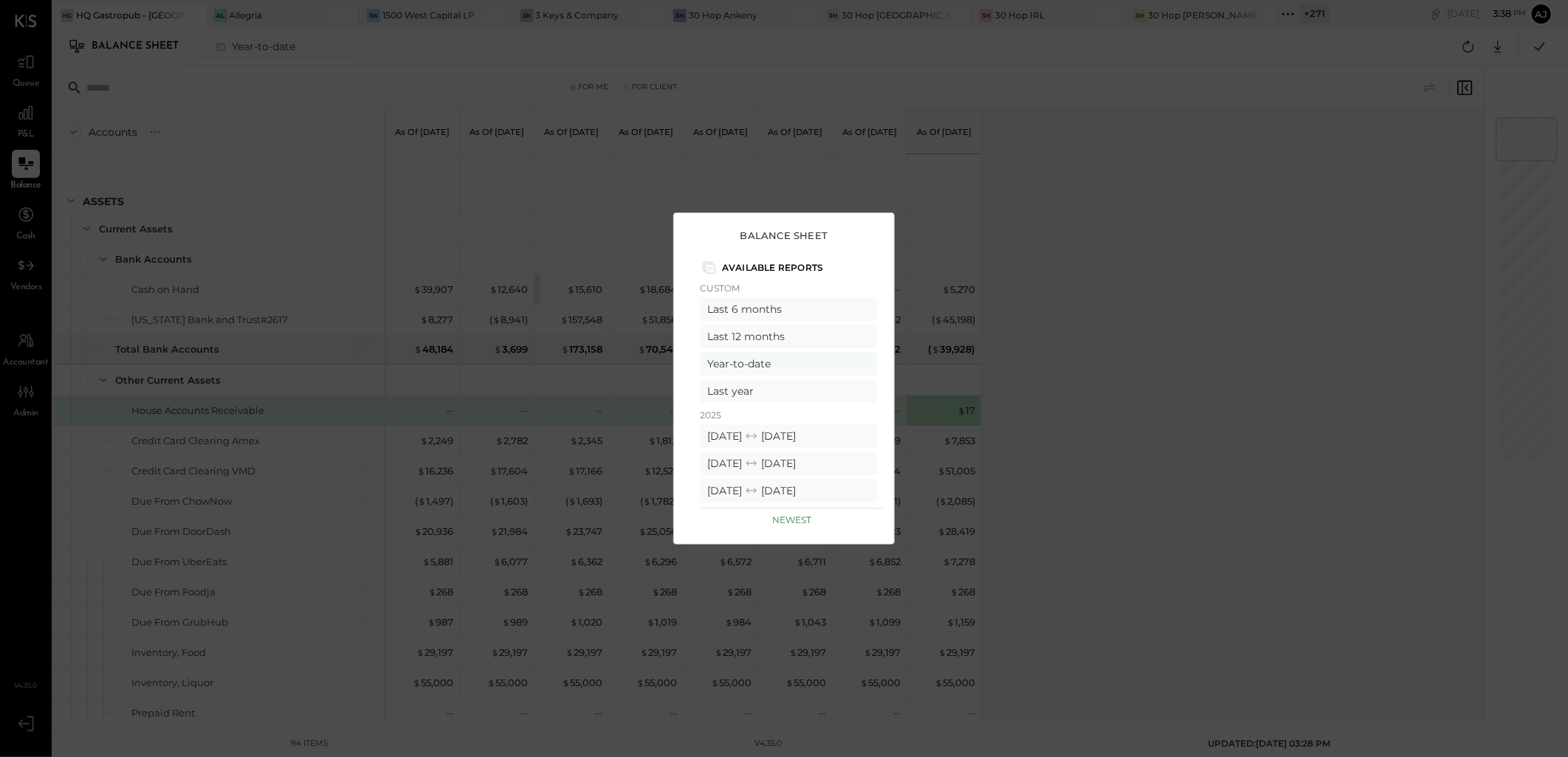
click at [1266, 315] on div "Balance Sheet Available Reports Custom Last 6 months Last 12 months Year-to-dat…" at bounding box center [784, 378] width 1568 height 757
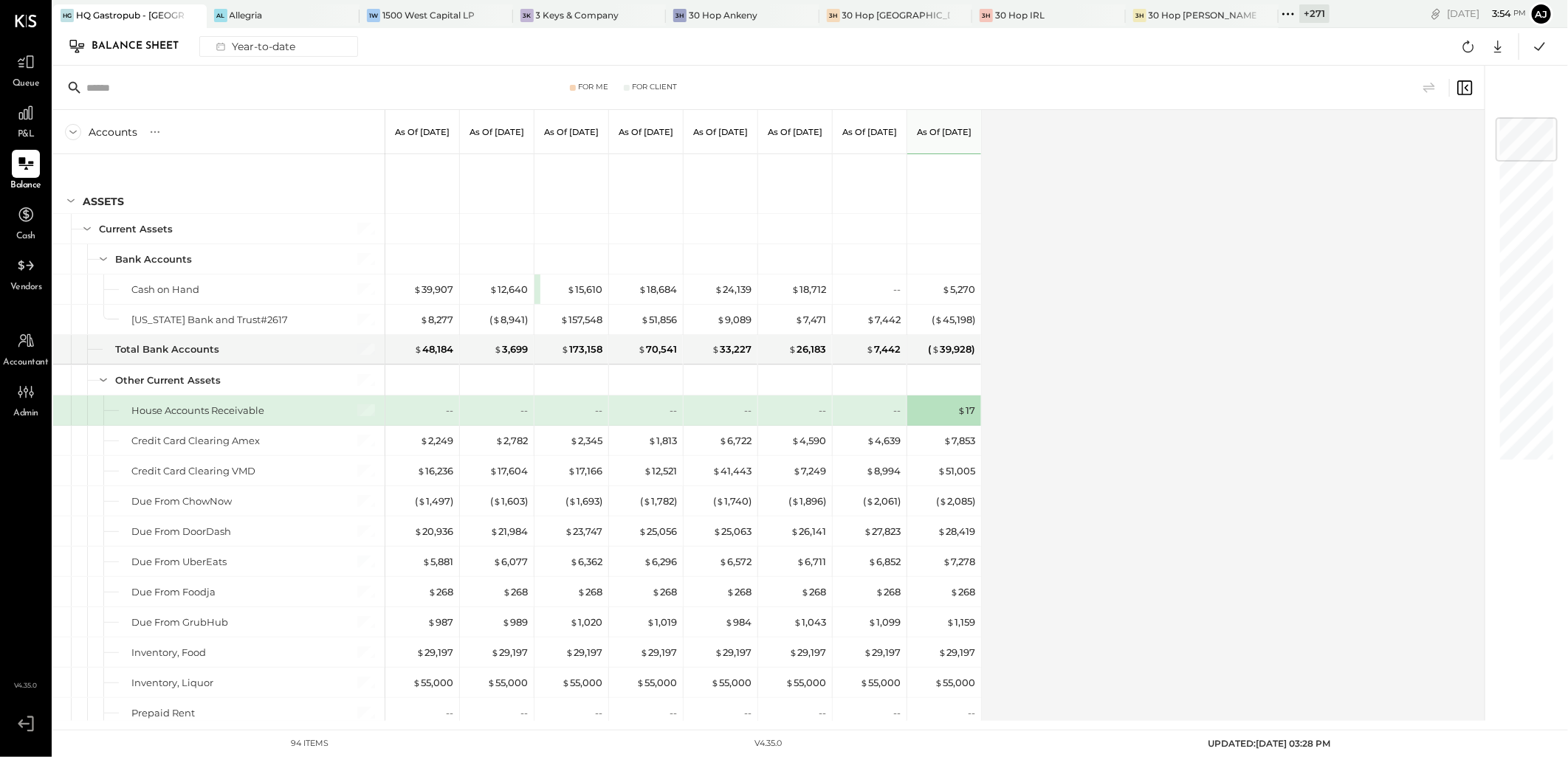
click at [1104, 363] on div "Accounts S GL As of [DATE] As of [DATE] As of [DATE] As of [DATE] As of [DATE] …" at bounding box center [770, 415] width 1434 height 611
drag, startPoint x: 957, startPoint y: 506, endPoint x: 1109, endPoint y: 740, distance: 279.0
click at [957, 506] on div "( $ 2,085 )" at bounding box center [955, 501] width 39 height 14
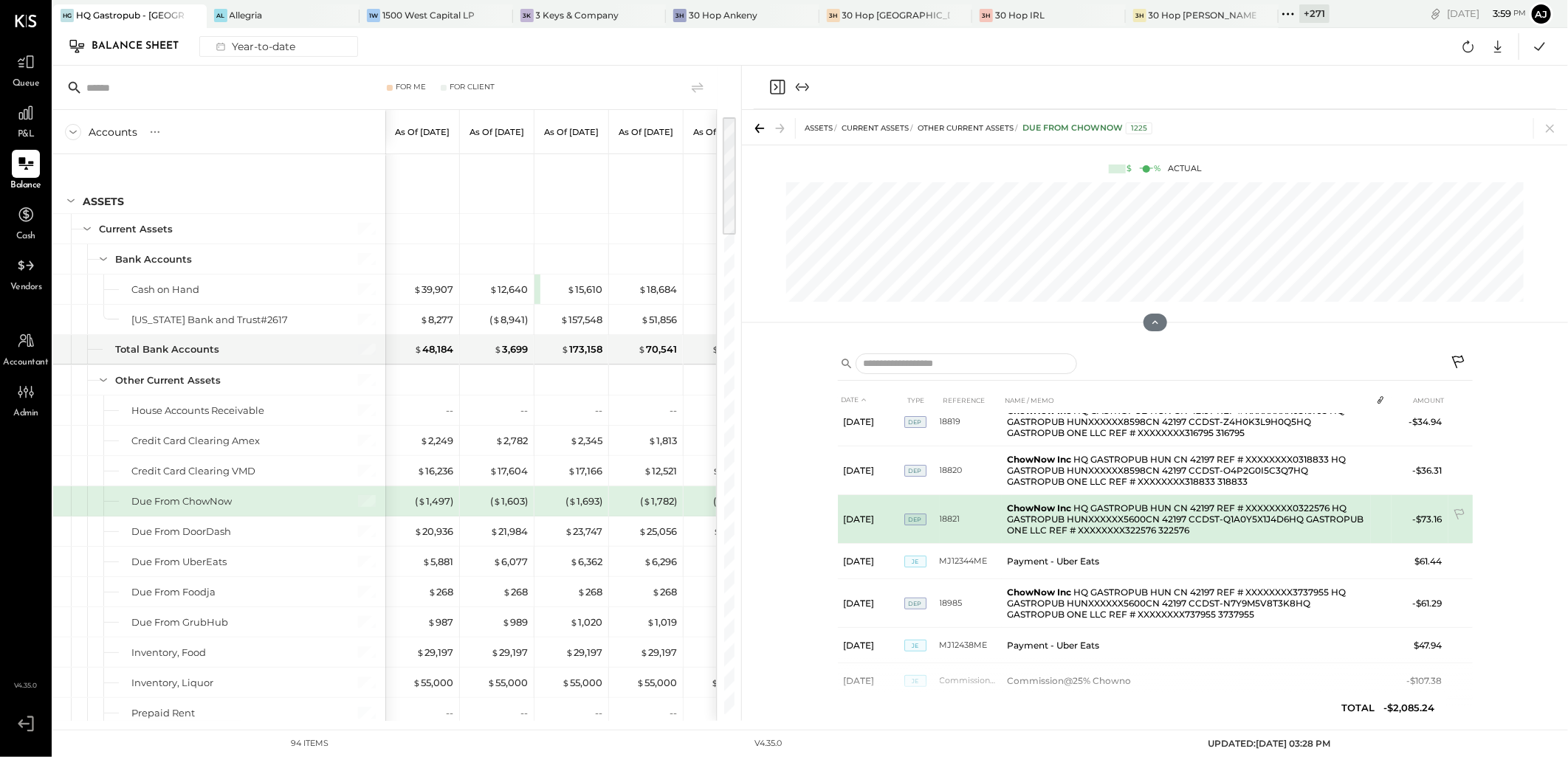
scroll to position [266, 0]
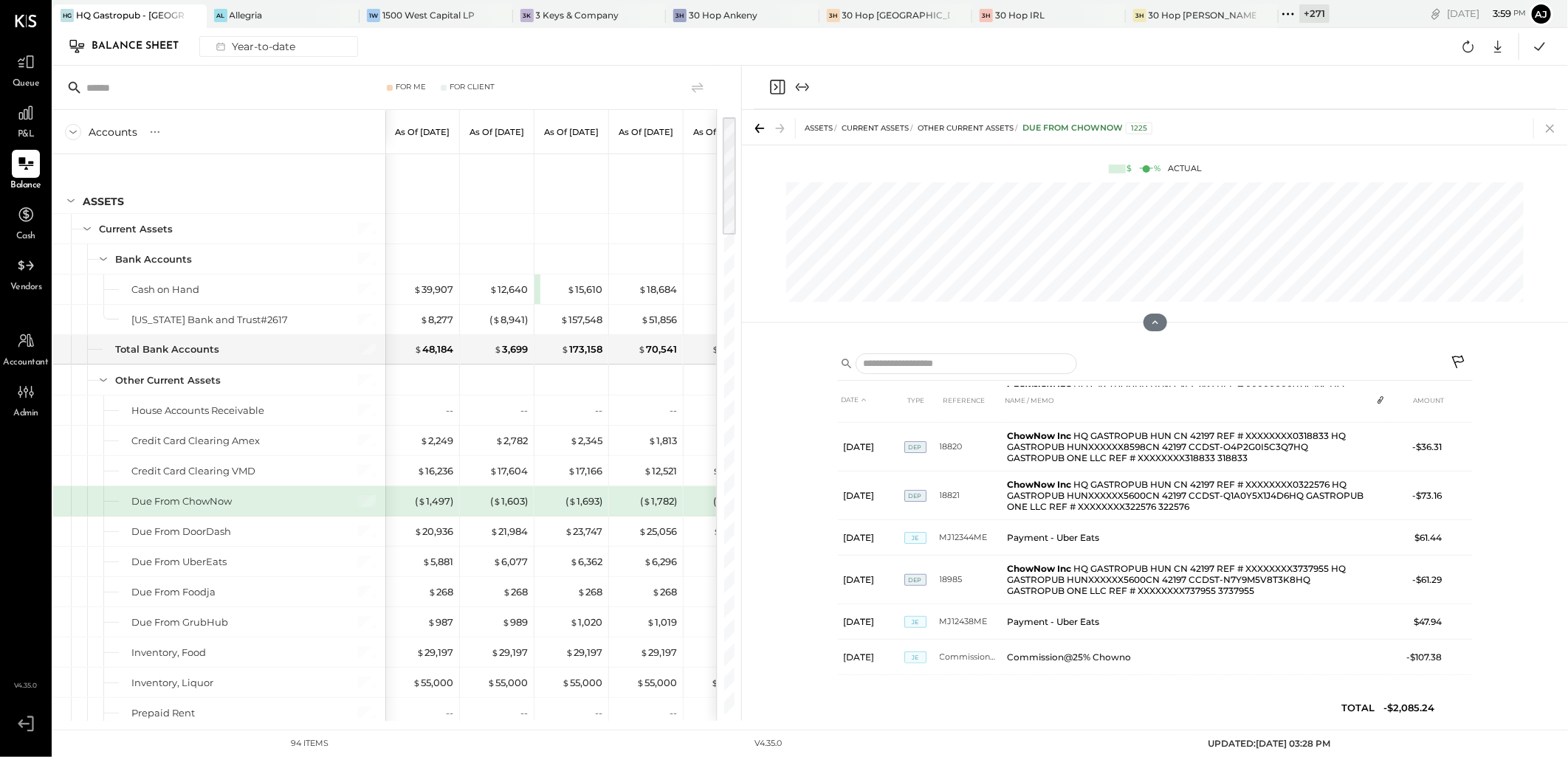
click at [1553, 124] on icon at bounding box center [1550, 128] width 21 height 21
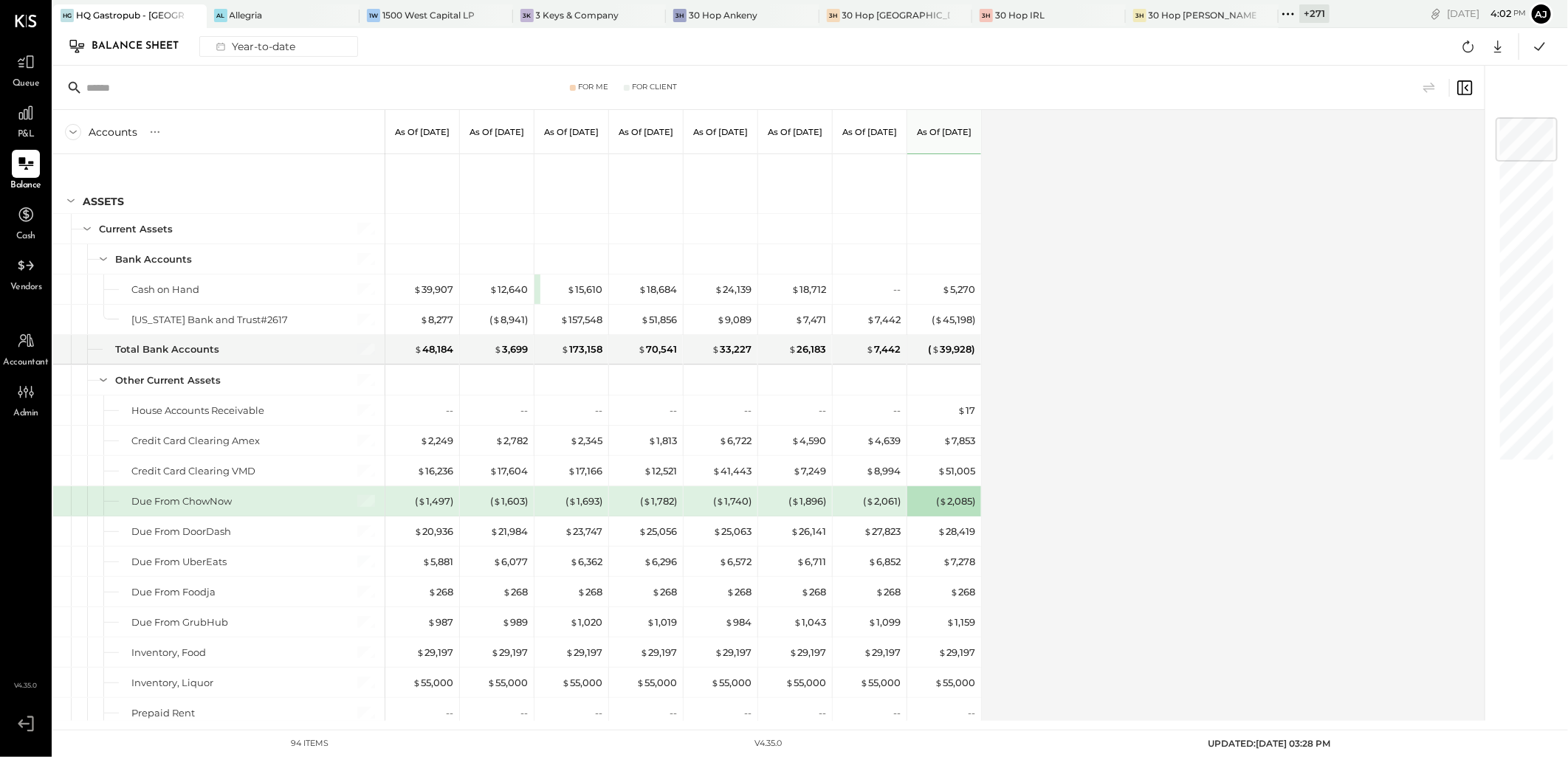
drag, startPoint x: 1153, startPoint y: 183, endPoint x: 1183, endPoint y: 290, distance: 111.1
click at [1153, 183] on div "Accounts S GL As of [DATE] As of [DATE] As of [DATE] As of [DATE] As of [DATE] …" at bounding box center [770, 415] width 1434 height 611
click at [1258, 90] on div at bounding box center [1199, 87] width 548 height 18
click at [1118, 552] on div "Accounts S GL As of [DATE] As of [DATE] As of [DATE] As of [DATE] As of [DATE] …" at bounding box center [770, 415] width 1434 height 611
drag, startPoint x: 133, startPoint y: 500, endPoint x: 233, endPoint y: 504, distance: 100.1
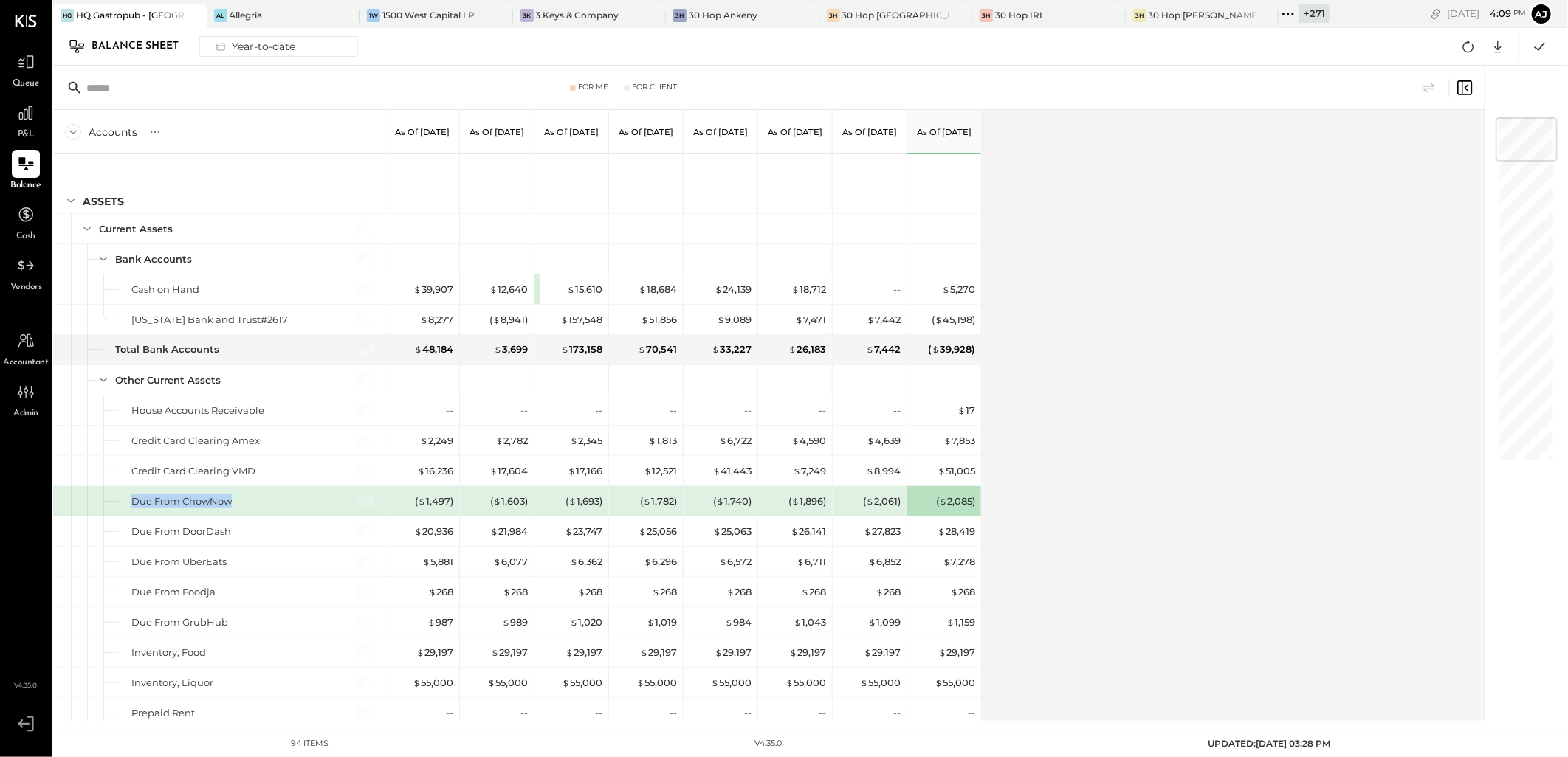
click at [233, 504] on div "Due From ChowNow" at bounding box center [218, 500] width 332 height 29
copy div "Due From ChowNow"
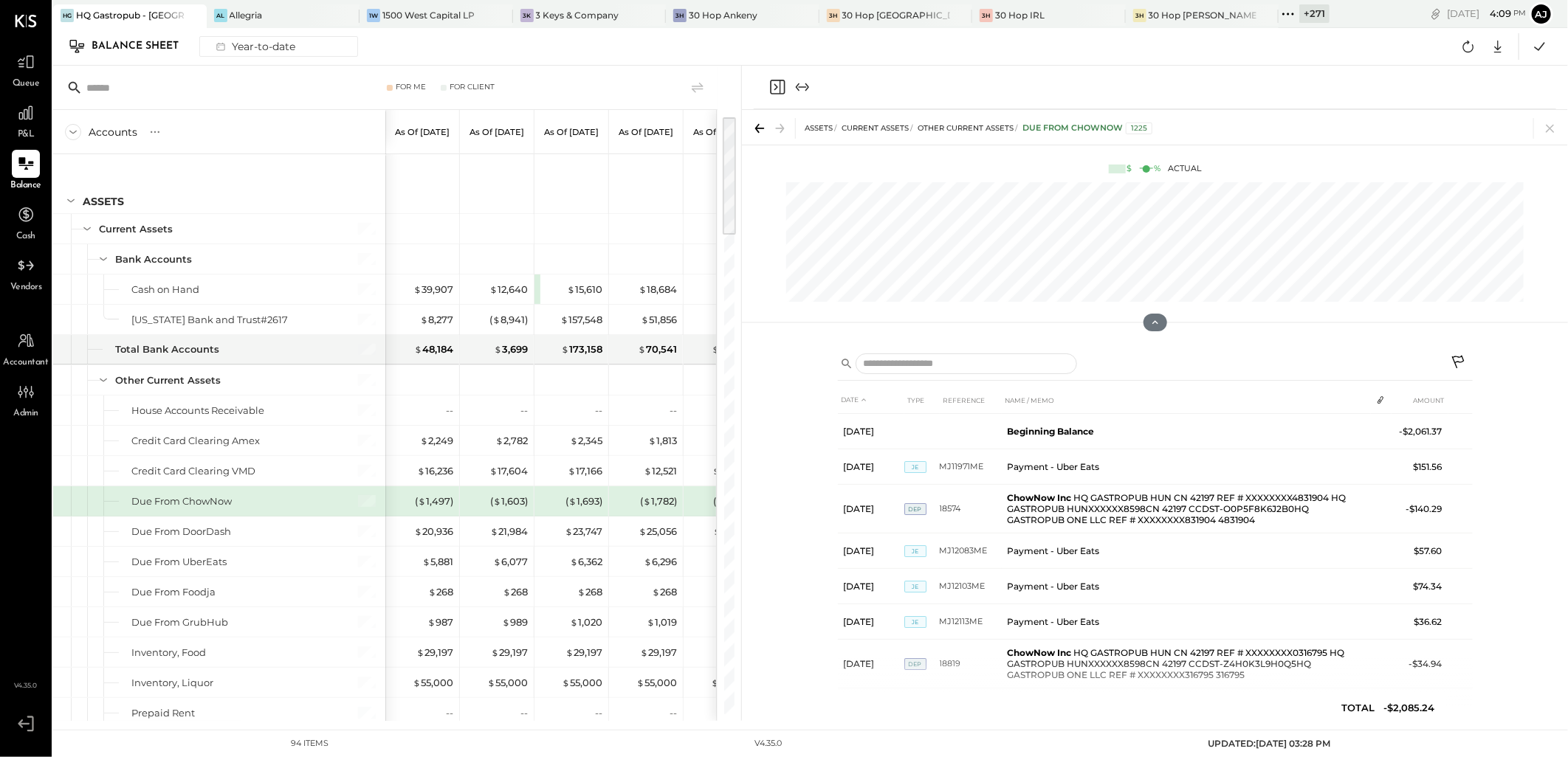
drag, startPoint x: 1544, startPoint y: 129, endPoint x: 60, endPoint y: 459, distance: 1520.2
click at [1544, 129] on icon at bounding box center [1550, 128] width 21 height 21
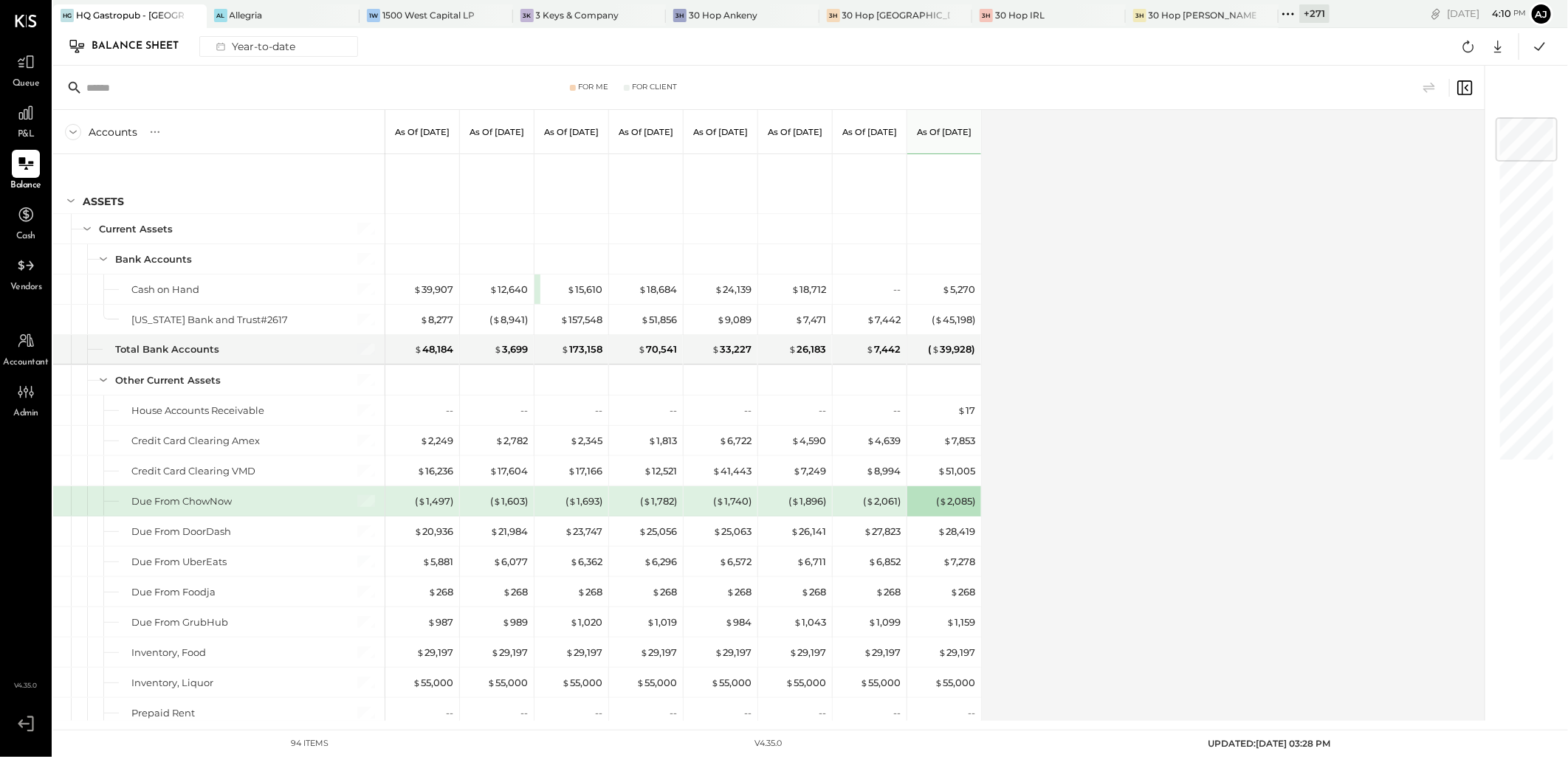
drag, startPoint x: 959, startPoint y: 503, endPoint x: 1064, endPoint y: 744, distance: 262.9
click at [959, 503] on div "( $ 2,085 )" at bounding box center [955, 501] width 39 height 14
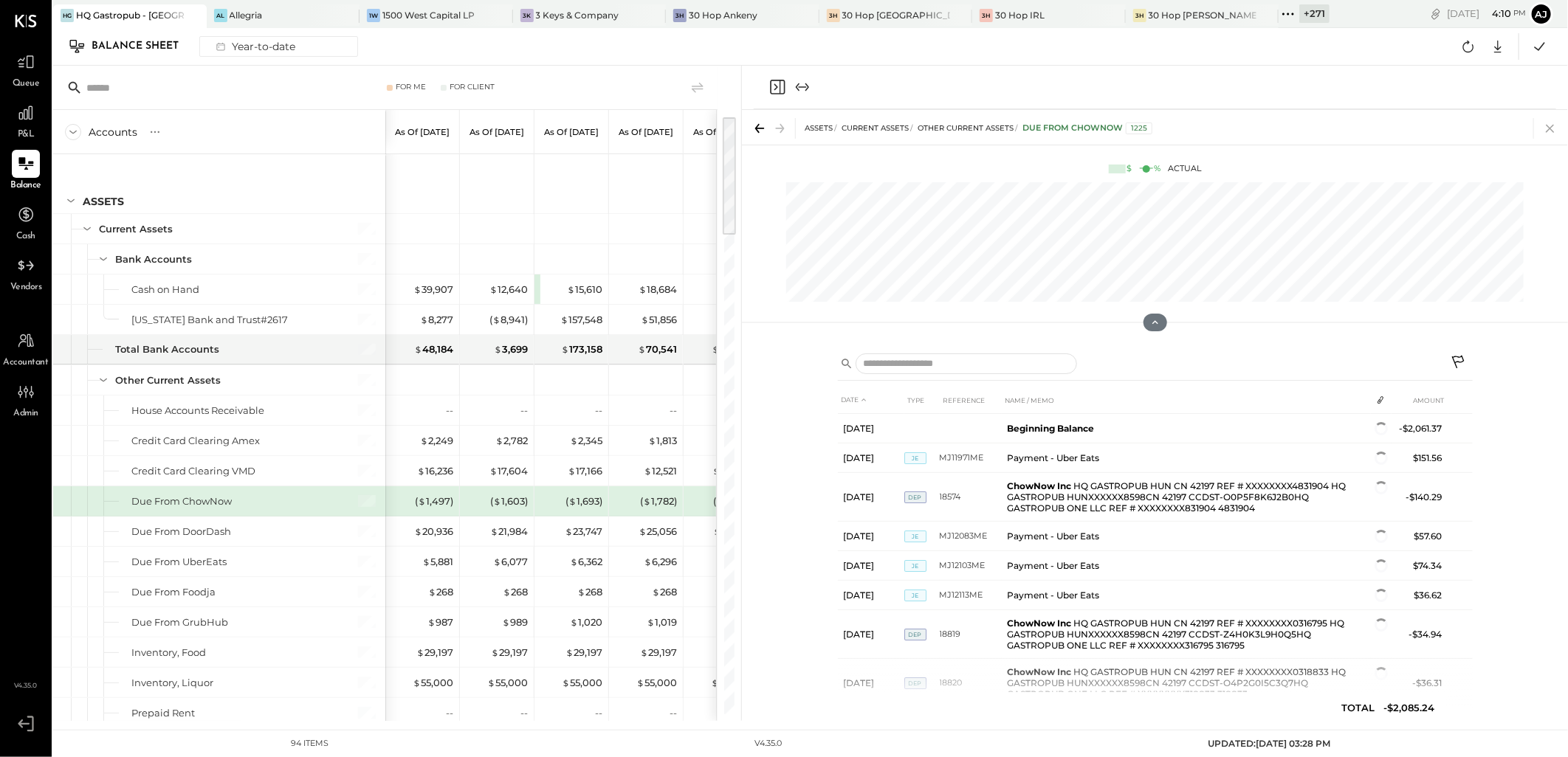
click at [1557, 132] on icon at bounding box center [1550, 128] width 21 height 21
